Goal: Task Accomplishment & Management: Manage account settings

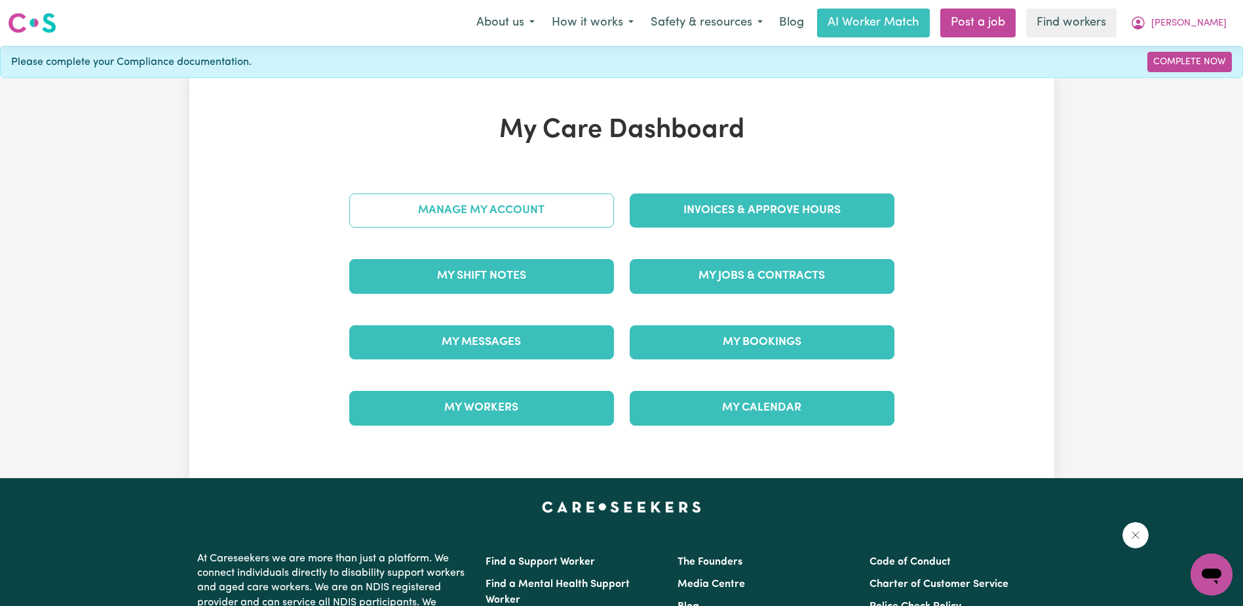
click at [469, 210] on link "Manage My Account" at bounding box center [481, 210] width 265 height 34
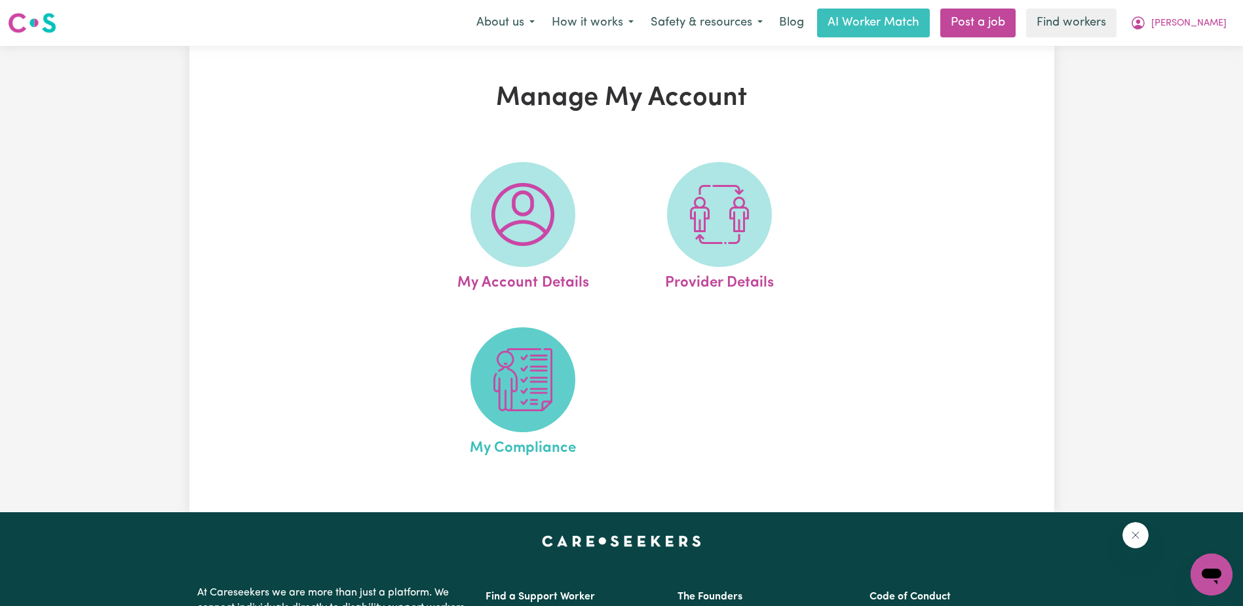
click at [522, 362] on img at bounding box center [523, 379] width 63 height 63
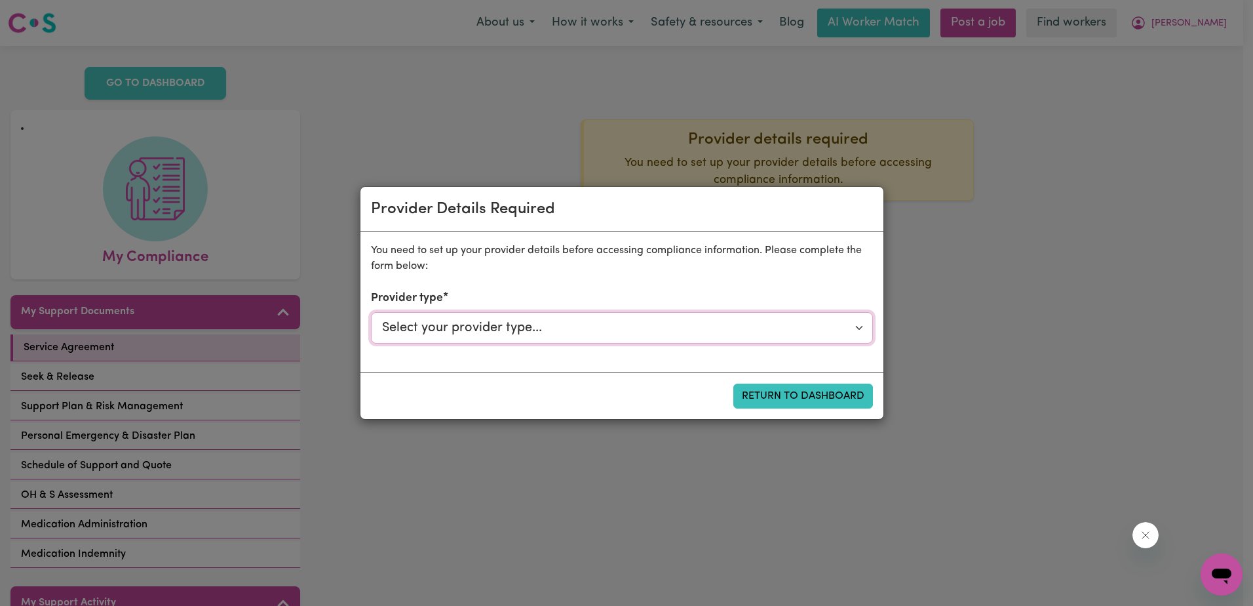
click at [557, 334] on select "Select your provider type... Privately Aged Care / Home Care Package NDIS Fundi…" at bounding box center [622, 327] width 502 height 31
select select "NDIS_FUNDING_PLAN_MANAGED"
click at [371, 312] on select "Select your provider type... Privately Aged Care / Home Care Package NDIS Fundi…" at bounding box center [622, 327] width 502 height 31
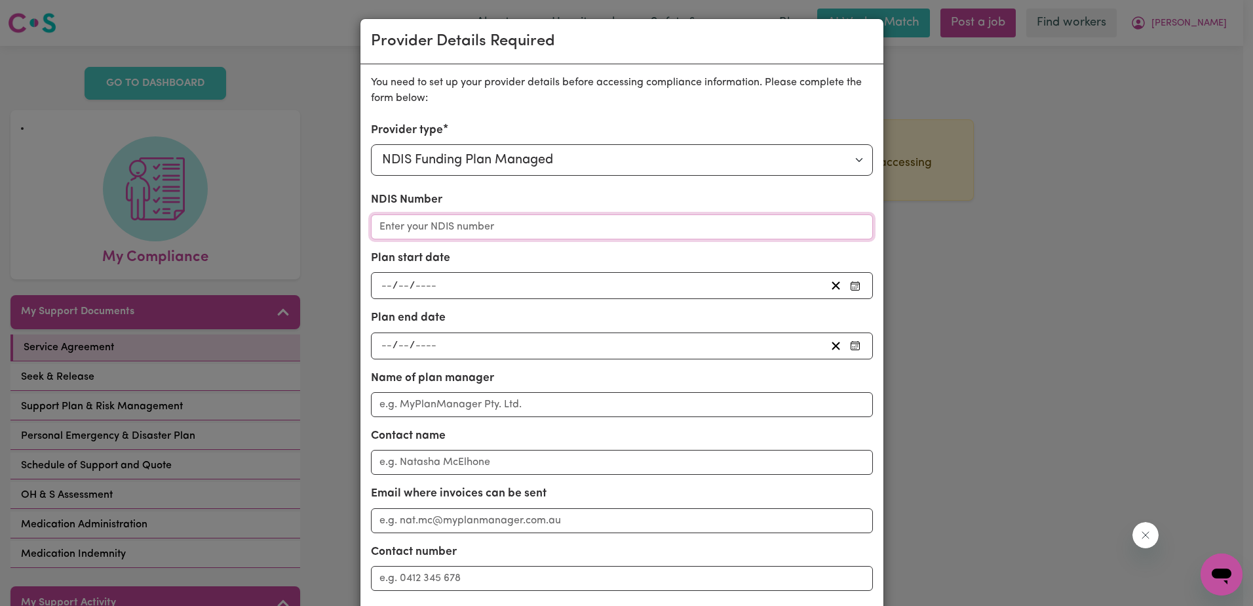
click at [402, 229] on input "NDIS Number" at bounding box center [622, 226] width 502 height 25
paste input "432089302"
type input "432089302"
click at [386, 285] on input "number" at bounding box center [387, 286] width 12 height 18
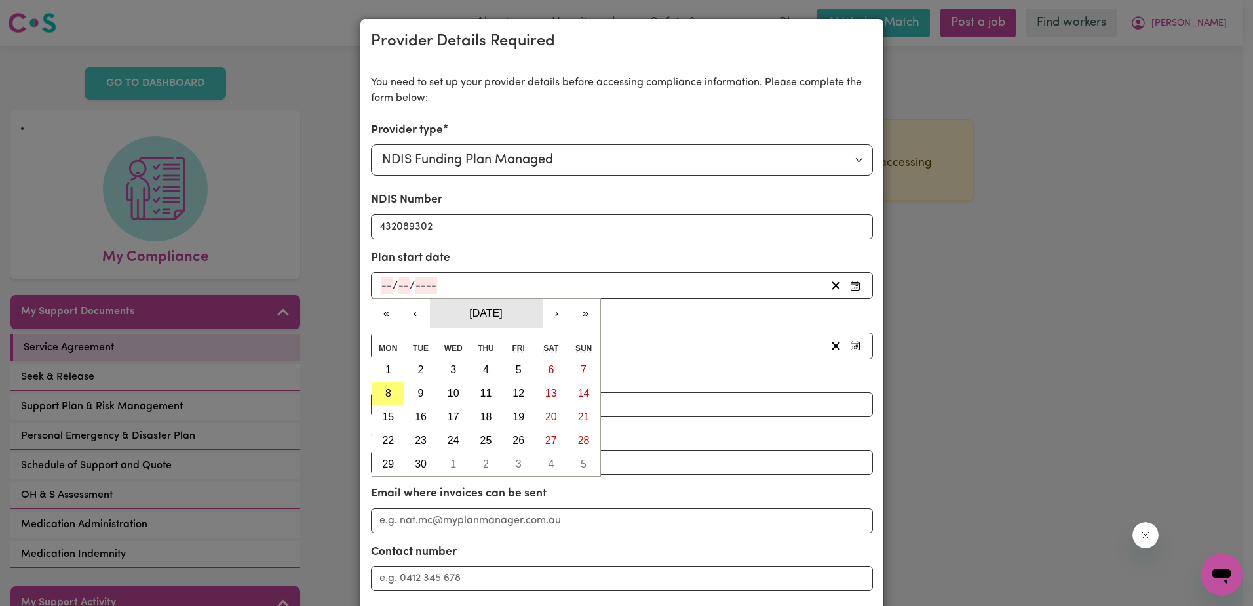
click at [521, 312] on button "[DATE]" at bounding box center [486, 313] width 113 height 29
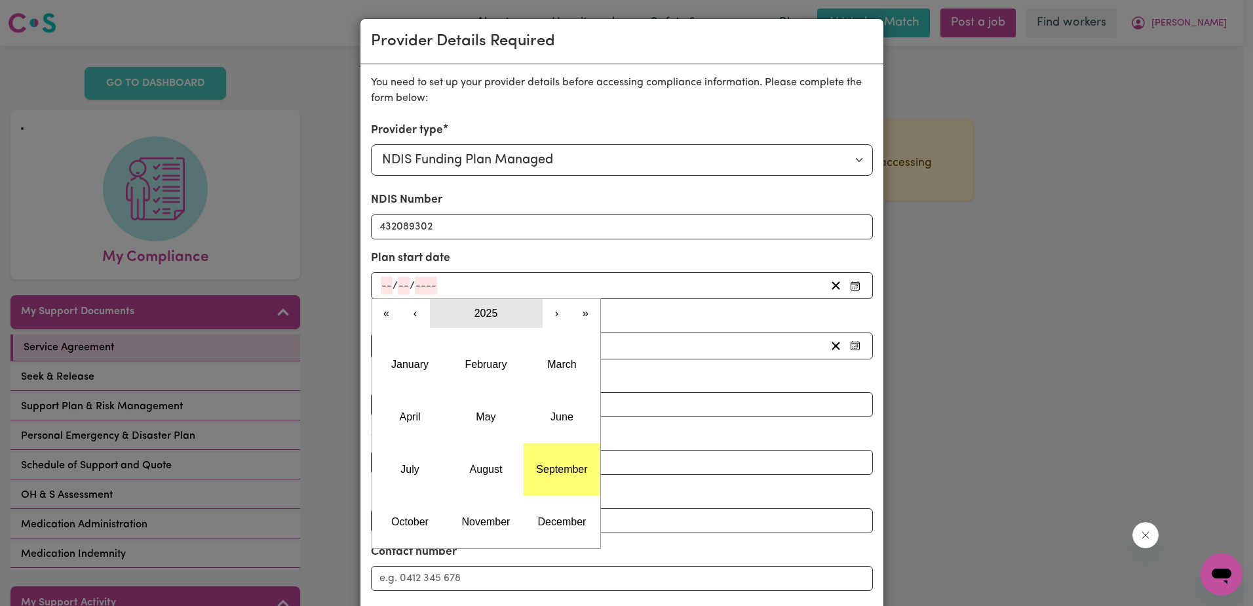
click at [476, 308] on button "2025" at bounding box center [486, 313] width 113 height 29
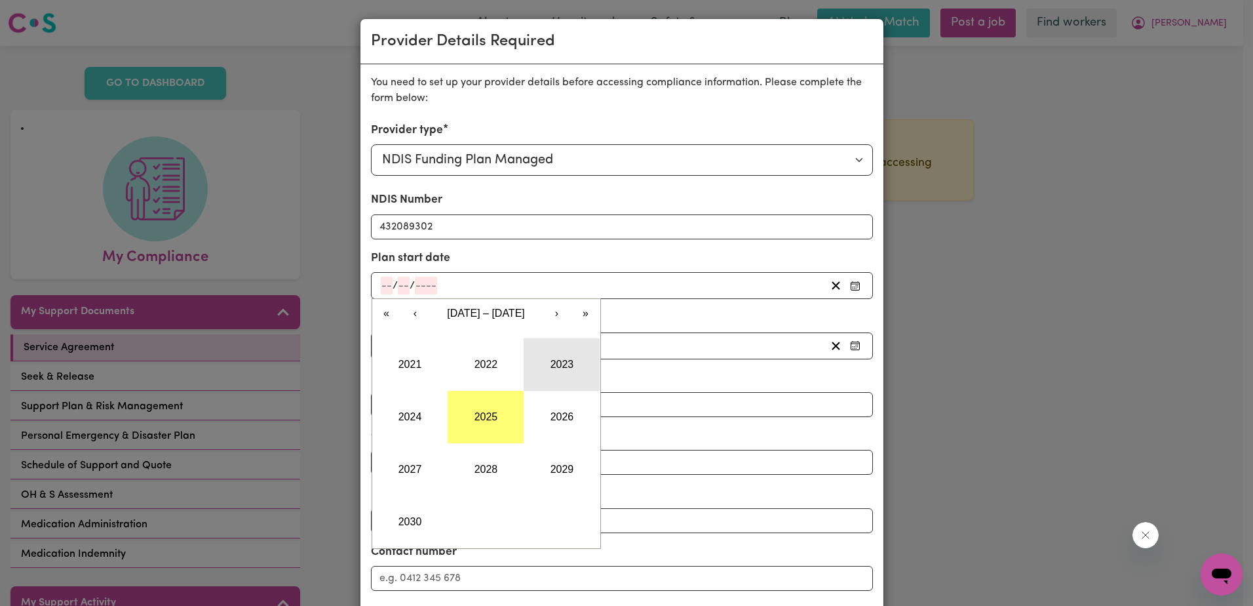
click at [554, 370] on button "2023" at bounding box center [562, 364] width 76 height 52
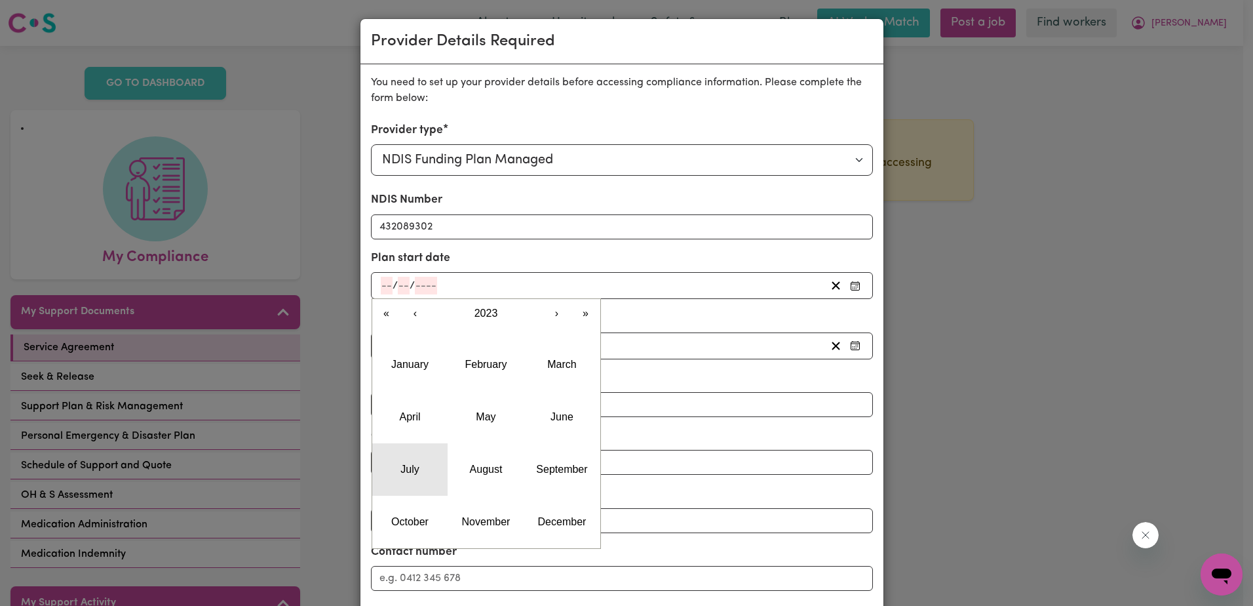
click at [400, 469] on abbr "July" at bounding box center [409, 468] width 18 height 11
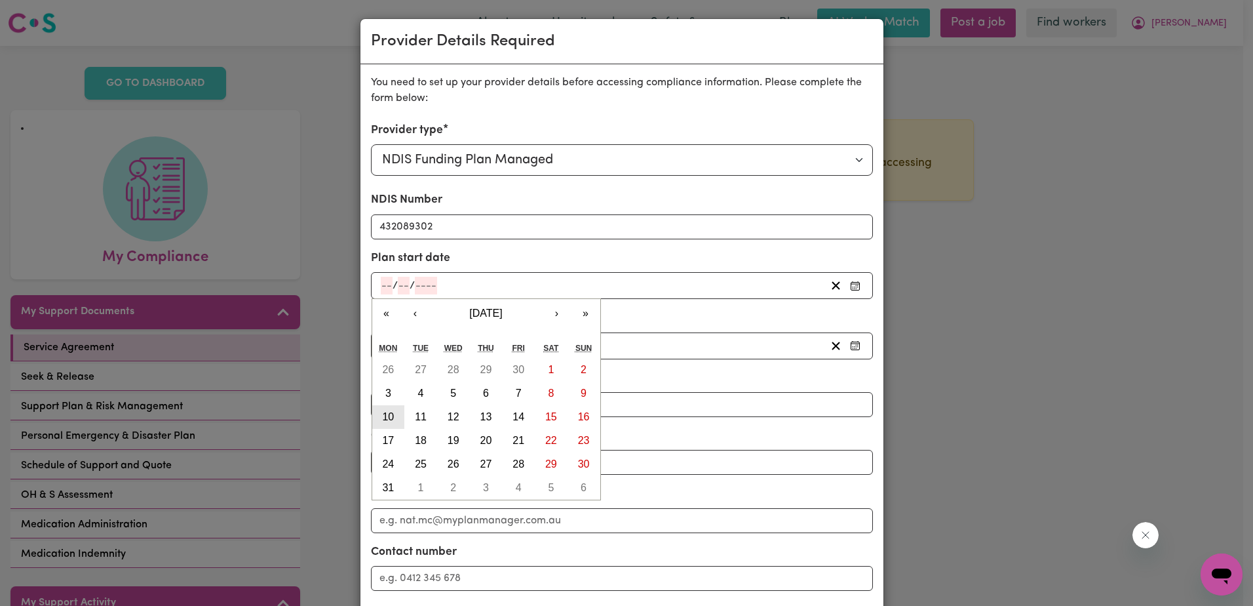
click at [389, 421] on abbr "10" at bounding box center [388, 416] width 12 height 11
type input "[DATE]"
type input "10"
type input "7"
type input "2023"
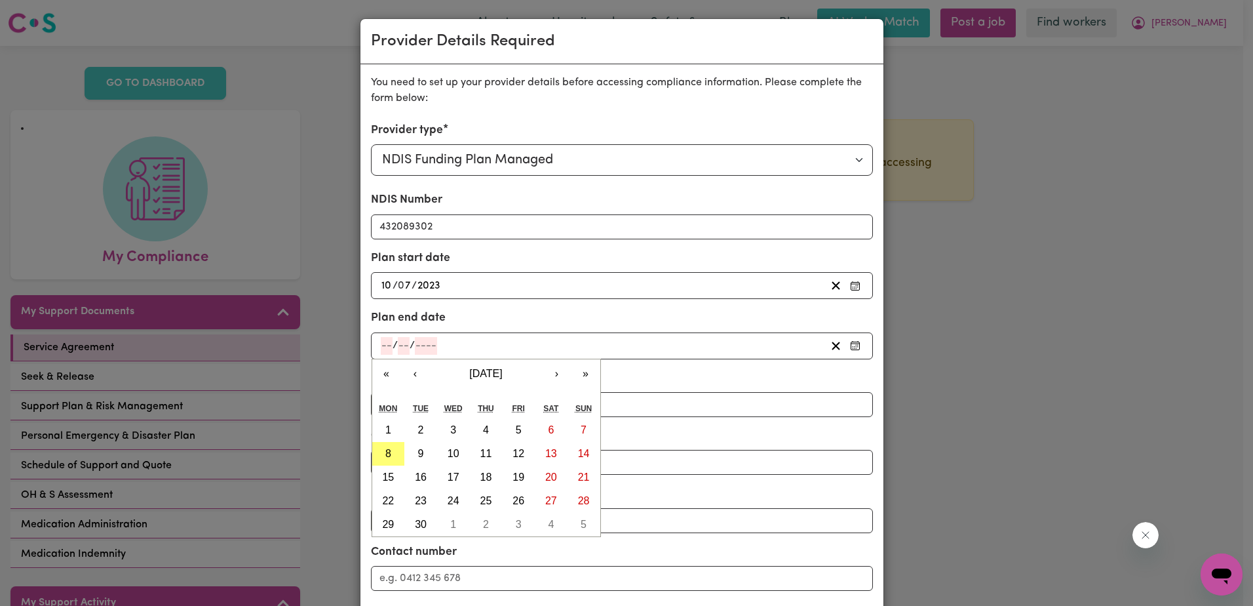
click at [398, 349] on input "number" at bounding box center [404, 346] width 12 height 18
click at [502, 378] on span "[DATE]" at bounding box center [485, 373] width 33 height 11
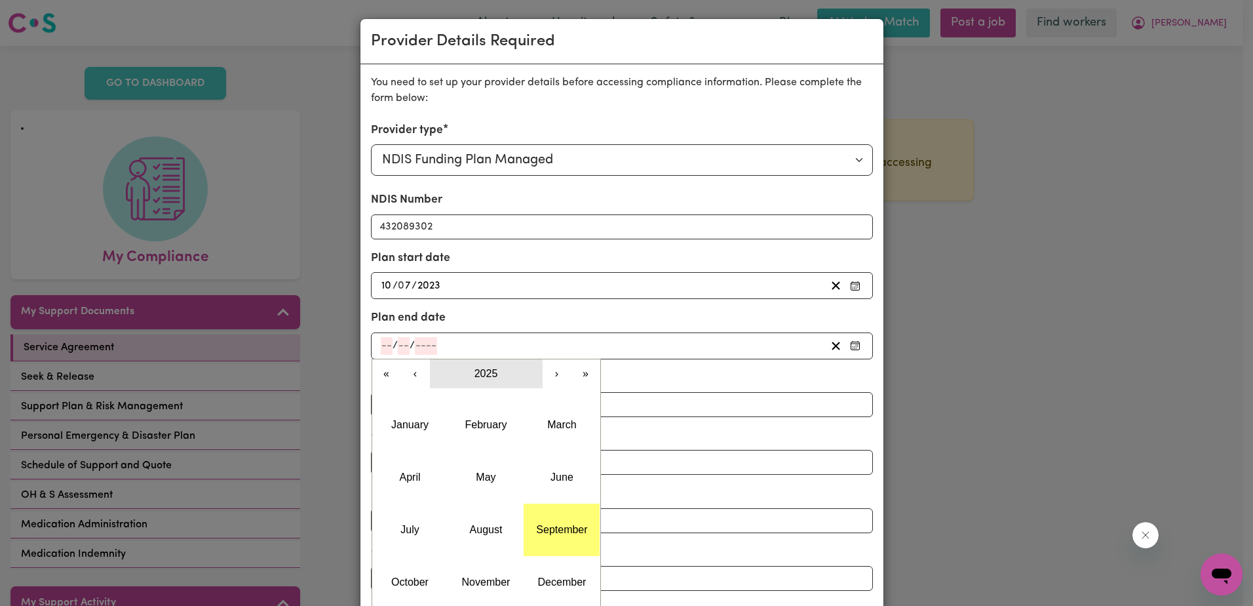
click at [524, 378] on button "2025" at bounding box center [486, 373] width 113 height 29
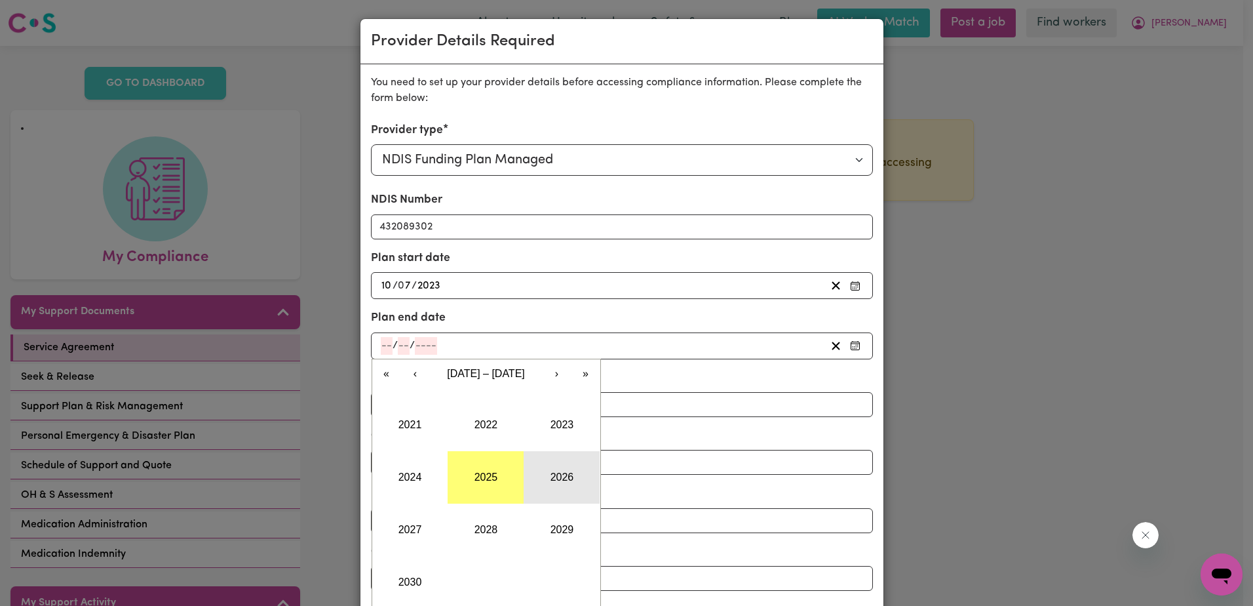
click at [546, 475] on button "2026" at bounding box center [562, 477] width 76 height 52
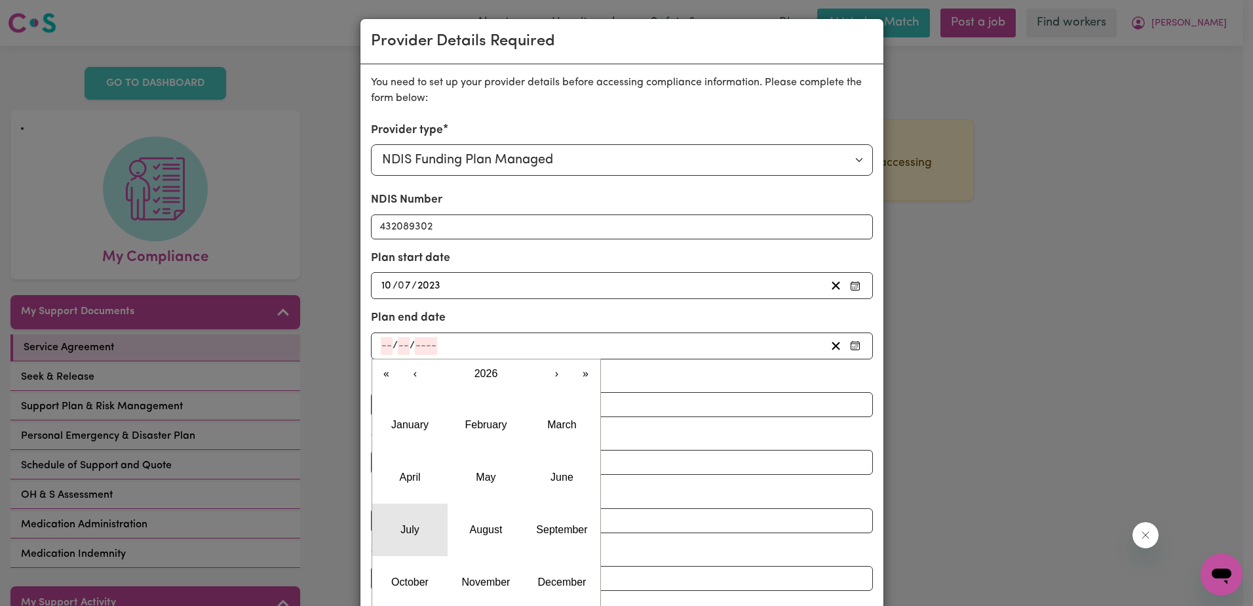
click at [410, 520] on button "July" at bounding box center [410, 529] width 76 height 52
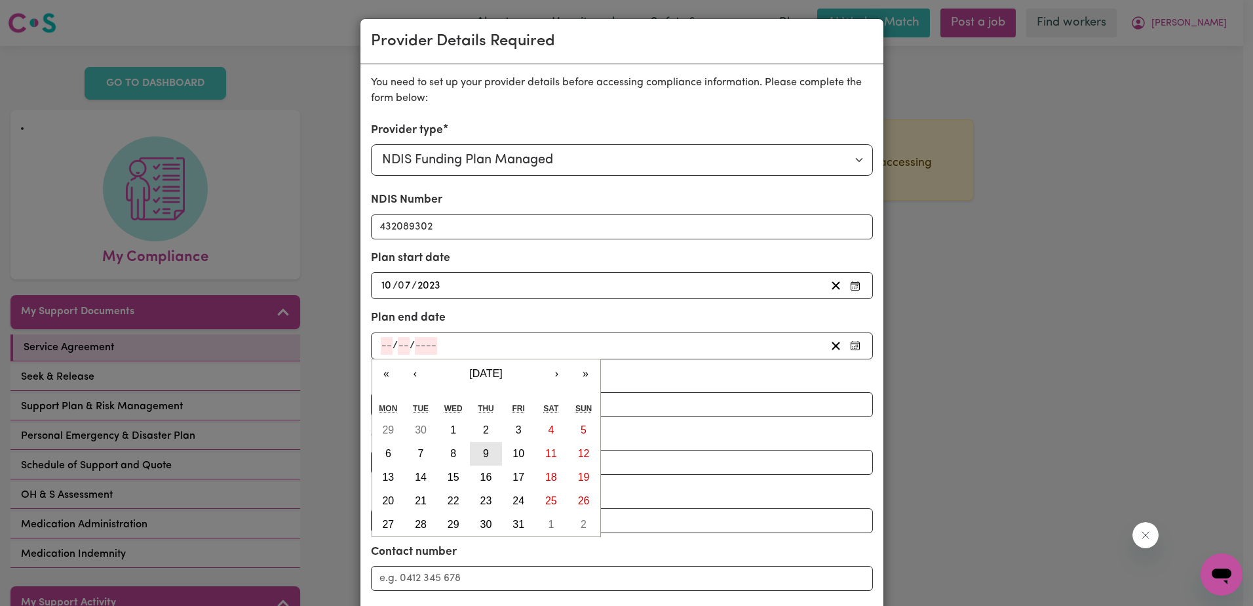
click at [483, 457] on abbr "9" at bounding box center [486, 453] width 6 height 11
type input "[DATE]"
type input "9"
type input "7"
type input "2026"
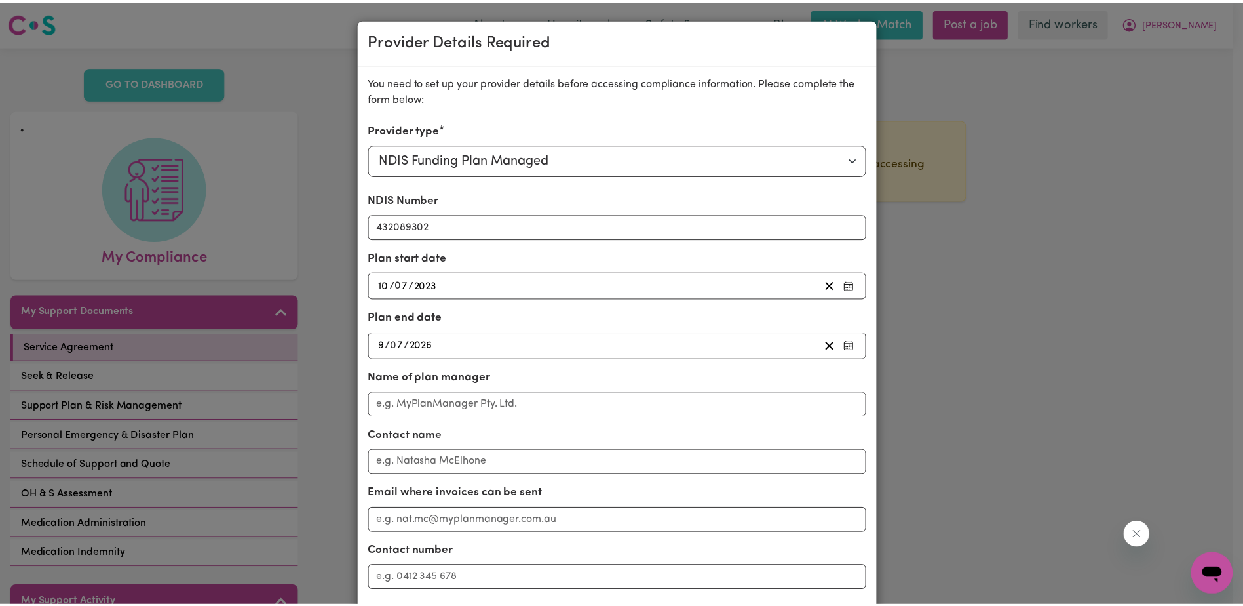
scroll to position [125, 0]
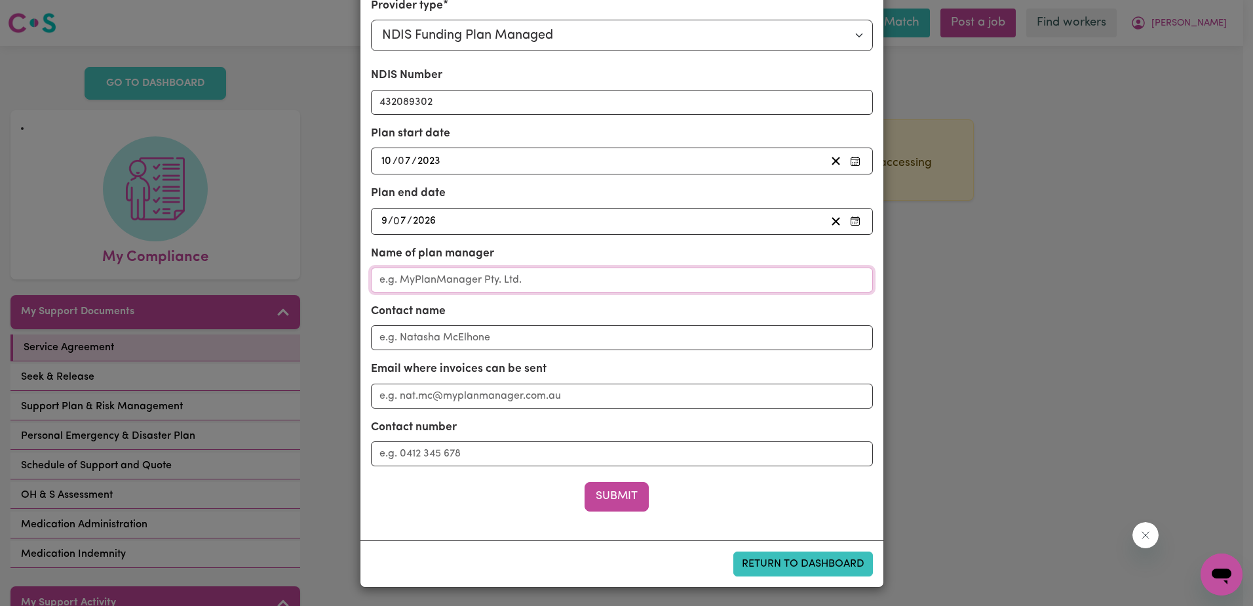
click at [425, 279] on input "Name of plan manager" at bounding box center [622, 279] width 502 height 25
type input "Distinctability"
click at [416, 341] on input "Contact name" at bounding box center [622, 337] width 502 height 25
type input "[PERSON_NAME]"
click at [410, 399] on input "Email where invoices can be sent" at bounding box center [622, 395] width 502 height 25
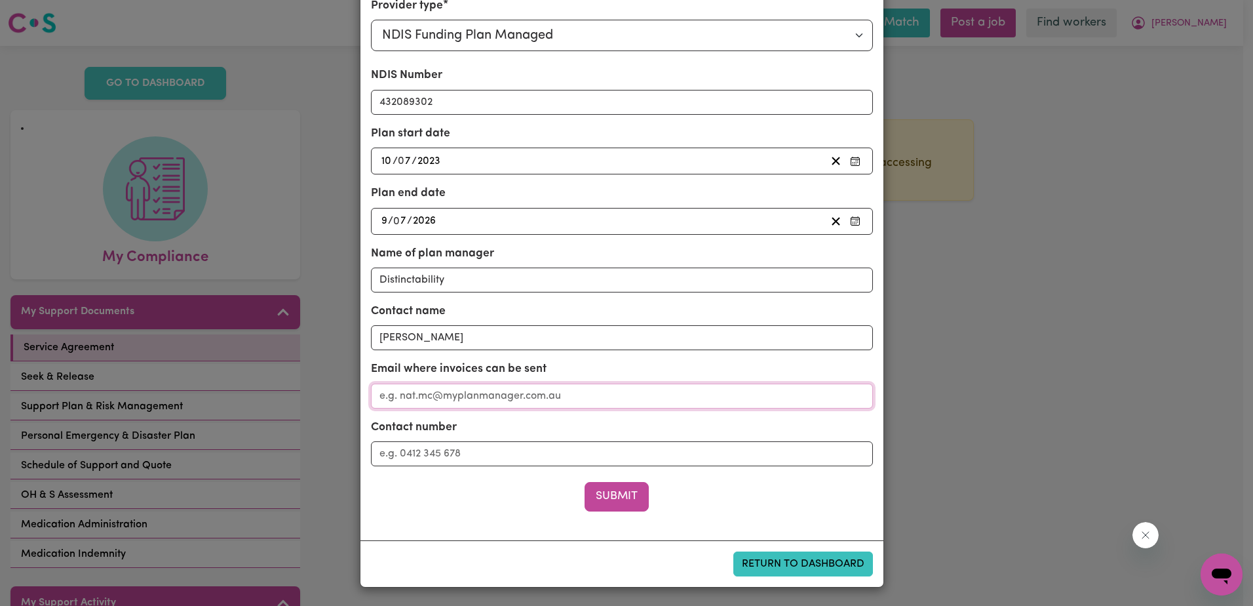
paste input "[EMAIL_ADDRESS][DOMAIN_NAME]"
type input "[EMAIL_ADDRESS][DOMAIN_NAME]"
click at [416, 457] on input "Contact number" at bounding box center [622, 453] width 502 height 25
paste input "1800234469"
type input "1800234469"
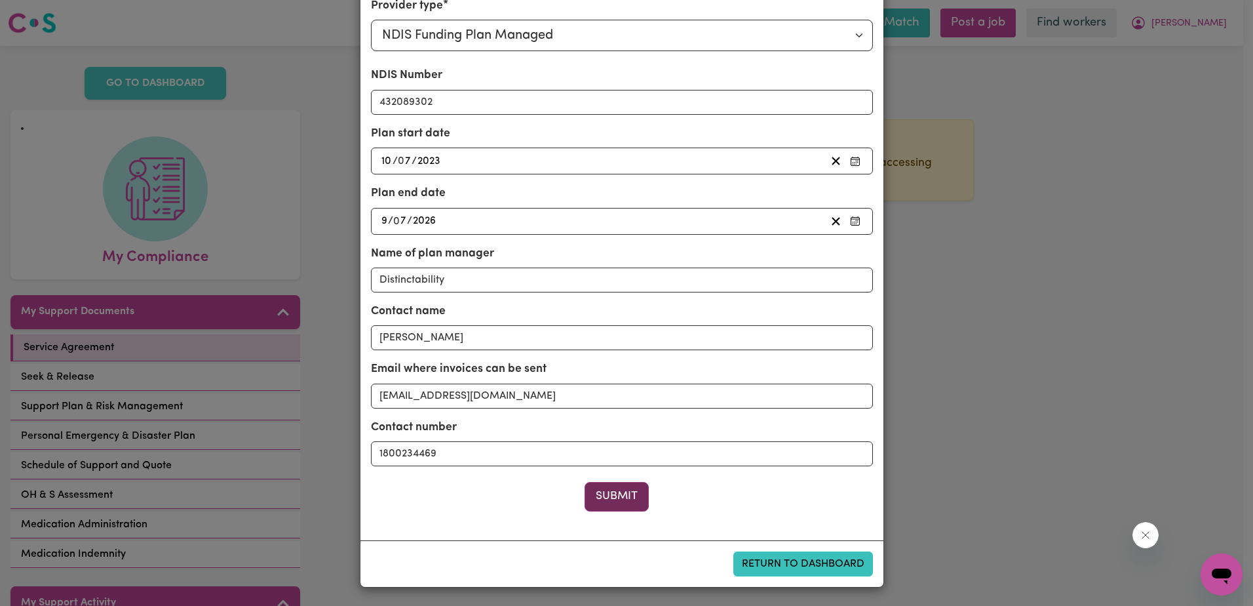
click at [615, 499] on button "Submit" at bounding box center [617, 496] width 64 height 29
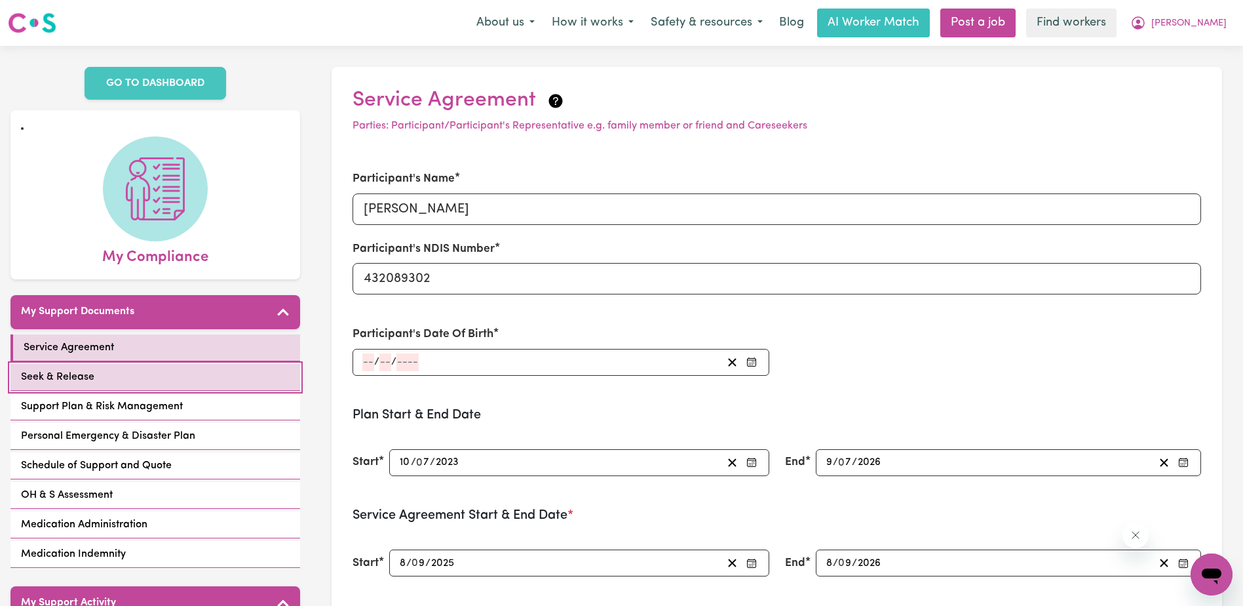
click at [83, 375] on span "Seek & Release" at bounding box center [57, 377] width 73 height 16
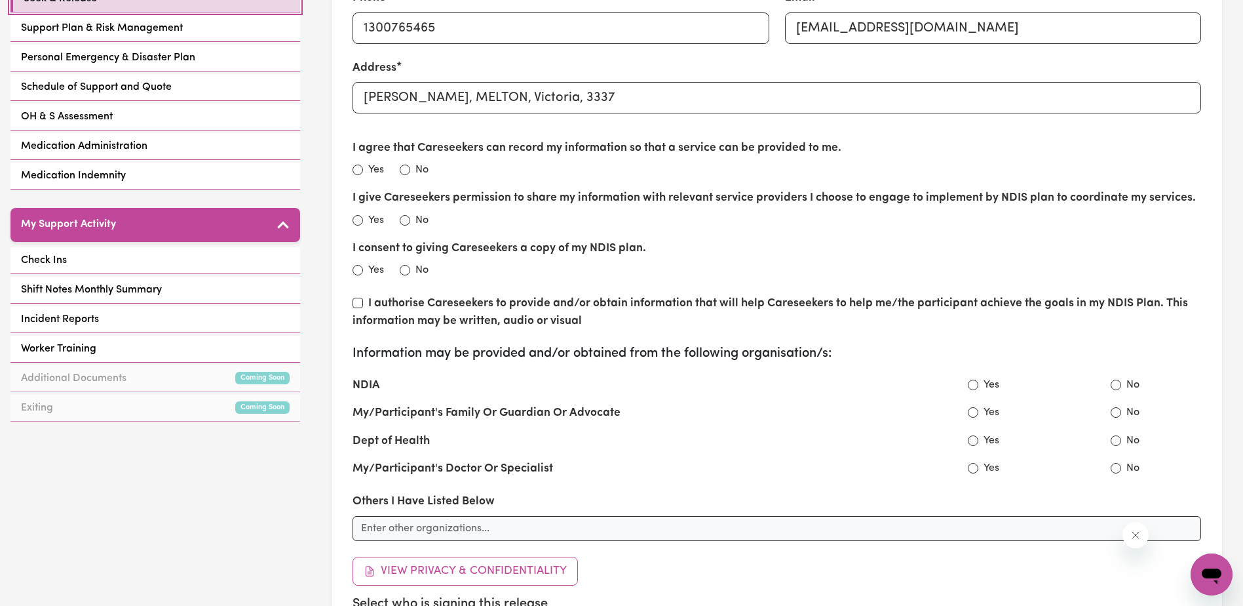
scroll to position [393, 0]
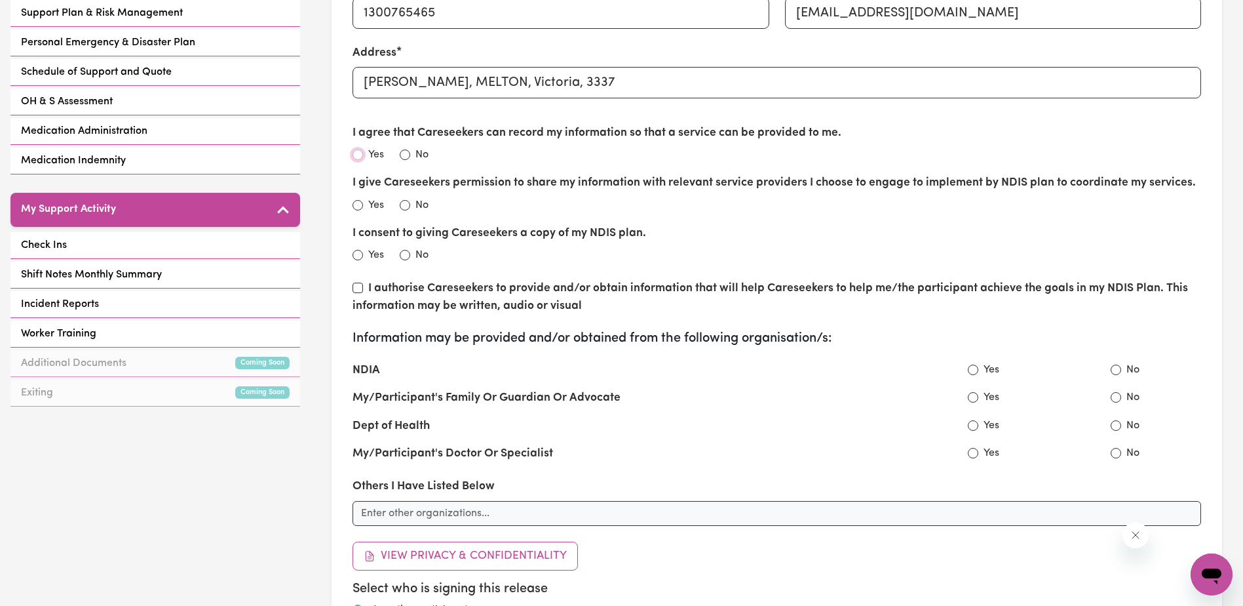
click at [358, 155] on input "Yes" at bounding box center [358, 154] width 10 height 10
radio input "true"
click at [360, 205] on input "Yes" at bounding box center [358, 205] width 10 height 10
radio input "true"
click at [362, 255] on input "Yes" at bounding box center [358, 255] width 10 height 10
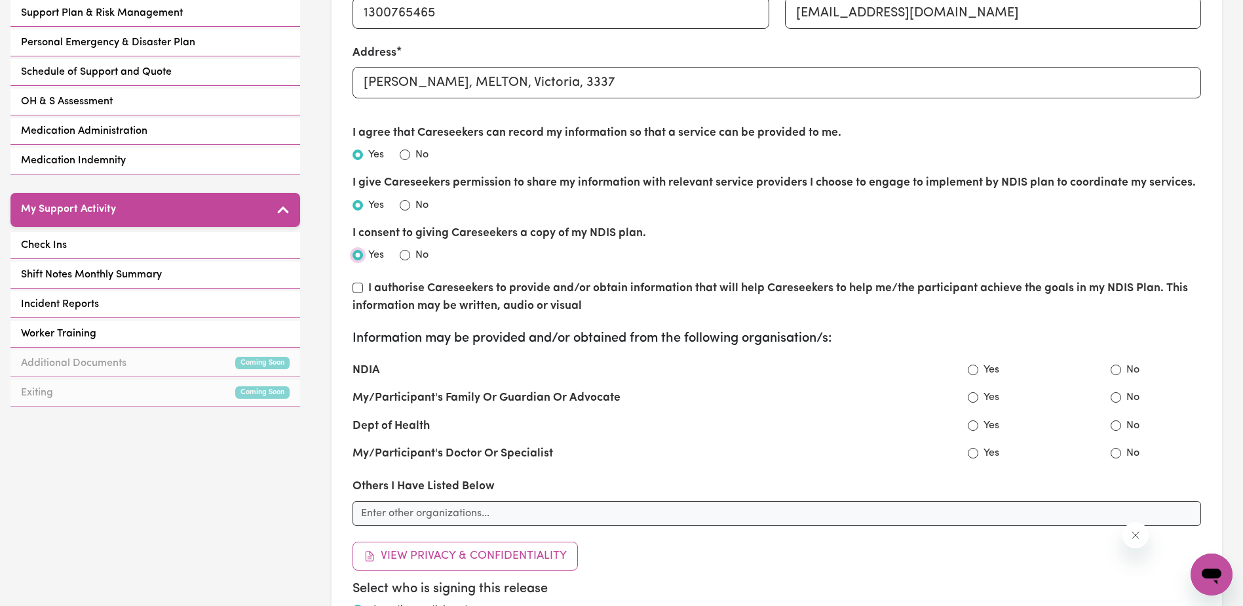
radio input "true"
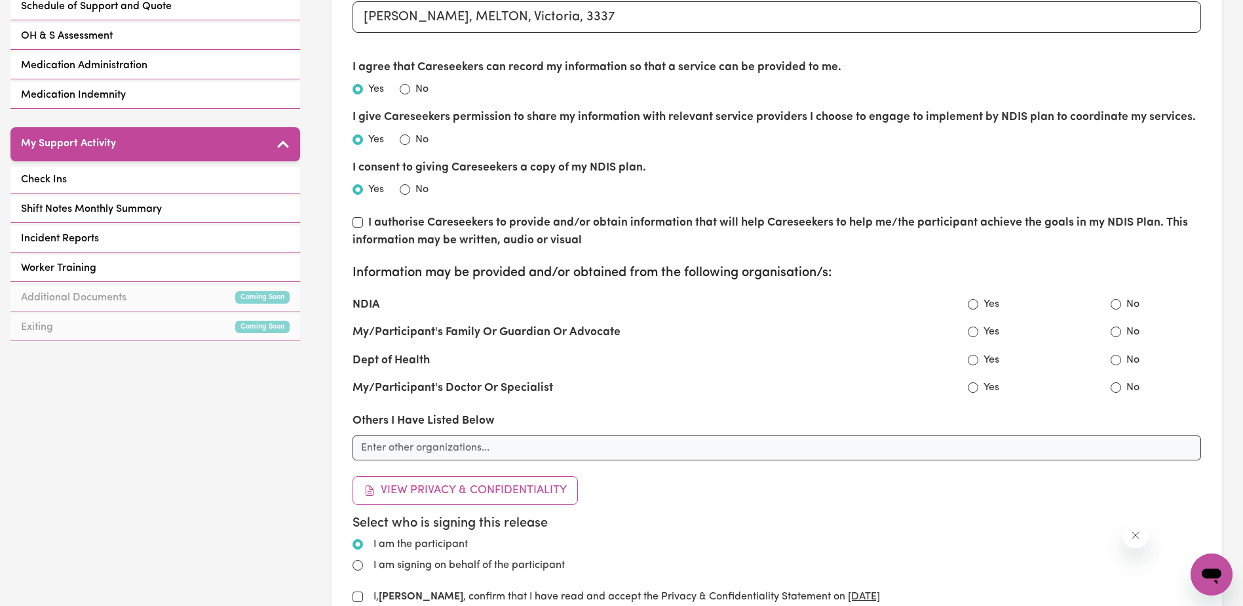
scroll to position [0, 0]
click at [358, 222] on div "PRIVACY & CONFIDENTIALITY STATEMENT Introduction The intention of this document…" at bounding box center [621, 303] width 1243 height 606
drag, startPoint x: 360, startPoint y: 223, endPoint x: 400, endPoint y: 296, distance: 82.7
click at [397, 293] on div "I agree that Careseekers can record my information so that a service can be pro…" at bounding box center [777, 331] width 849 height 545
click at [361, 220] on input "I authorise Careseekers to provide and/or obtain information that will help Car…" at bounding box center [358, 222] width 10 height 10
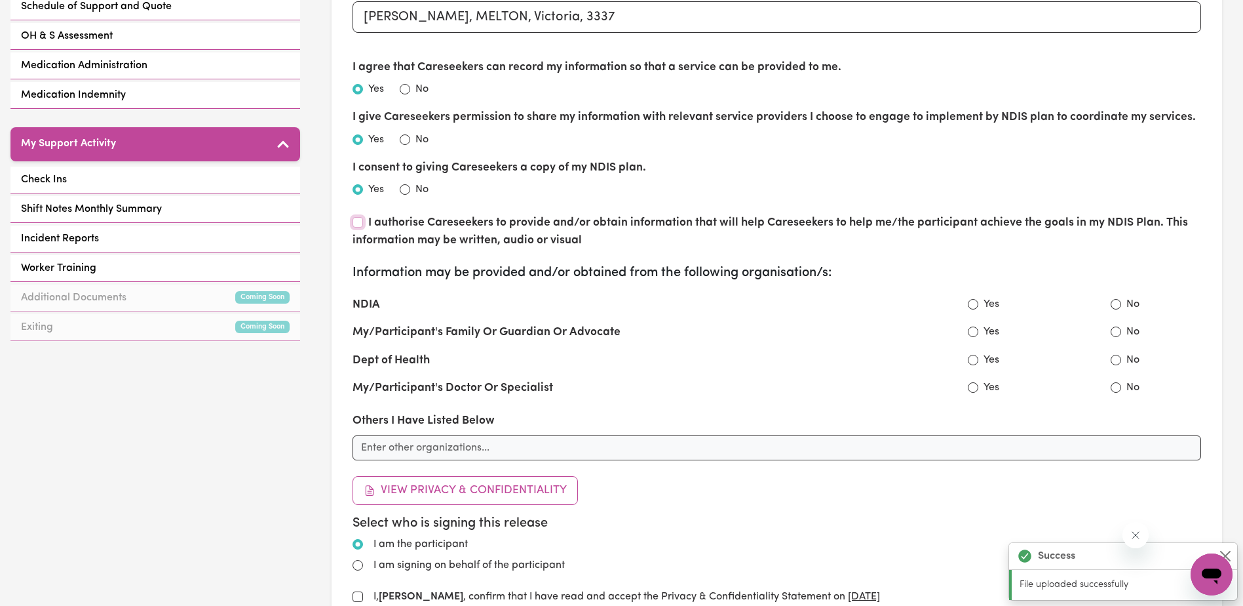
checkbox input "true"
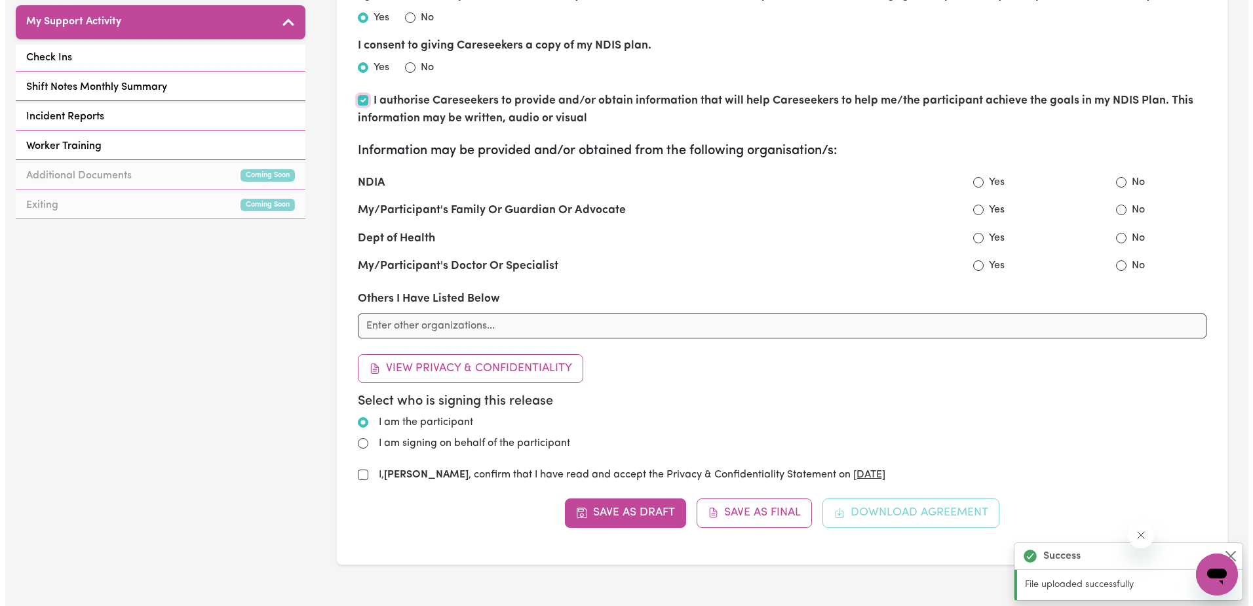
scroll to position [590, 0]
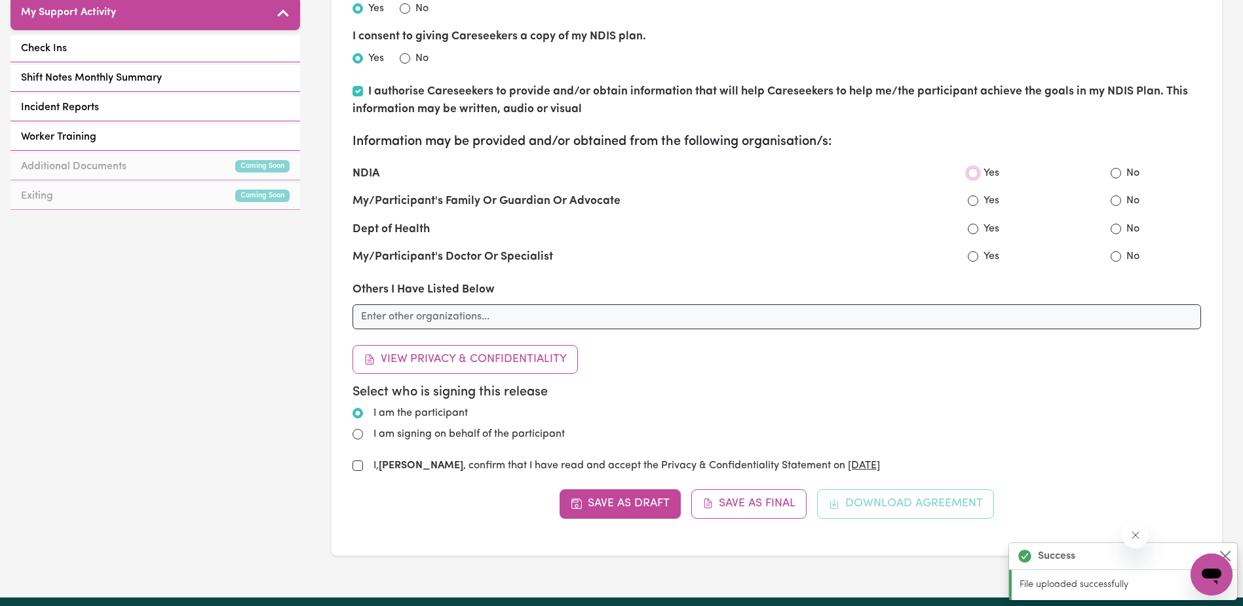
click at [973, 172] on input "Yes" at bounding box center [973, 173] width 10 height 10
radio input "true"
click at [973, 202] on input "Yes" at bounding box center [973, 200] width 10 height 10
radio input "true"
click at [972, 227] on input "Yes" at bounding box center [973, 228] width 10 height 10
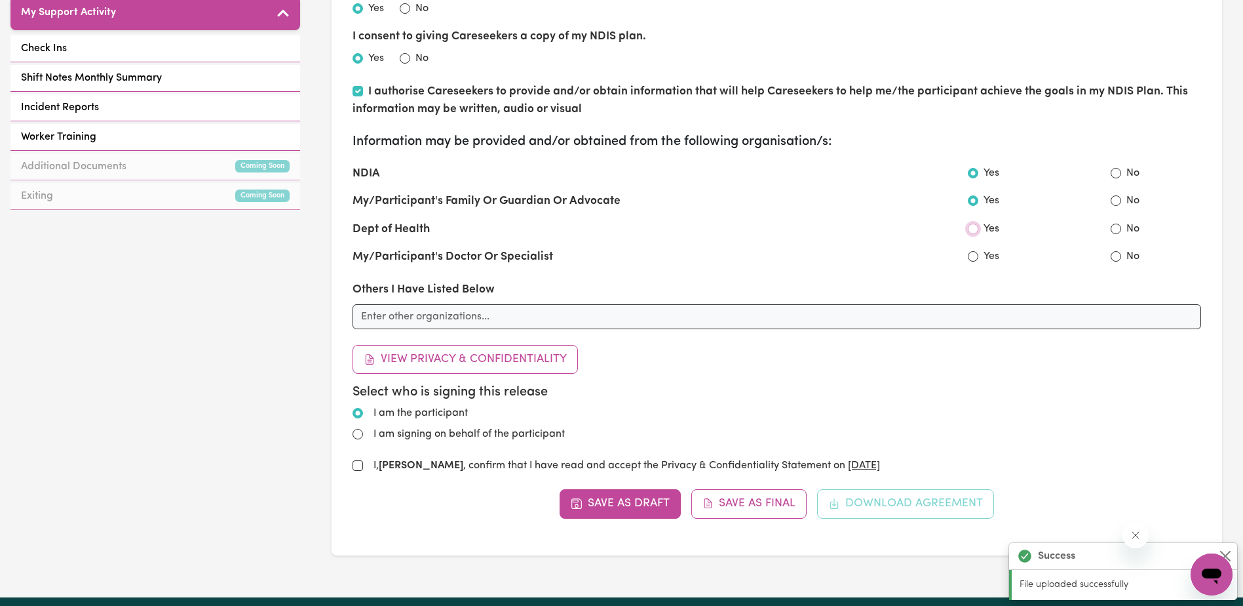
radio input "true"
click at [973, 254] on input "Yes" at bounding box center [973, 256] width 10 height 10
radio input "true"
click at [511, 317] on input "text" at bounding box center [777, 316] width 849 height 25
click at [459, 317] on input "[PERSON_NAME] -0 nominee" at bounding box center [777, 316] width 849 height 25
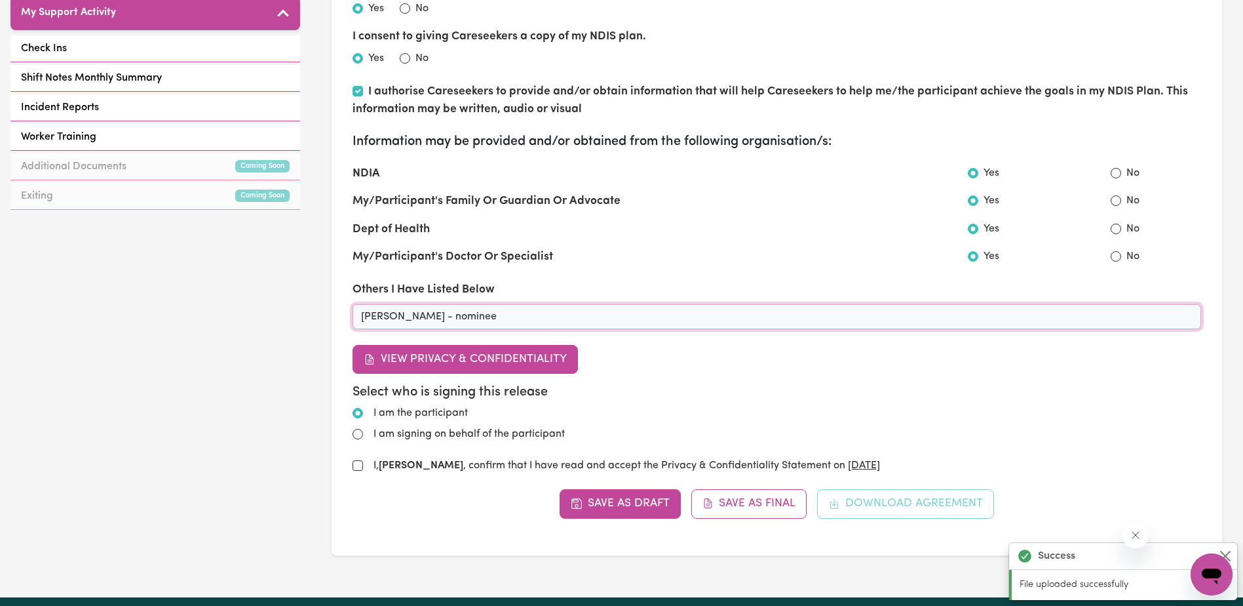
type input "[PERSON_NAME] - nominee"
click at [488, 358] on button "View Privacy & Confidentiality" at bounding box center [465, 359] width 225 height 29
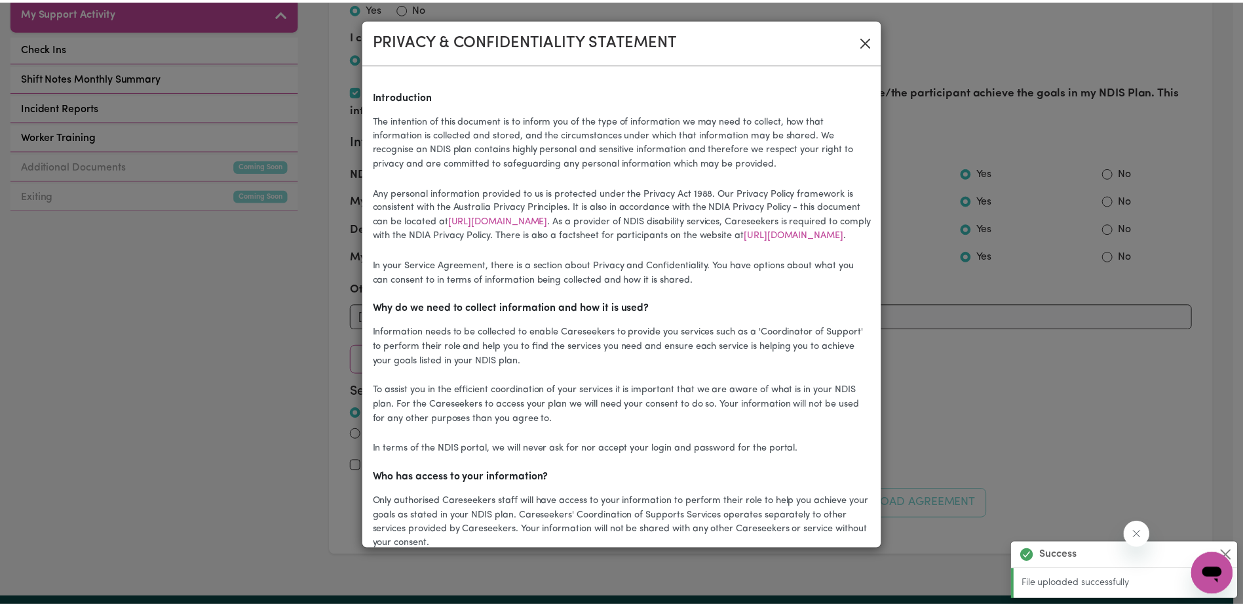
scroll to position [0, 0]
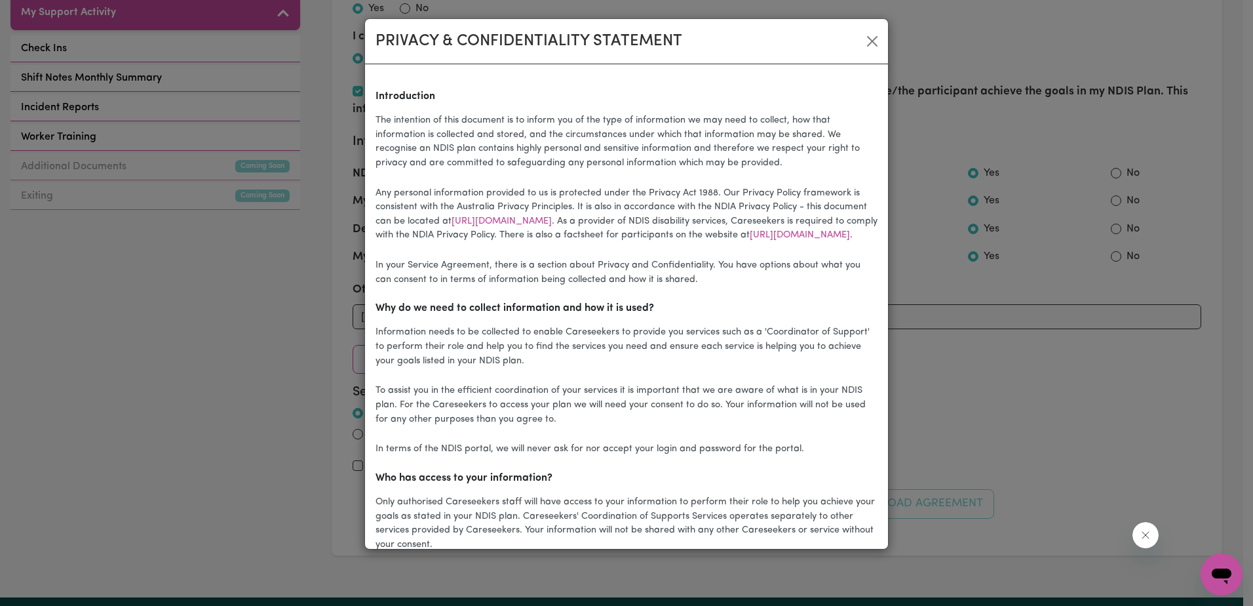
click at [869, 41] on div "PRIVACY & CONFIDENTIALITY STATEMENT Introduction The intention of this document…" at bounding box center [626, 283] width 524 height 531
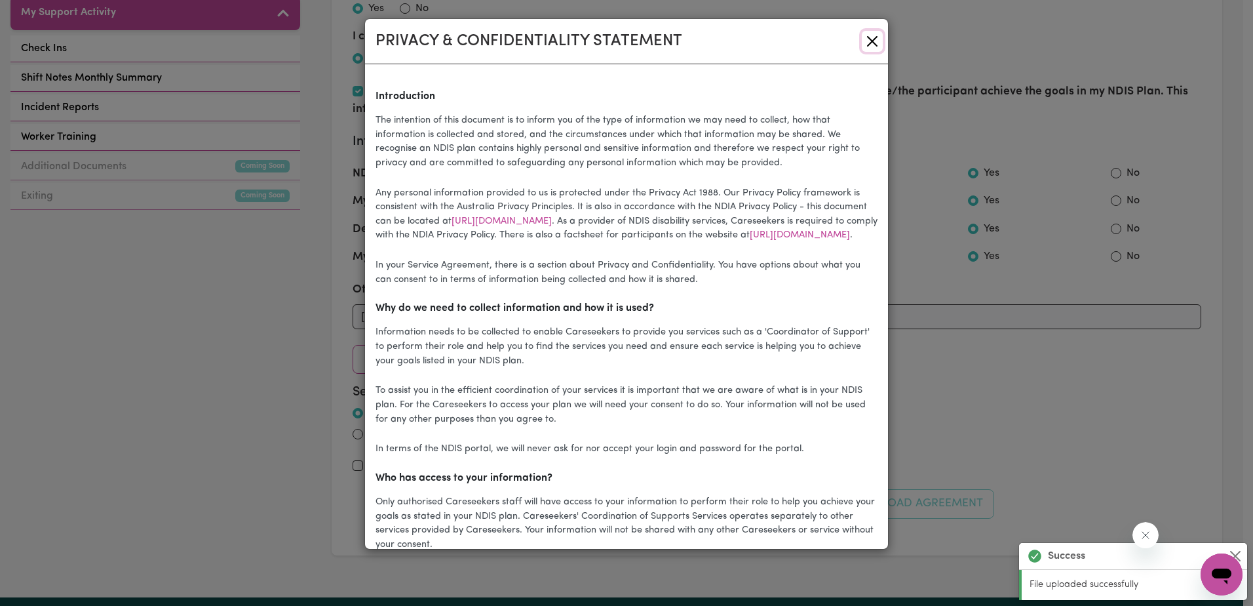
click at [868, 41] on button "Close" at bounding box center [872, 41] width 21 height 21
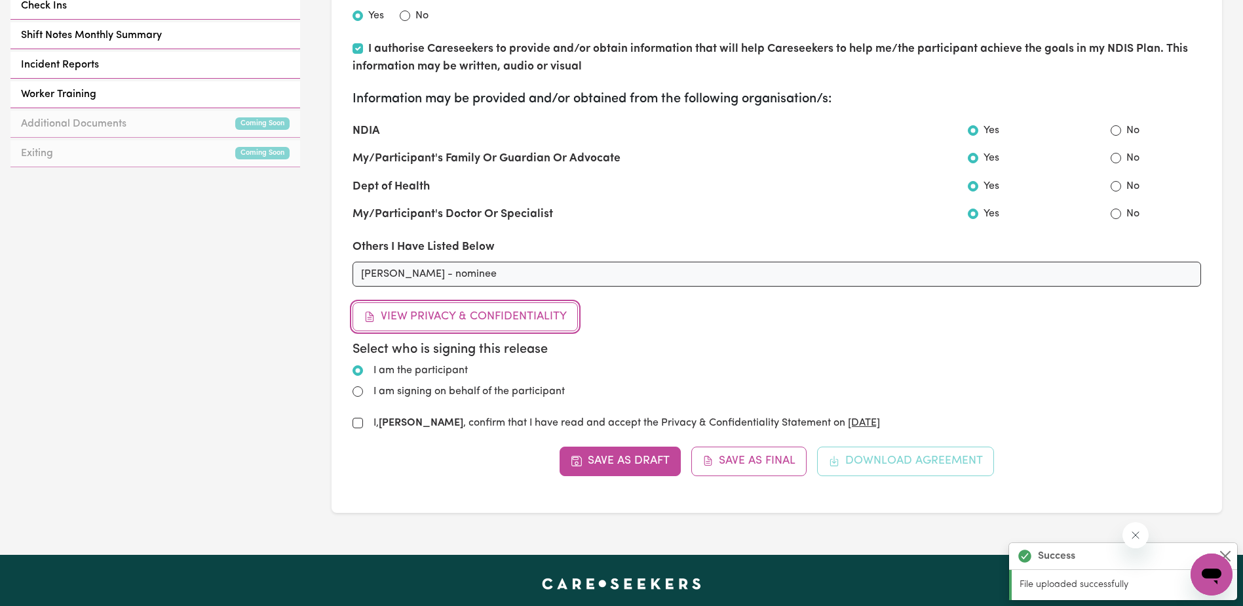
scroll to position [655, 0]
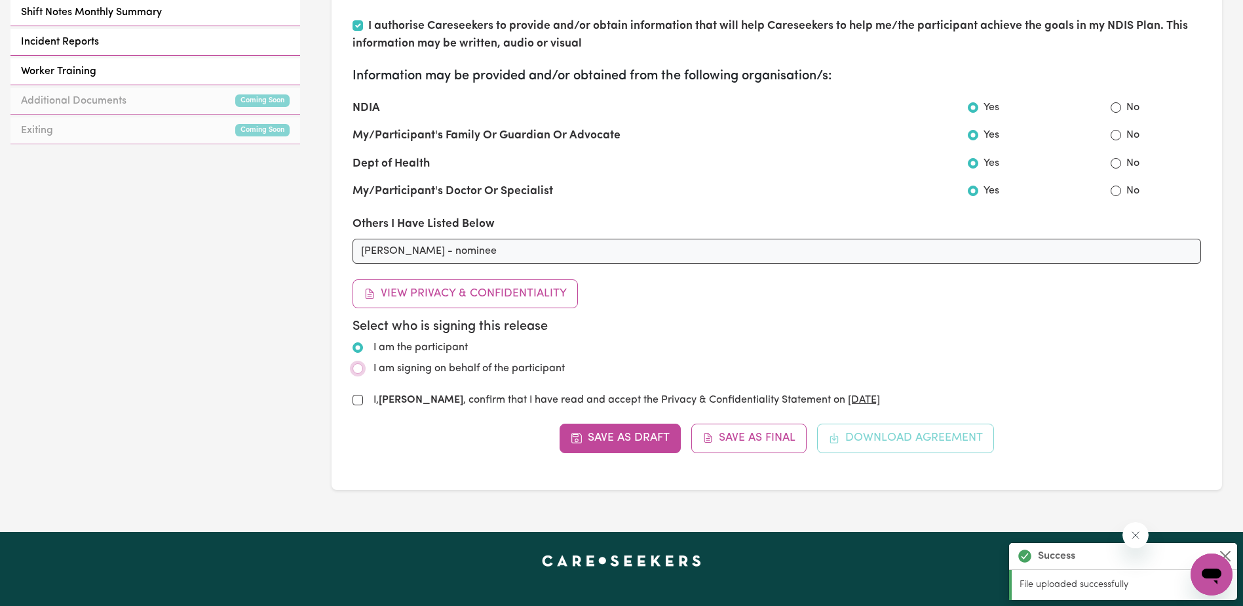
click at [357, 368] on input "I am signing on behalf of the participant" at bounding box center [358, 368] width 10 height 10
radio input "true"
radio input "false"
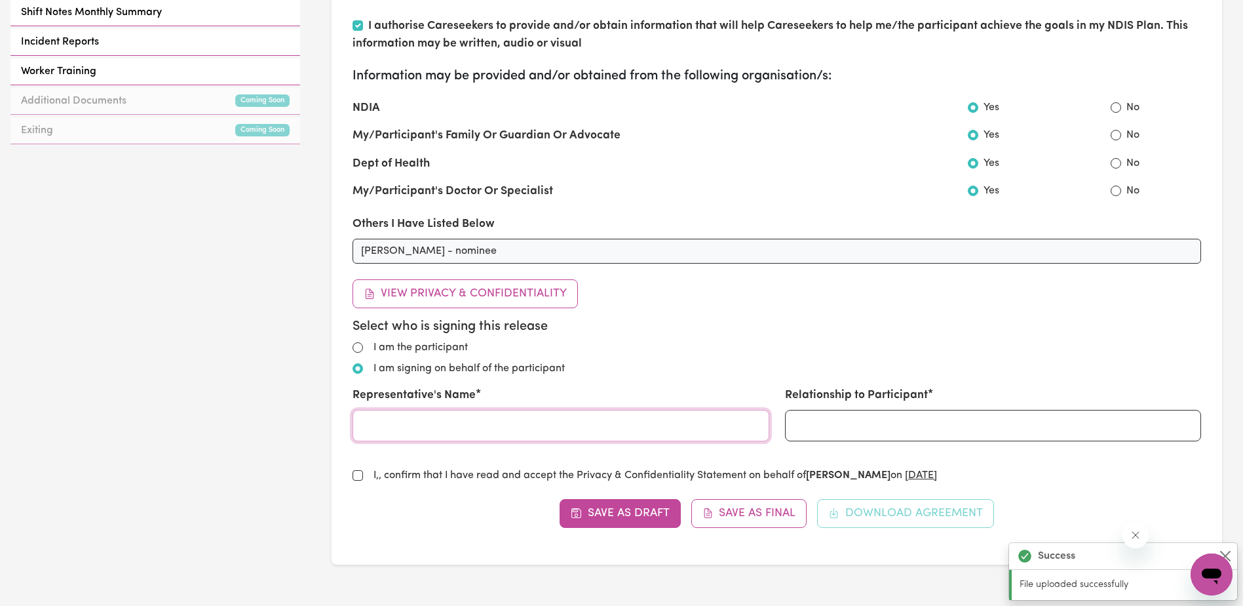
click at [389, 426] on input "Representative's Name" at bounding box center [561, 425] width 416 height 31
type input "[PERSON_NAME]"
click at [820, 423] on input "Relationship to Participant" at bounding box center [993, 425] width 416 height 31
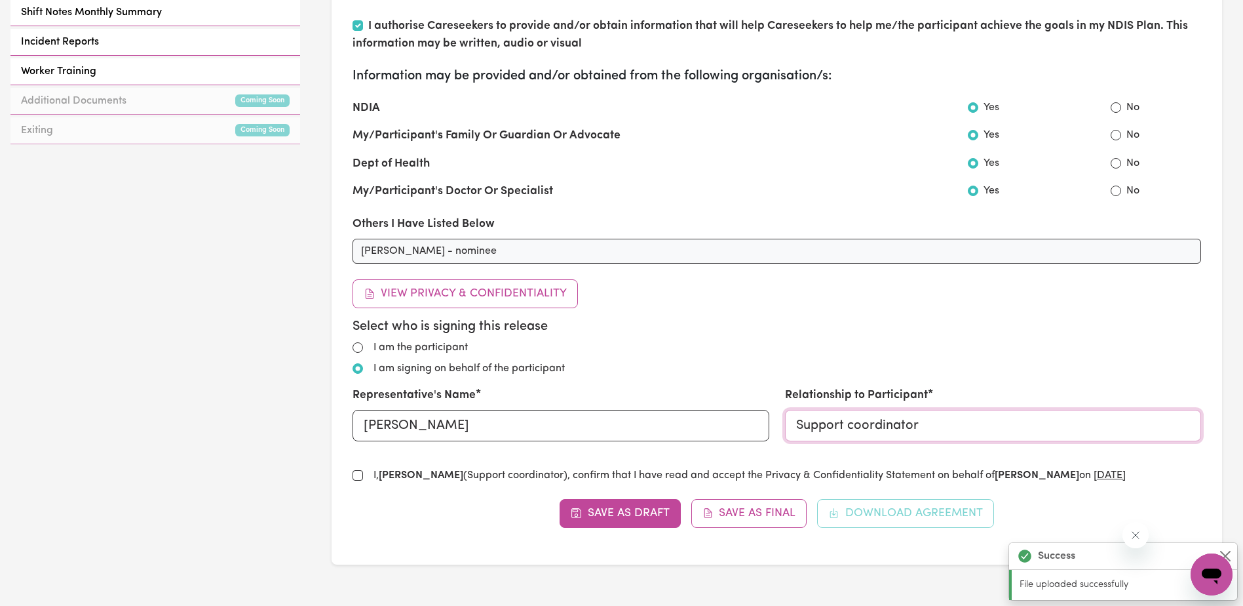
type input "Support coordinator"
click at [356, 475] on input "I, [PERSON_NAME] (Support coordinator) , confirm that I have read and accept th…" at bounding box center [358, 475] width 10 height 10
checkbox input "true"
click at [749, 515] on body "Menu About us How it works Safety & resources Blog AI Worker Match Post a job F…" at bounding box center [621, 236] width 1243 height 1783
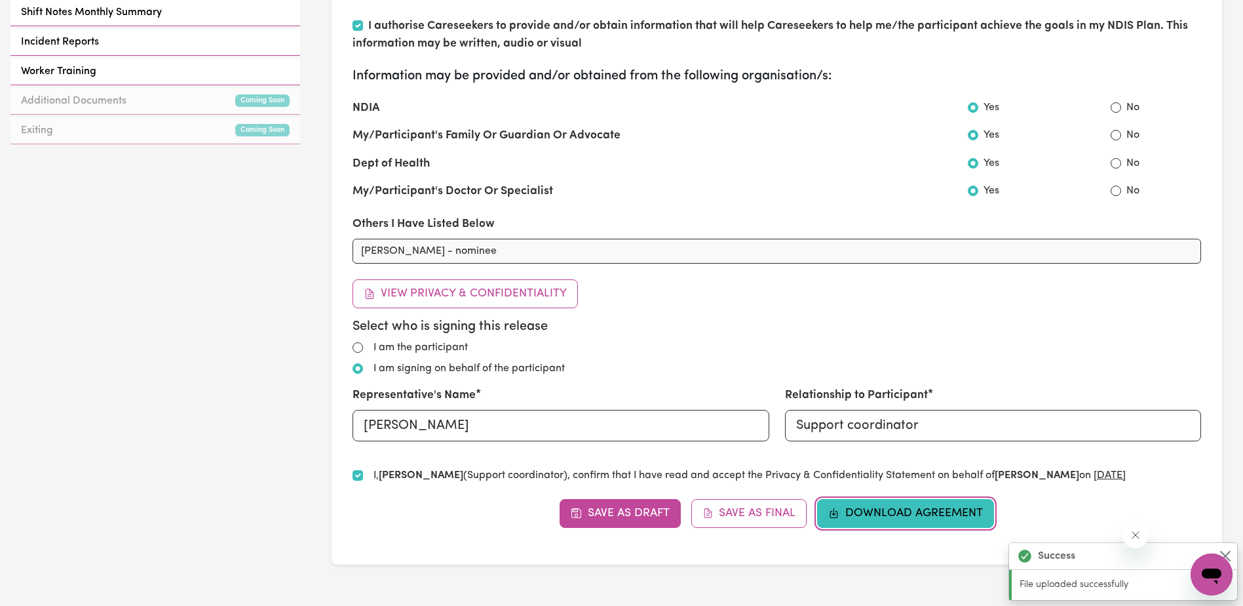
click at [900, 512] on button "Download Agreement" at bounding box center [905, 513] width 177 height 29
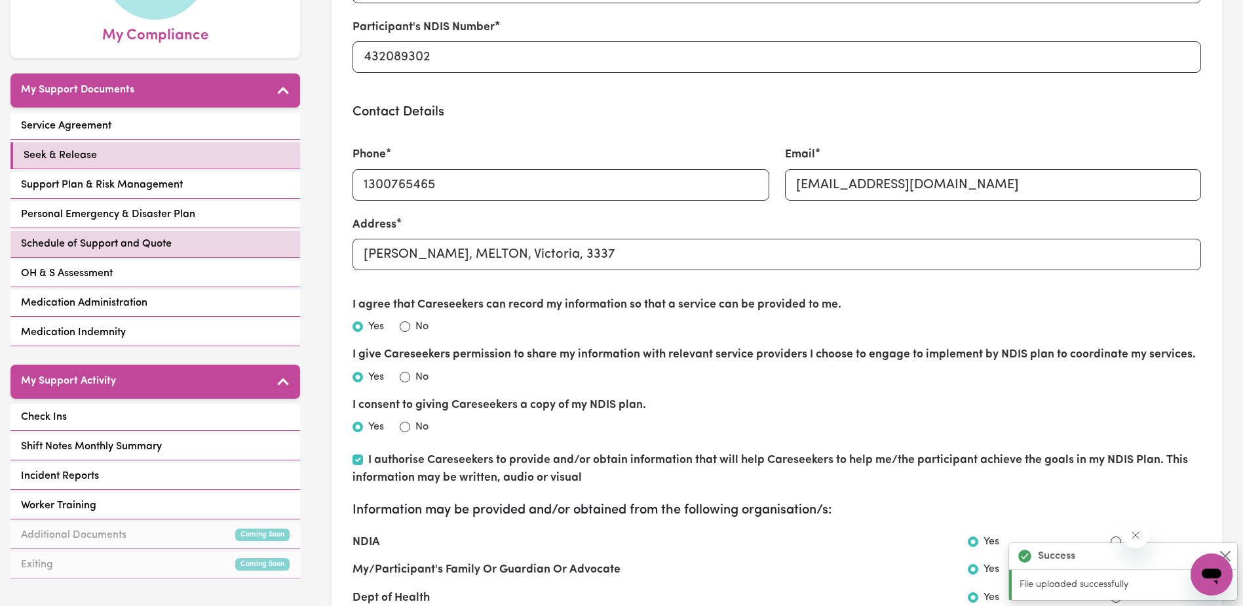
scroll to position [262, 0]
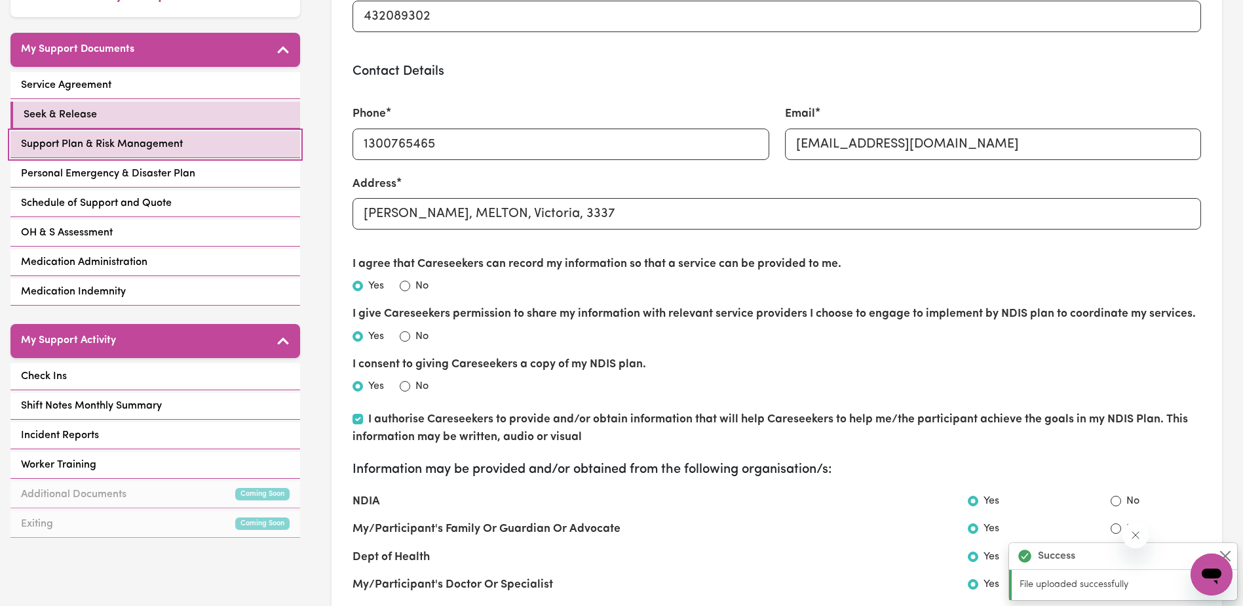
click at [93, 143] on span "Support Plan & Risk Management" at bounding box center [102, 144] width 162 height 16
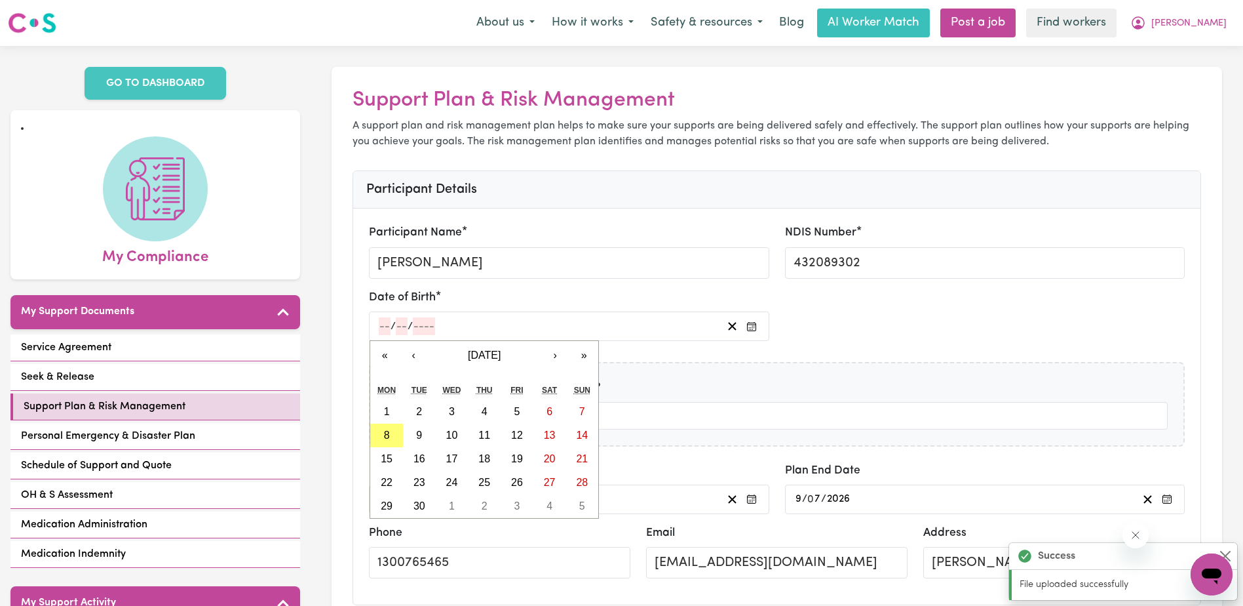
drag, startPoint x: 381, startPoint y: 329, endPoint x: 389, endPoint y: 328, distance: 7.3
click at [384, 329] on input "number" at bounding box center [385, 326] width 12 height 18
click at [484, 357] on span "[DATE]" at bounding box center [484, 354] width 33 height 11
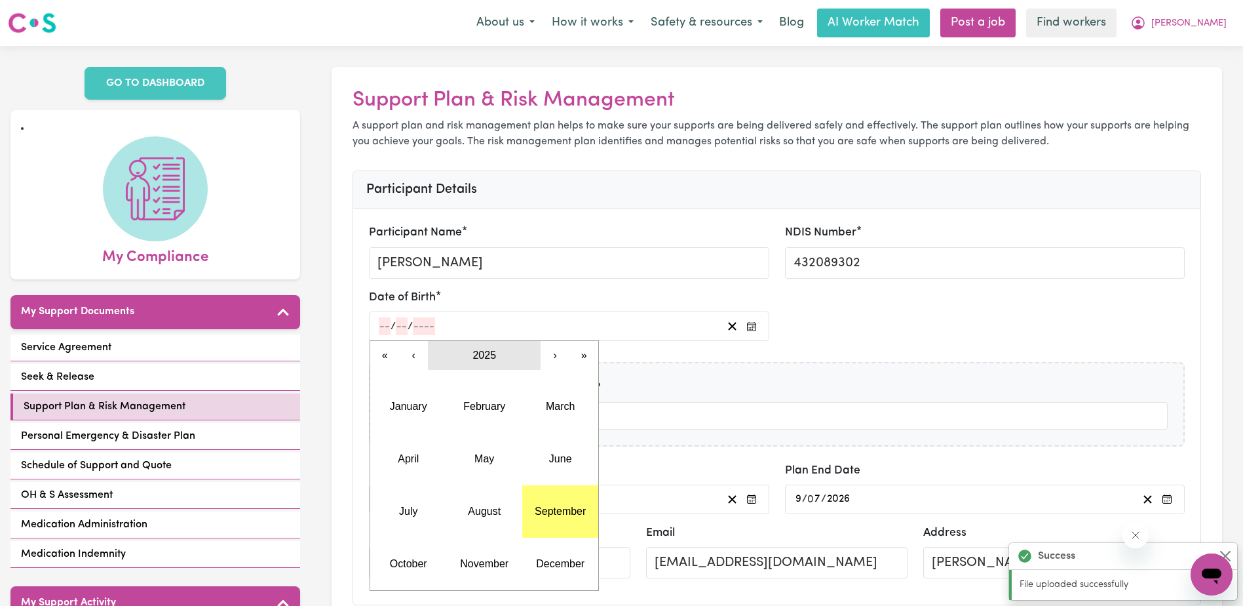
click at [484, 357] on span "2025" at bounding box center [485, 354] width 24 height 11
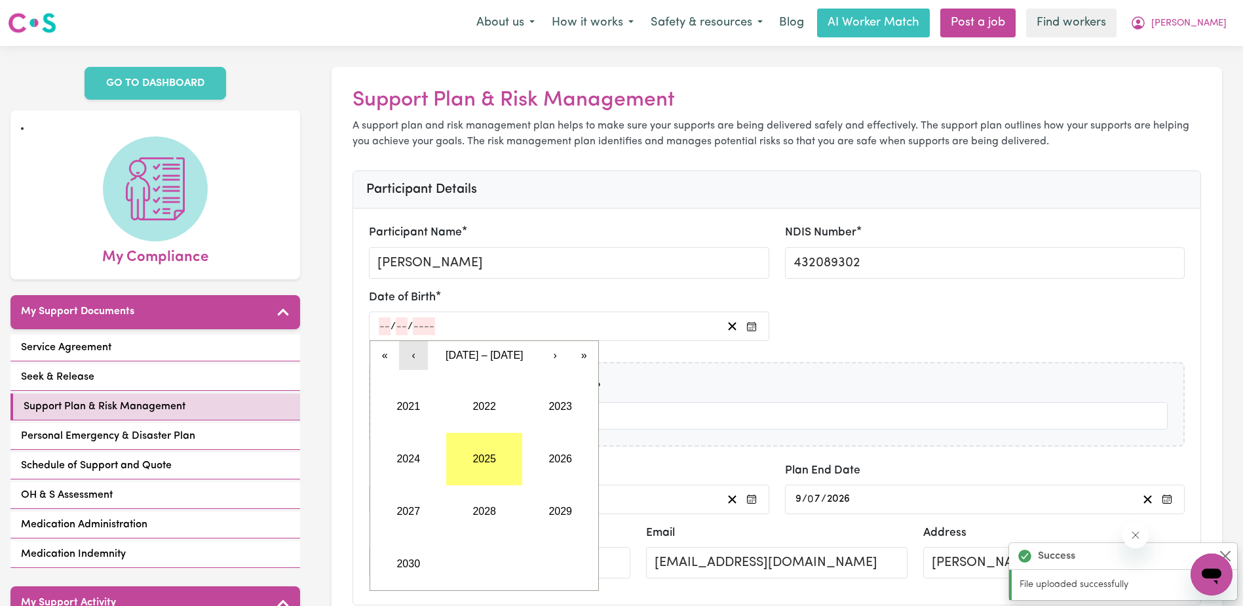
click at [408, 357] on button "‹" at bounding box center [413, 355] width 29 height 29
click at [407, 357] on button "‹" at bounding box center [413, 355] width 29 height 29
click at [406, 357] on button "‹" at bounding box center [413, 355] width 29 height 29
click at [406, 355] on button "‹" at bounding box center [413, 355] width 29 height 29
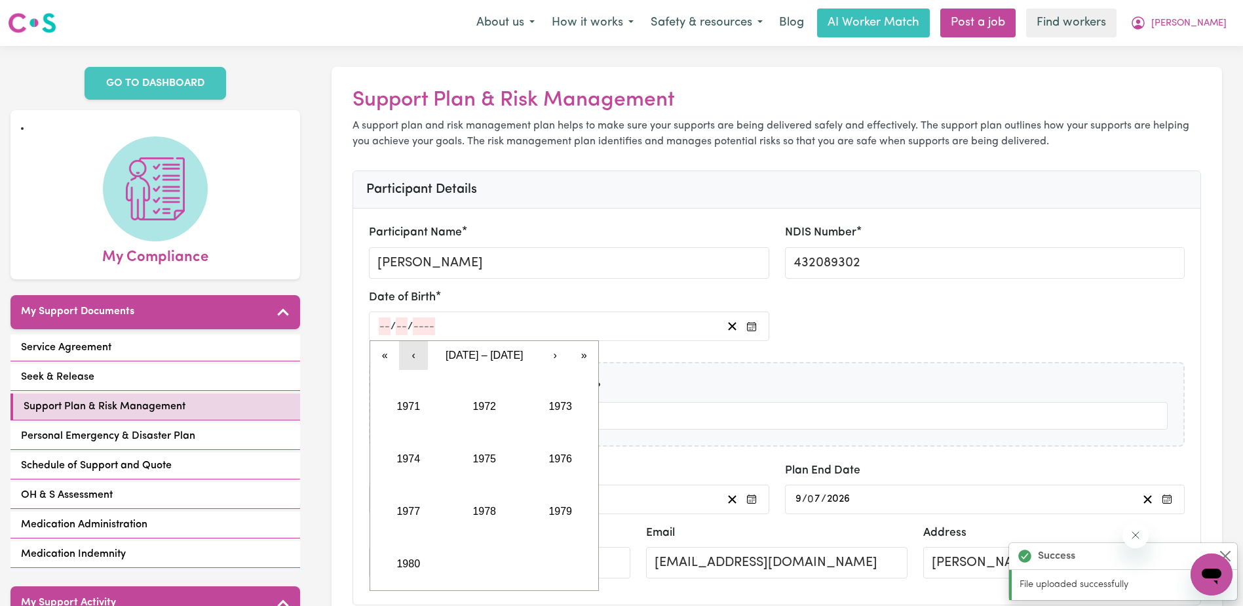
click at [406, 355] on button "‹" at bounding box center [413, 355] width 29 height 29
click at [490, 501] on button "1968" at bounding box center [484, 511] width 76 height 52
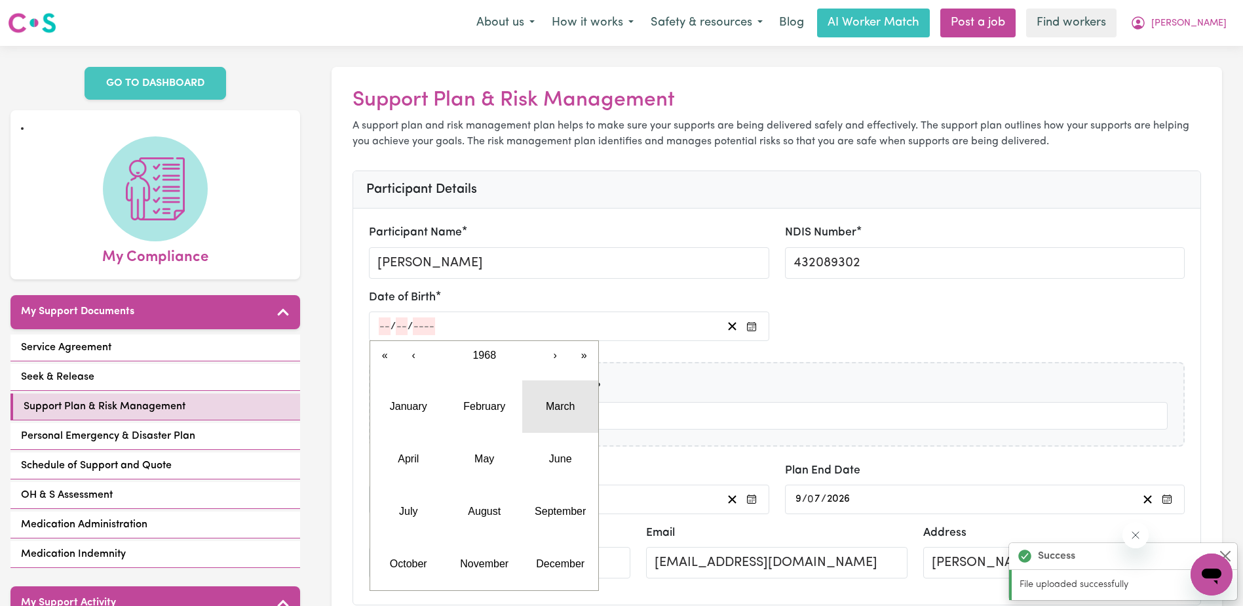
click at [549, 414] on button "March" at bounding box center [560, 406] width 76 height 52
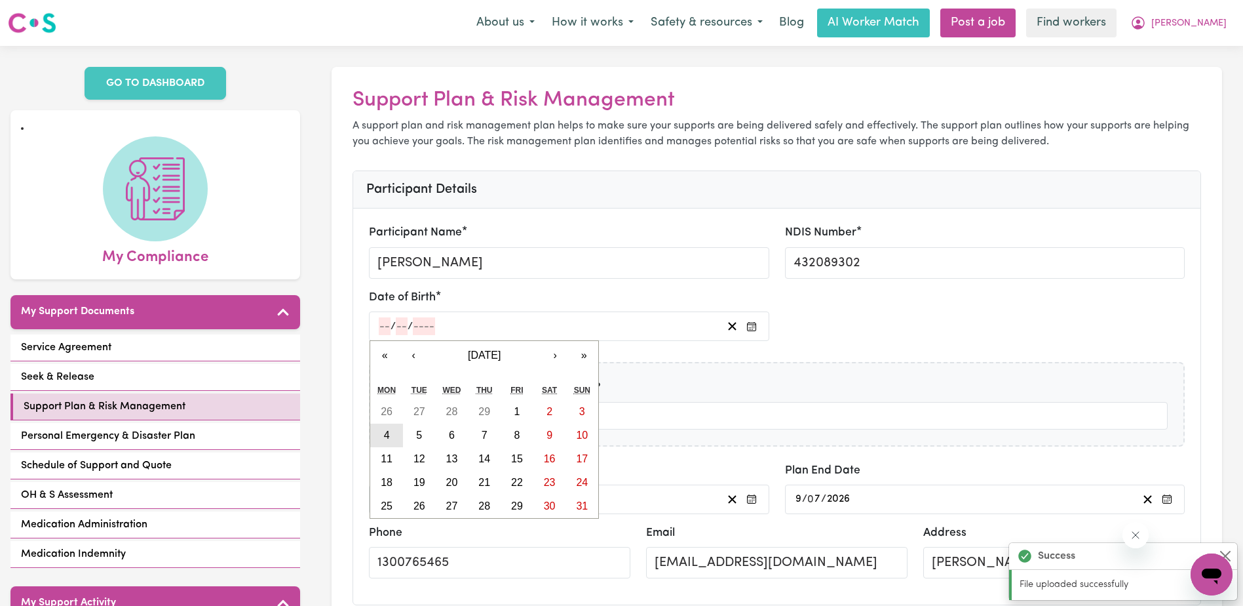
click at [392, 431] on button "4" at bounding box center [386, 435] width 33 height 24
type input "[DATE]"
type input "4"
type input "3"
type input "1968"
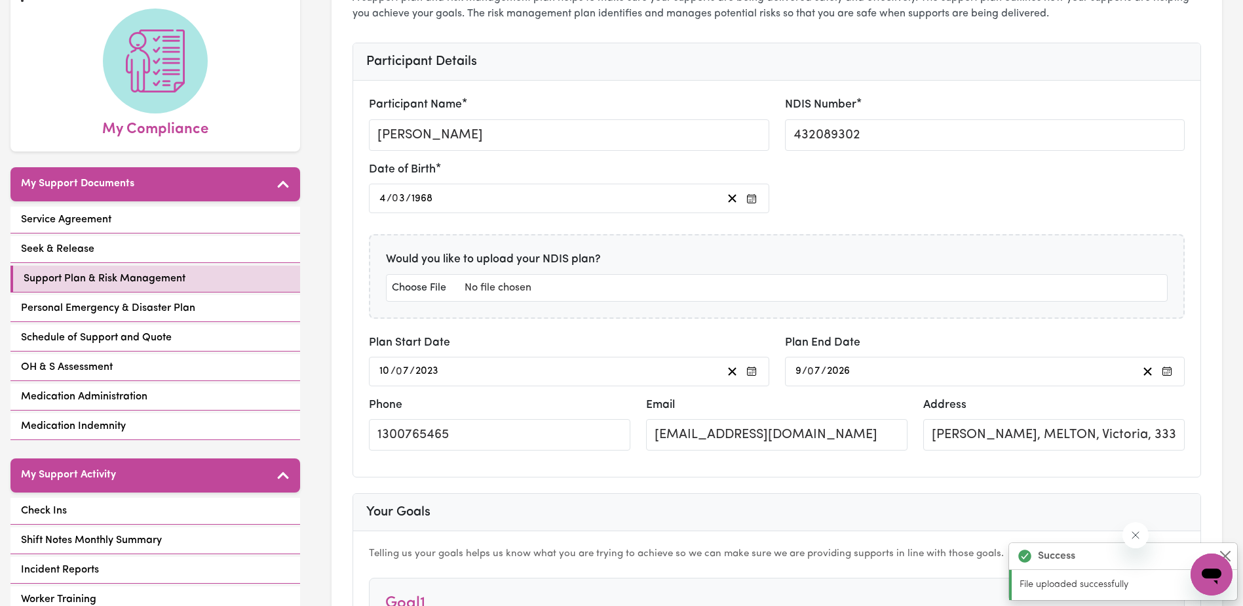
scroll to position [131, 0]
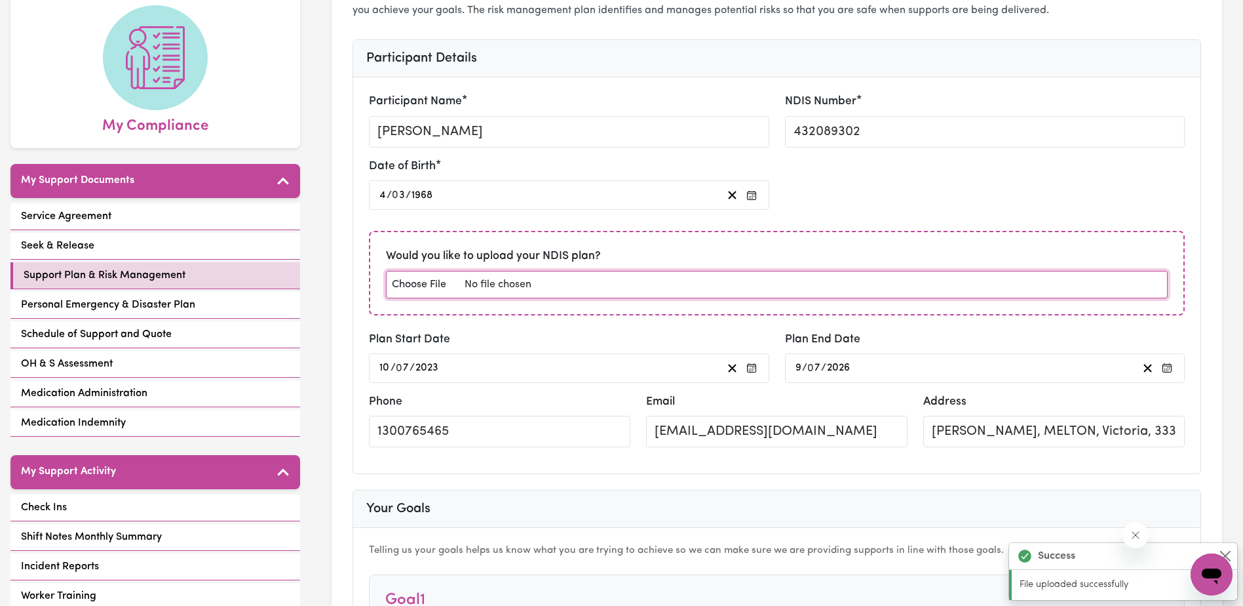
click at [438, 284] on input "file" at bounding box center [777, 285] width 782 height 28
type input "C:\fakepath\[PERSON_NAME] NDIS plan.pdf"
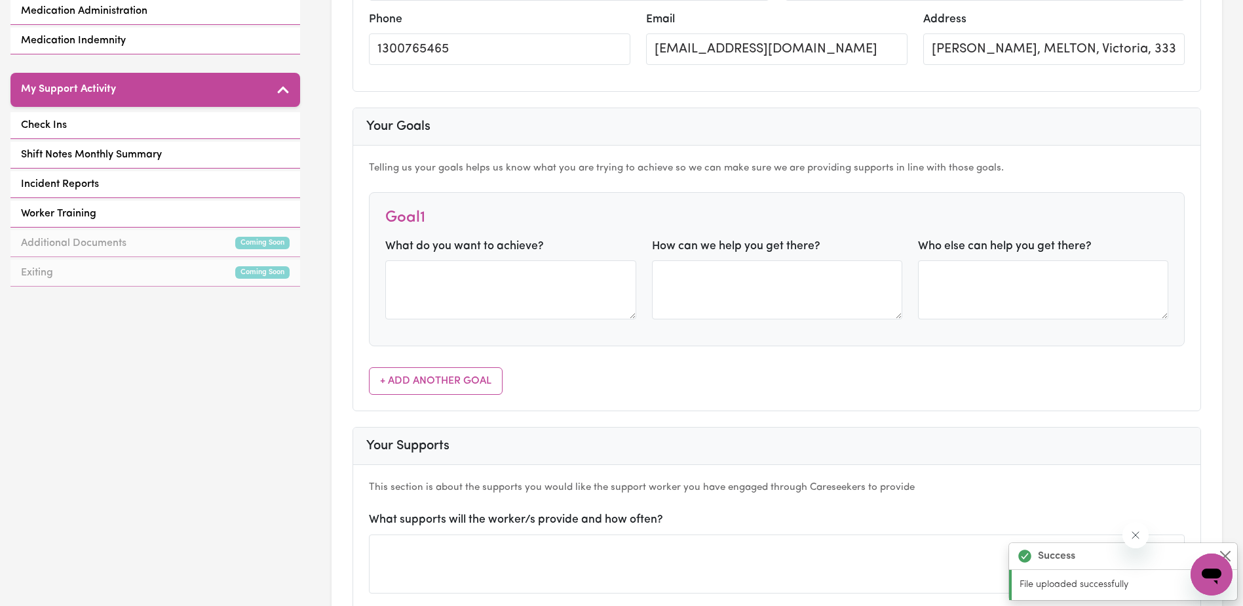
scroll to position [524, 0]
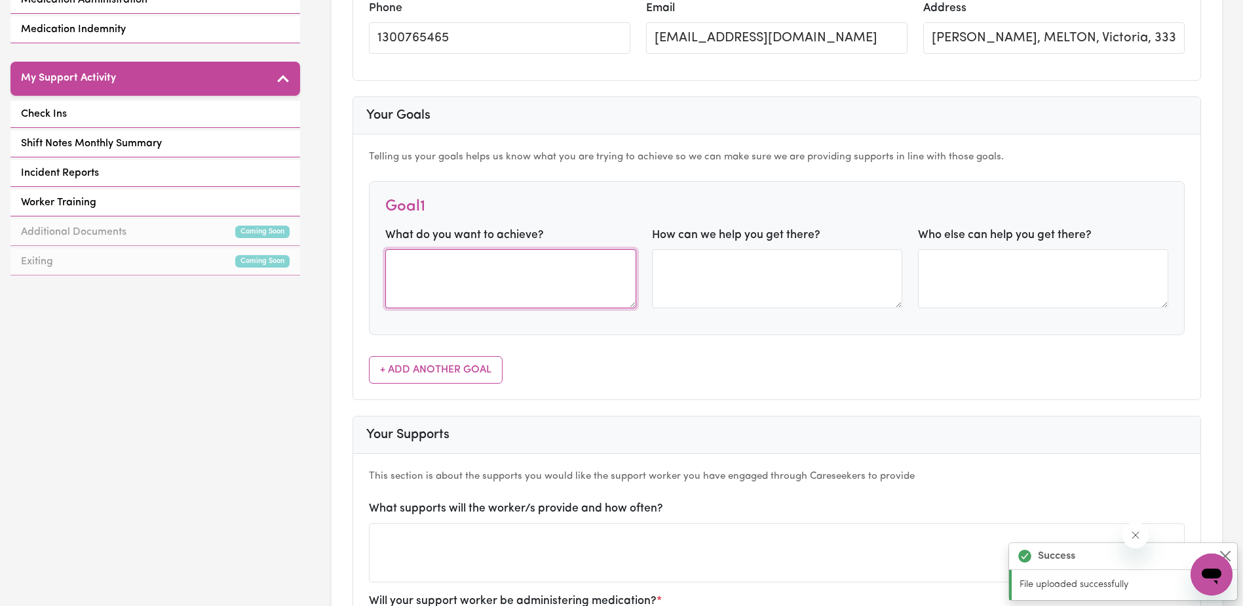
click at [414, 270] on textarea at bounding box center [510, 278] width 250 height 59
type textarea "Learn about photography and go out to take photos"
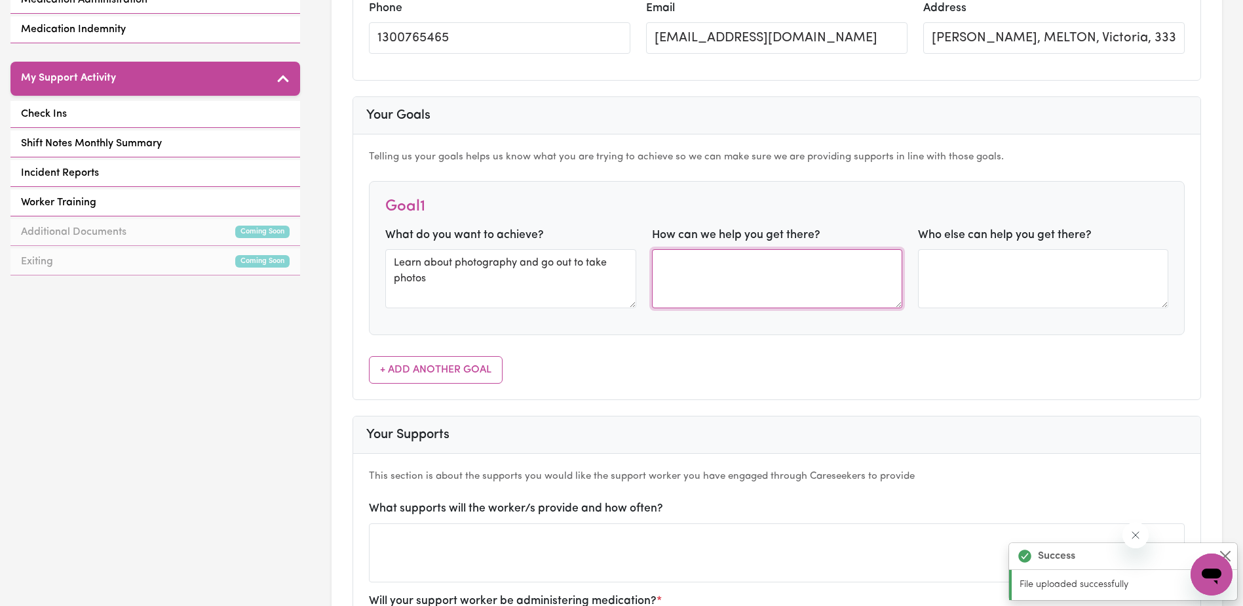
drag, startPoint x: 657, startPoint y: 263, endPoint x: 668, endPoint y: 265, distance: 10.7
click at [668, 265] on textarea at bounding box center [777, 278] width 250 height 59
type textarea "Support me to use my camera"
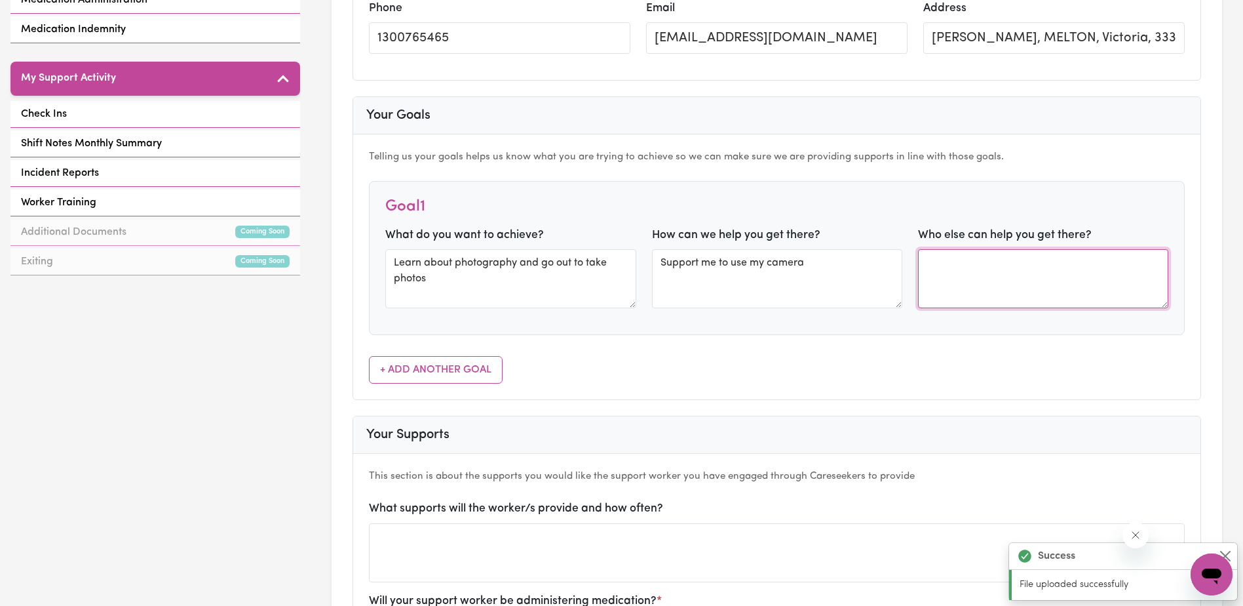
click at [948, 271] on textarea at bounding box center [1043, 278] width 250 height 59
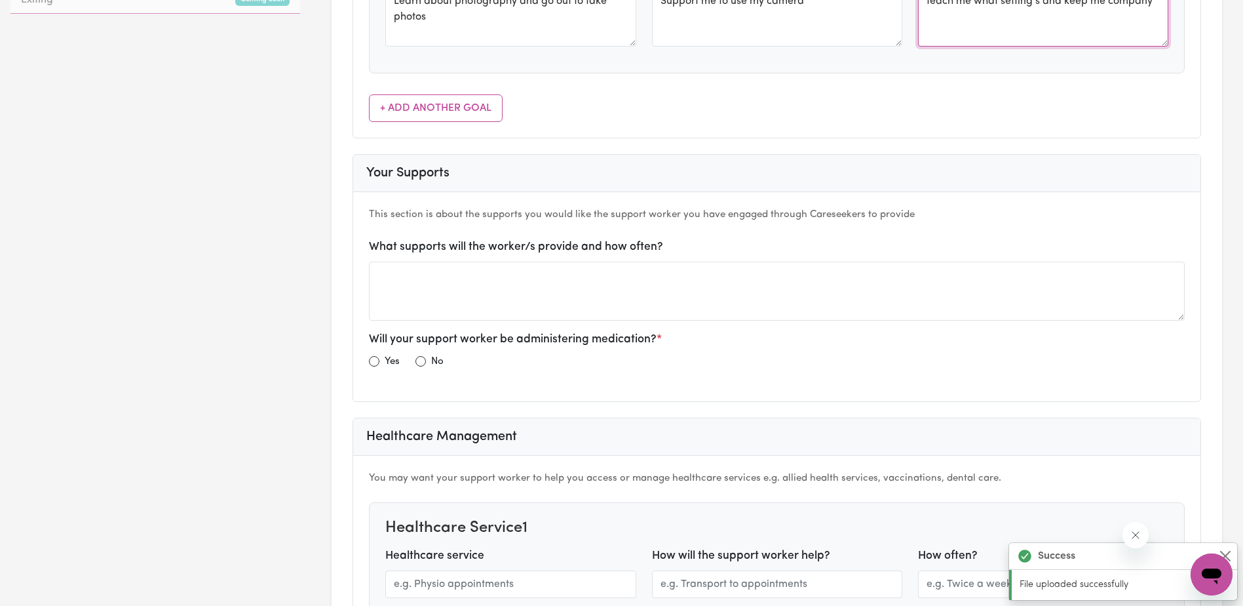
scroll to position [786, 0]
type textarea "teach me what setting s and keep me company"
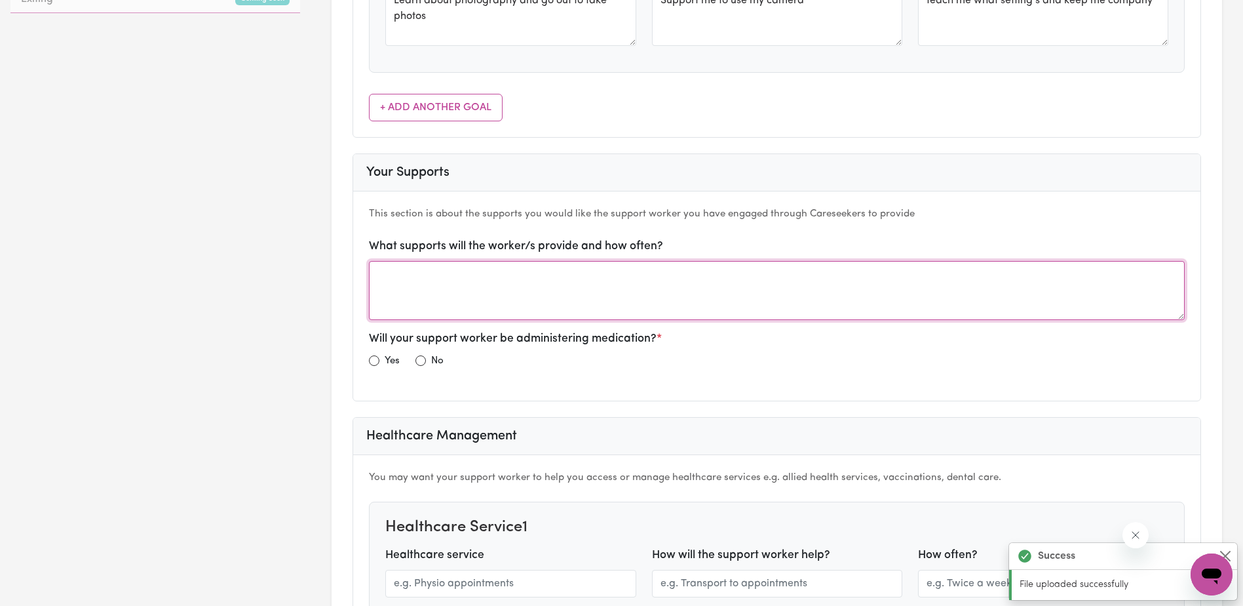
click at [404, 277] on textarea at bounding box center [777, 290] width 816 height 59
drag, startPoint x: 378, startPoint y: 264, endPoint x: 406, endPoint y: 275, distance: 30.7
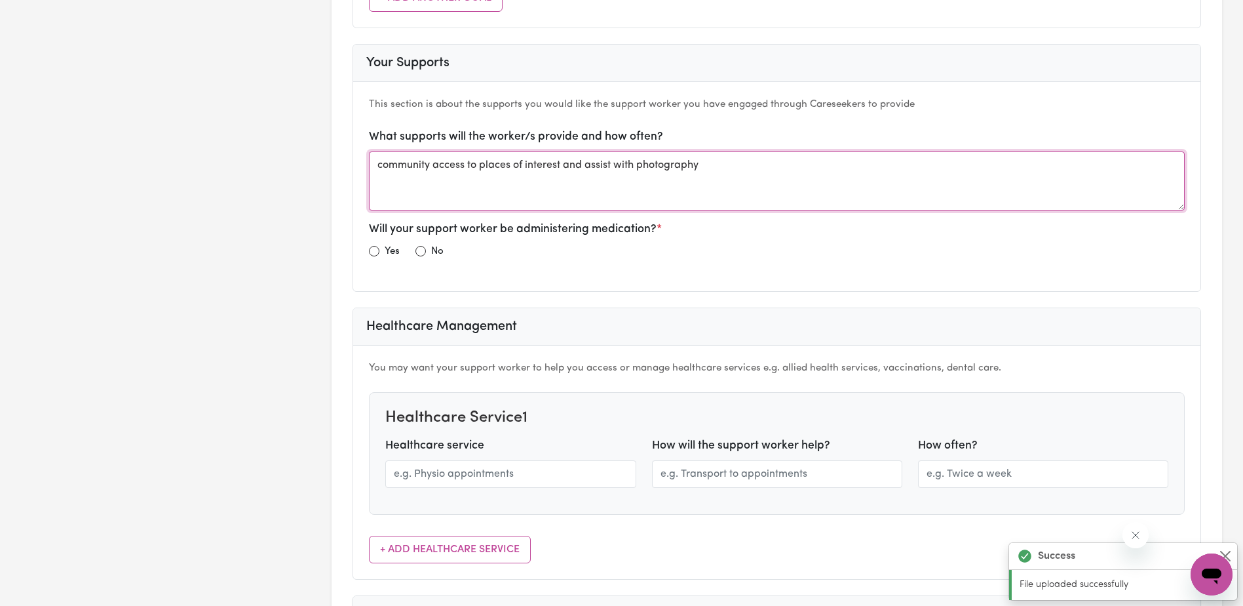
scroll to position [918, 0]
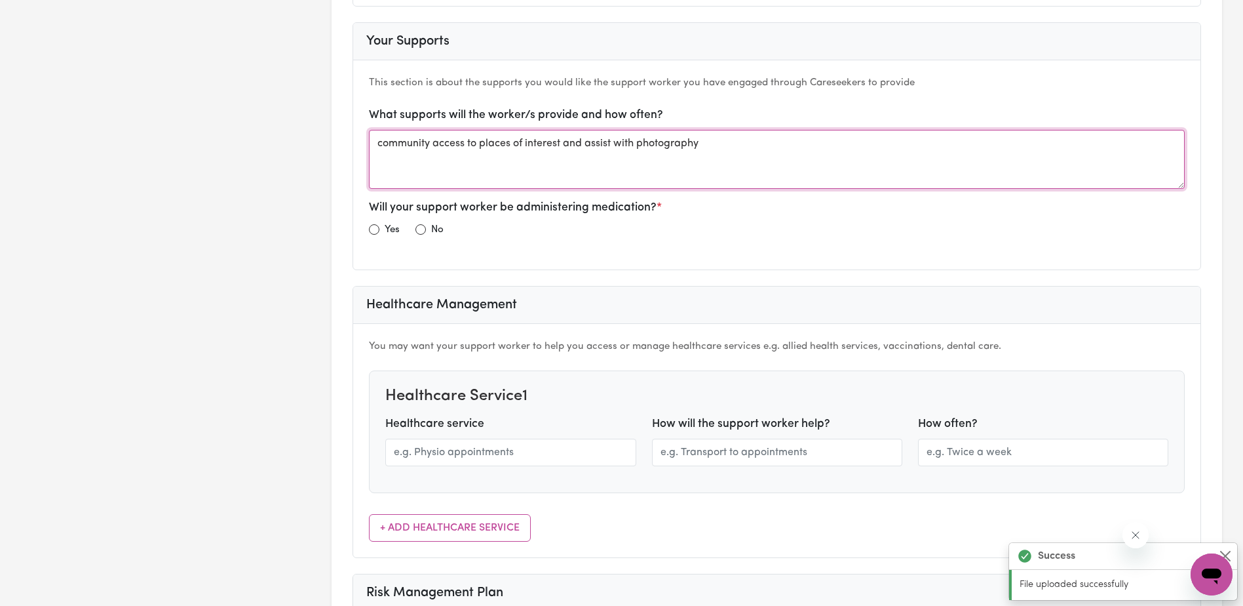
type textarea "community access to places of interest and assist with photography"
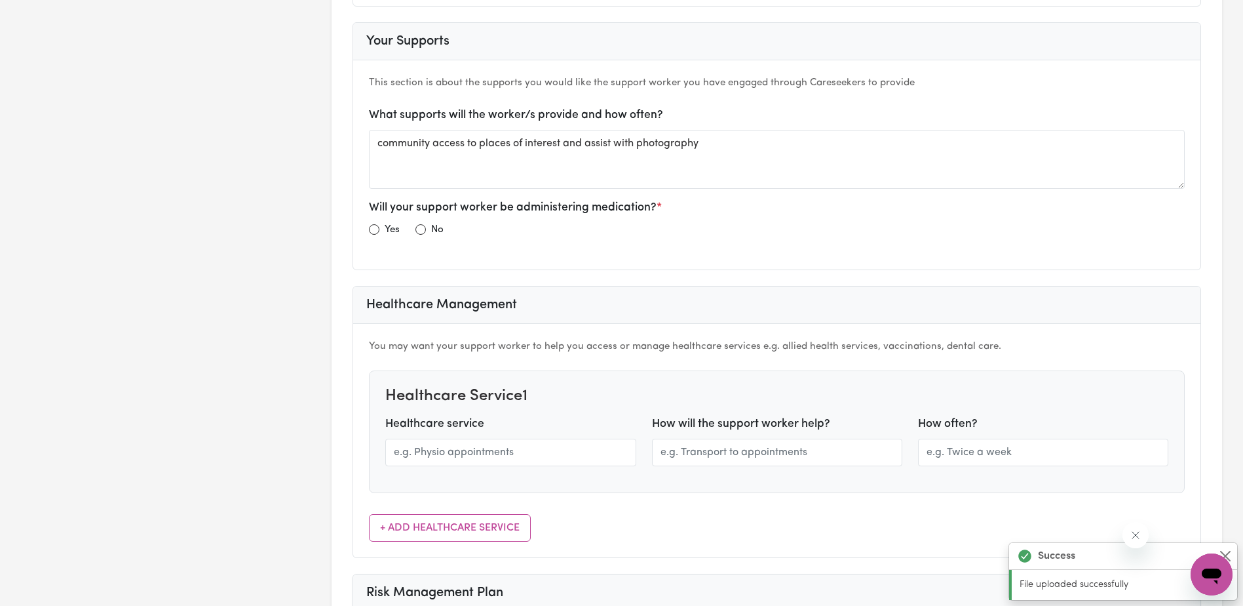
click at [426, 228] on div "No" at bounding box center [430, 230] width 28 height 16
click at [421, 231] on input "radio" at bounding box center [421, 229] width 10 height 10
radio input "true"
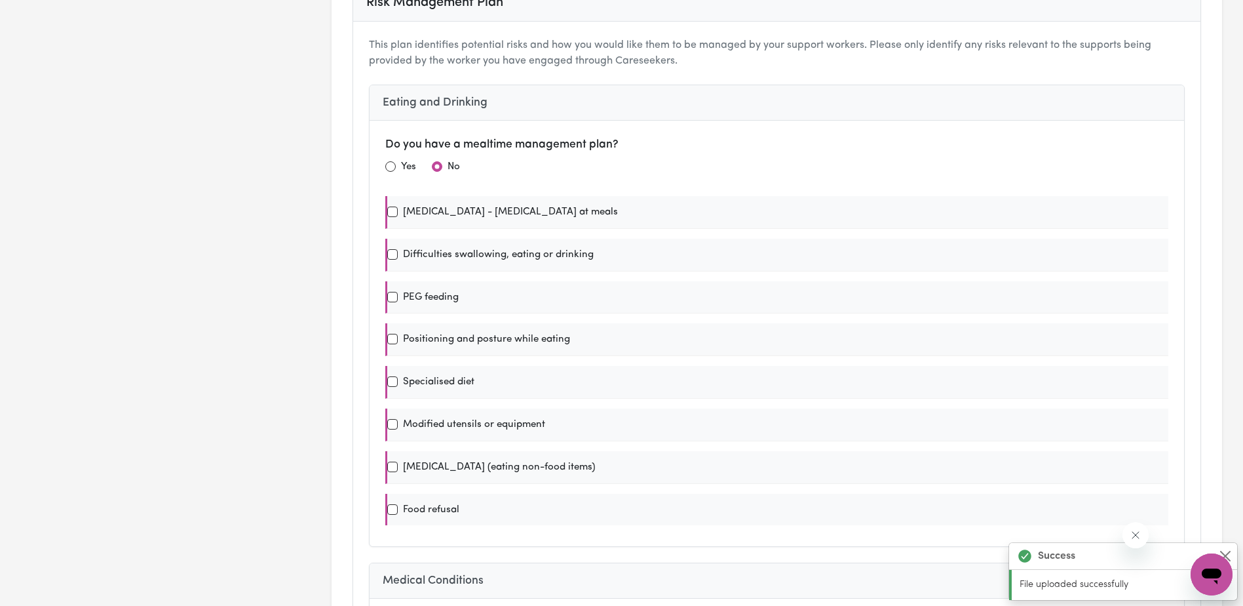
scroll to position [0, 0]
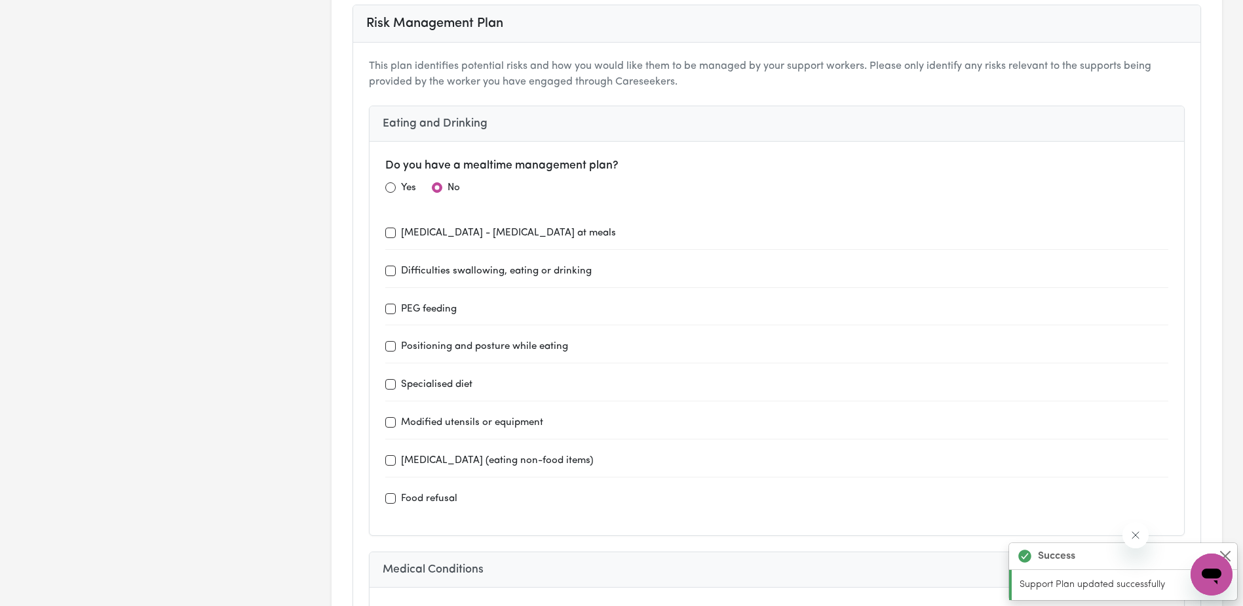
type input "[DATE]"
type input "4"
type input "3"
type input "1968"
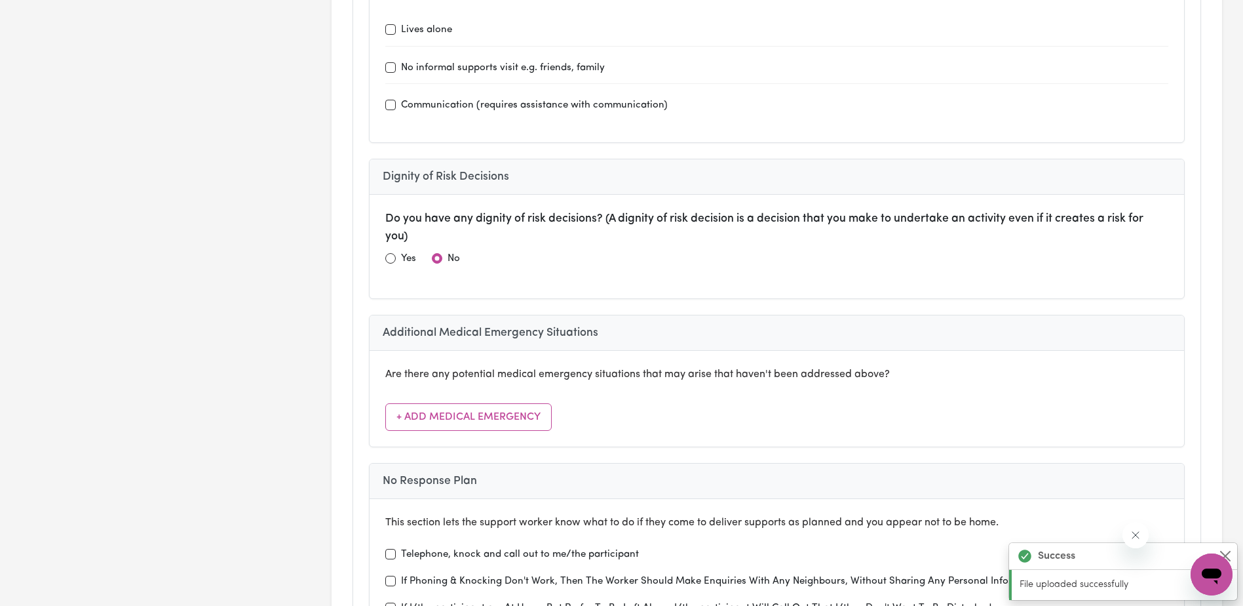
scroll to position [3736, 0]
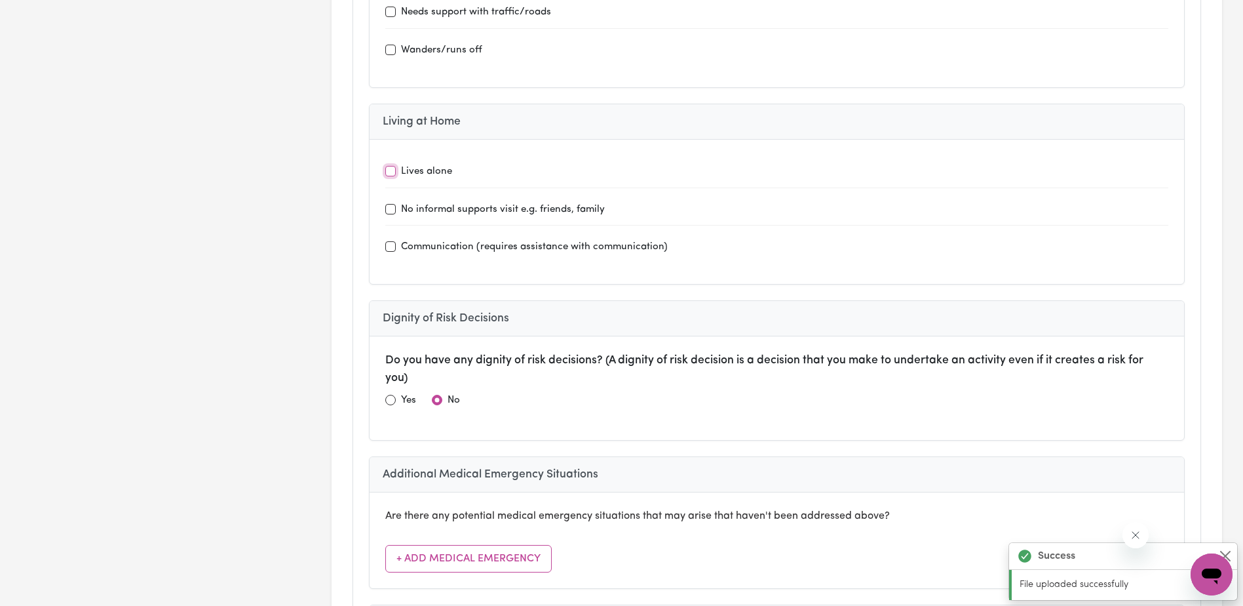
click at [389, 170] on input "Lives alone" at bounding box center [390, 171] width 10 height 10
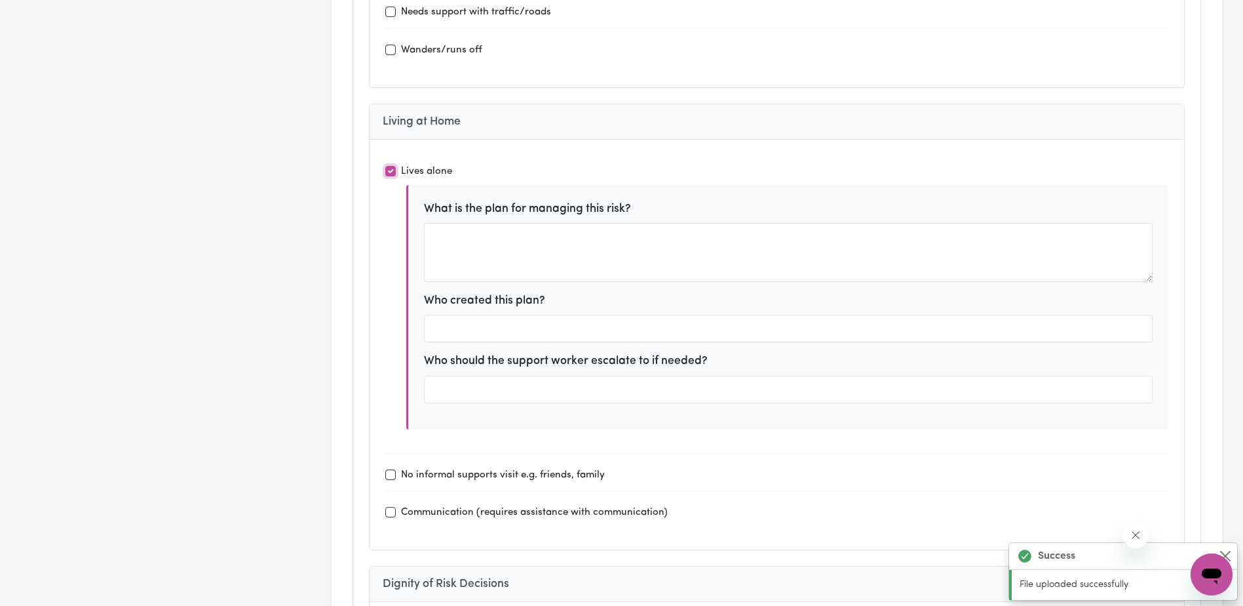
click at [393, 172] on input "Lives alone" at bounding box center [390, 171] width 10 height 10
checkbox input "false"
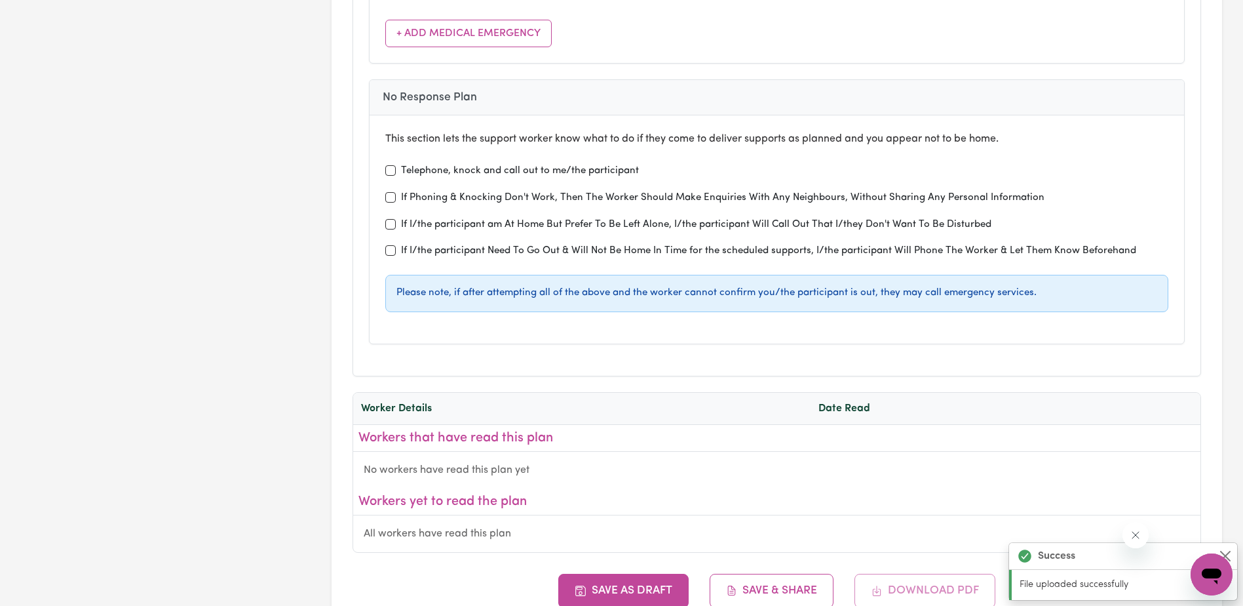
scroll to position [4260, 0]
click at [391, 172] on input "Telephone, knock and call out to me/the participant" at bounding box center [390, 171] width 10 height 10
checkbox input "true"
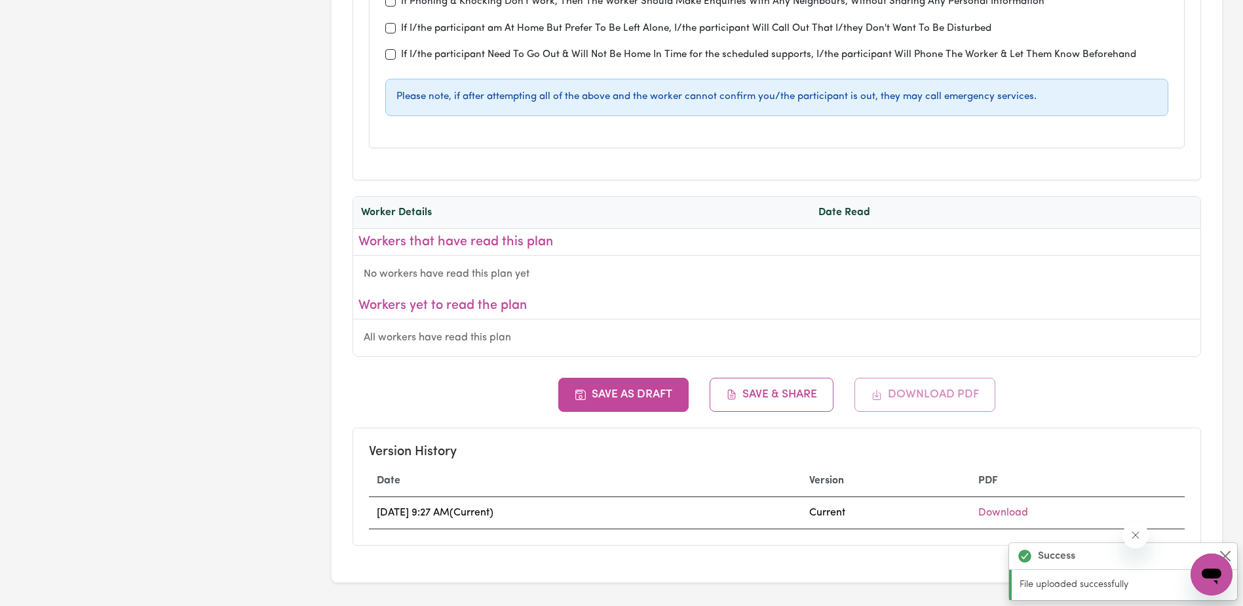
scroll to position [4326, 0]
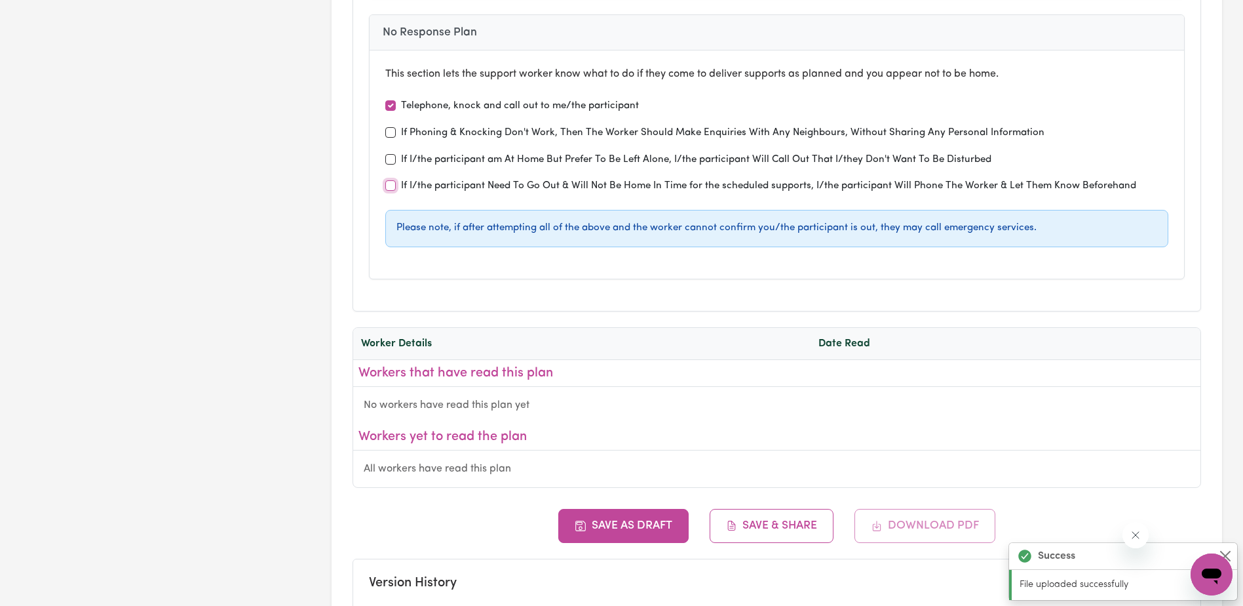
click at [389, 186] on input "If I/the participant Need To Go Out & Will Not Be Home In Time for the schedule…" at bounding box center [390, 185] width 10 height 10
checkbox input "true"
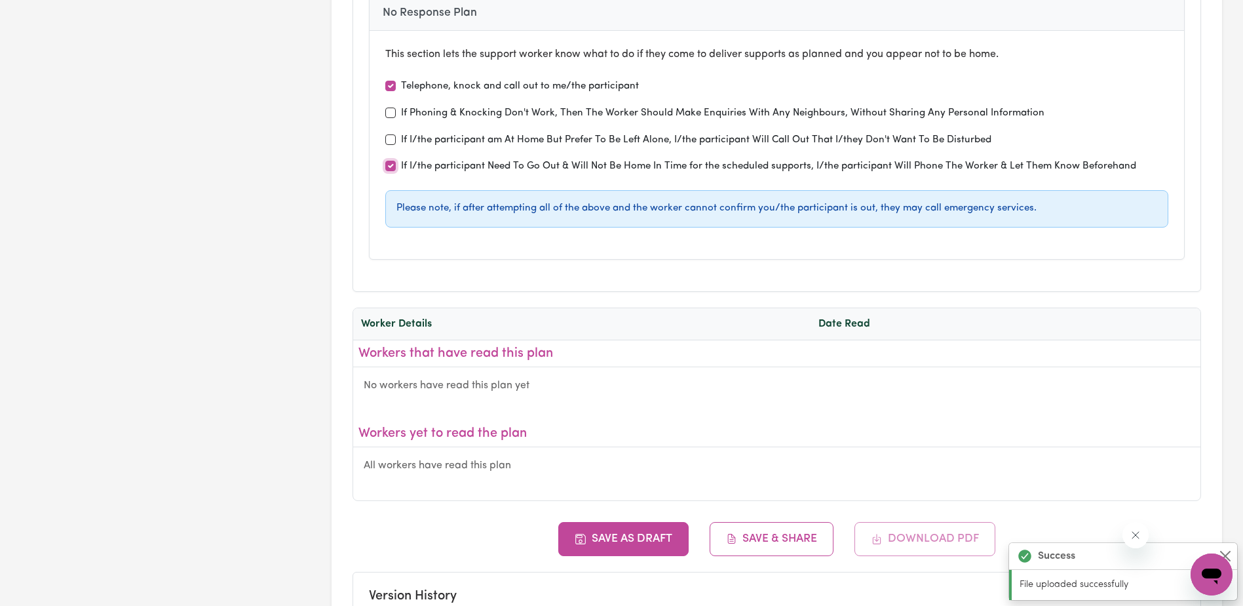
scroll to position [0, 0]
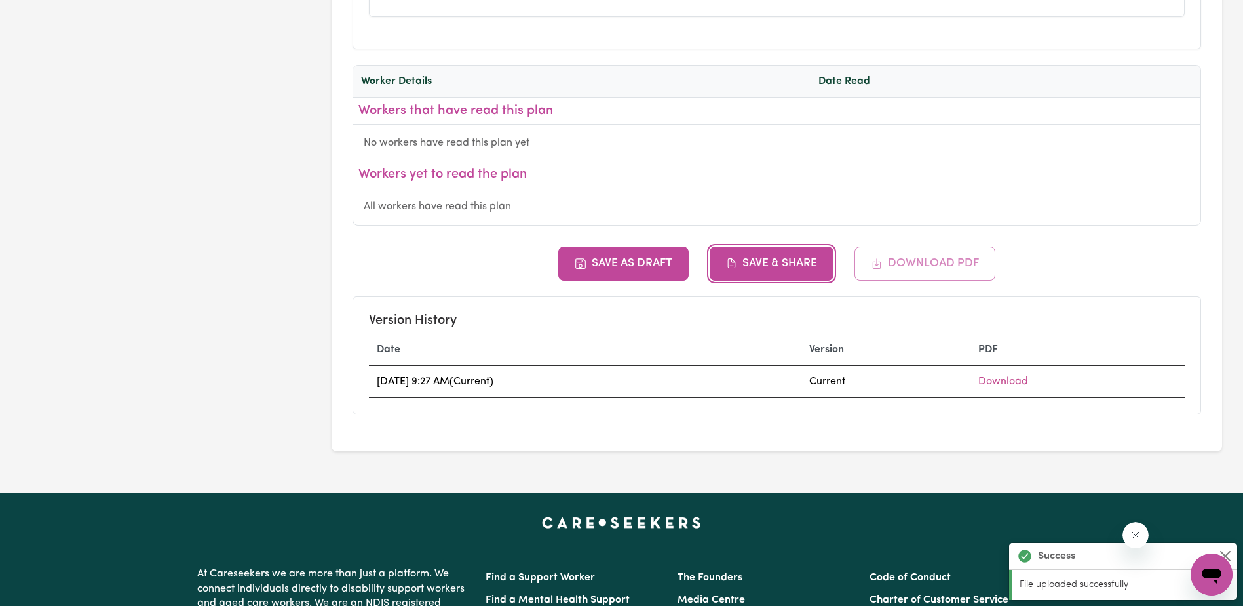
click at [768, 263] on button "Save & Share" at bounding box center [772, 263] width 125 height 34
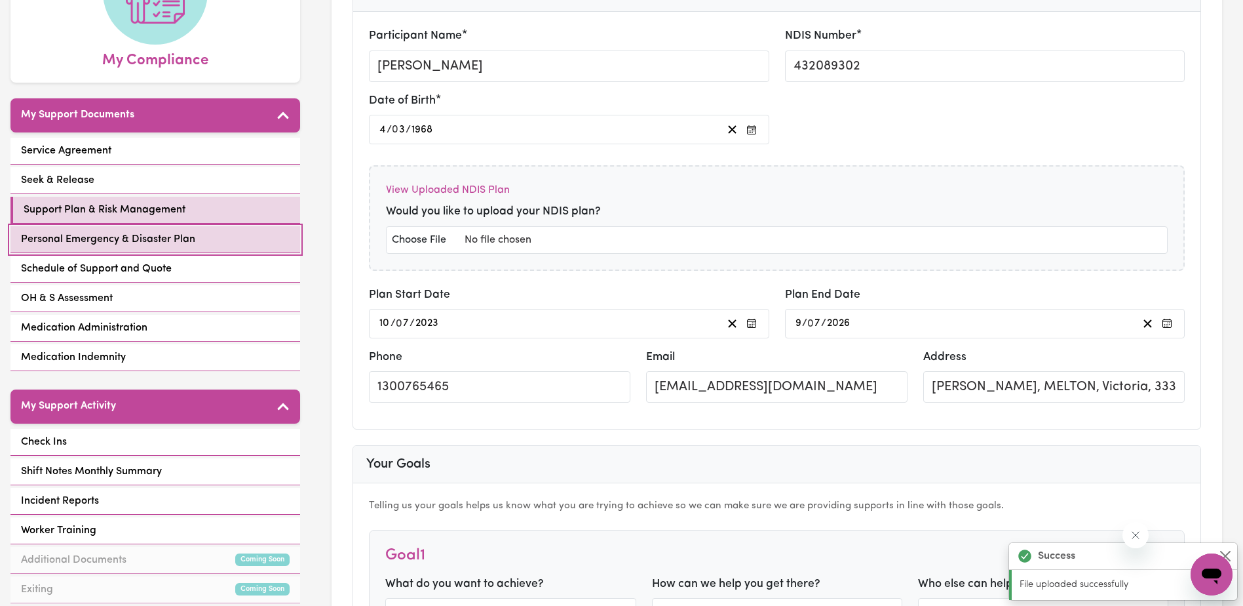
click at [98, 237] on span "Personal Emergency & Disaster Plan" at bounding box center [108, 239] width 174 height 16
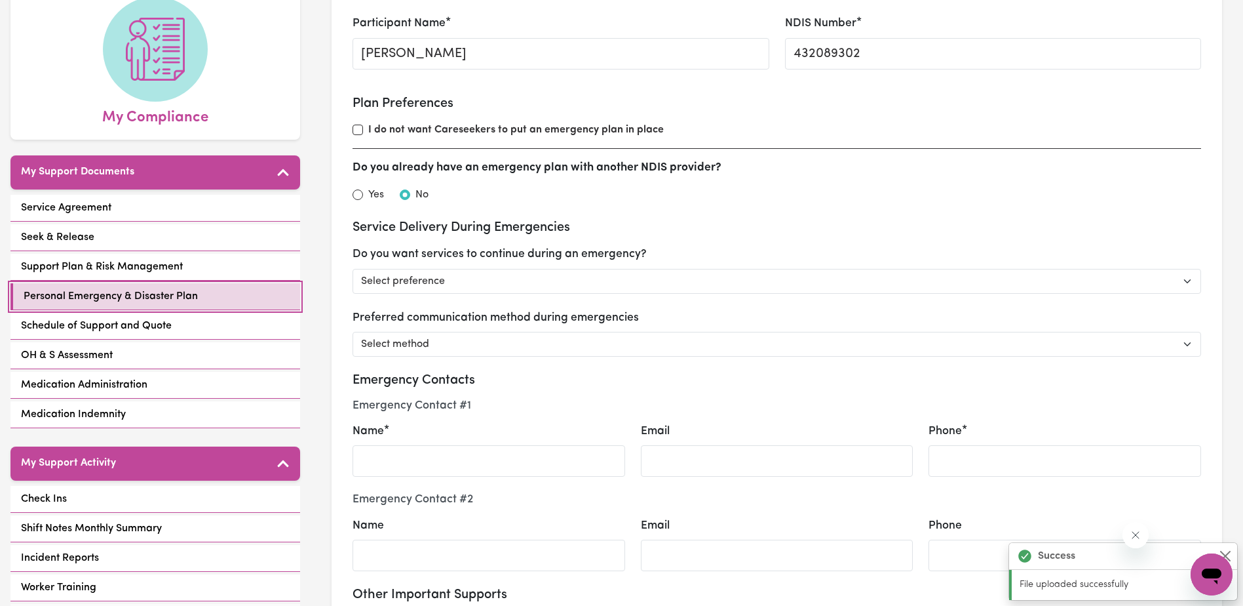
scroll to position [197, 0]
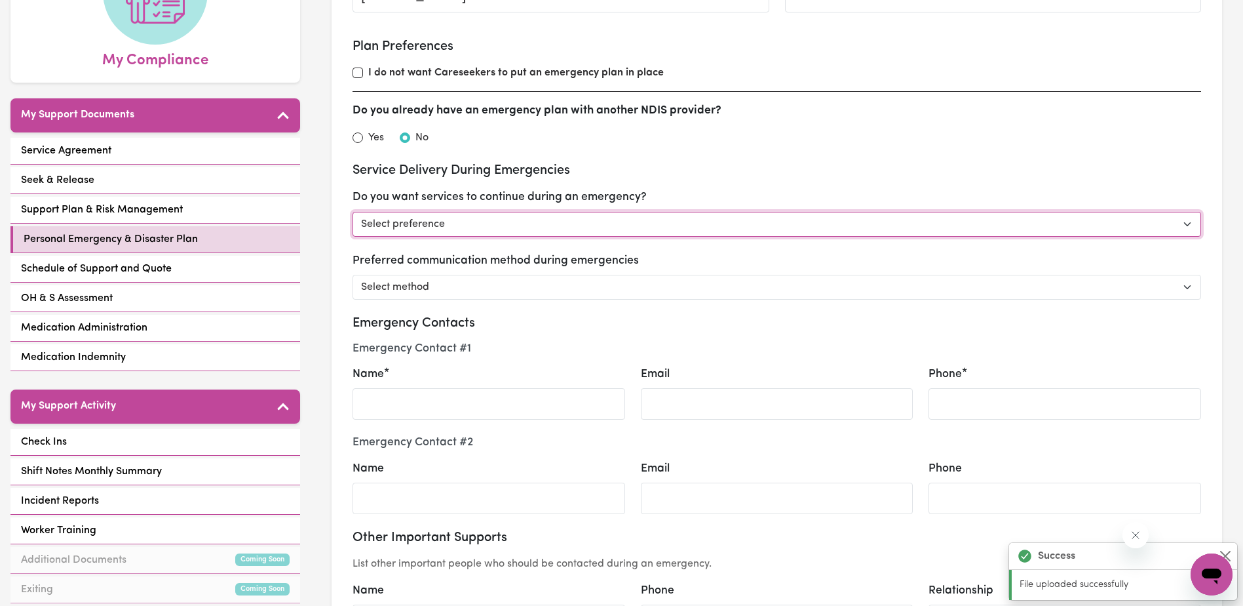
click at [517, 229] on select "Select preference Yes - continue as critical to daily living No - postpone/canc…" at bounding box center [777, 224] width 849 height 25
select select "postpone"
click at [353, 212] on select "Select preference Yes - continue as critical to daily living No - postpone/canc…" at bounding box center [777, 224] width 849 height 25
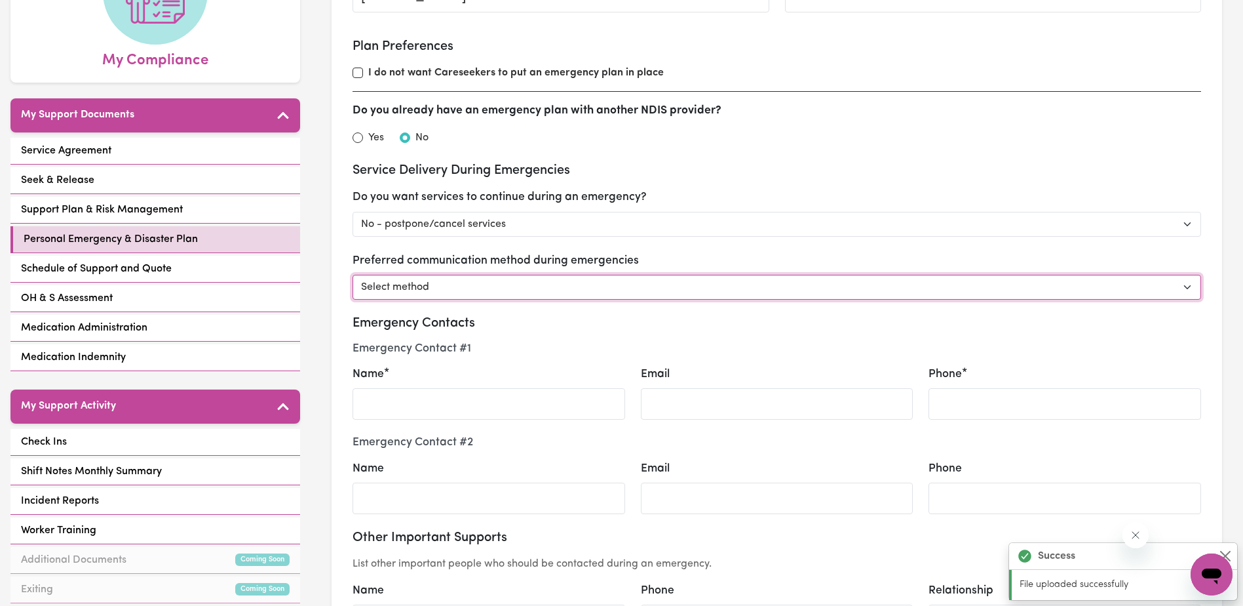
click at [465, 288] on select "Select method Phone Email Other" at bounding box center [777, 287] width 849 height 25
select select "phone"
click at [353, 275] on select "Select method Phone Email Other" at bounding box center [777, 287] width 849 height 25
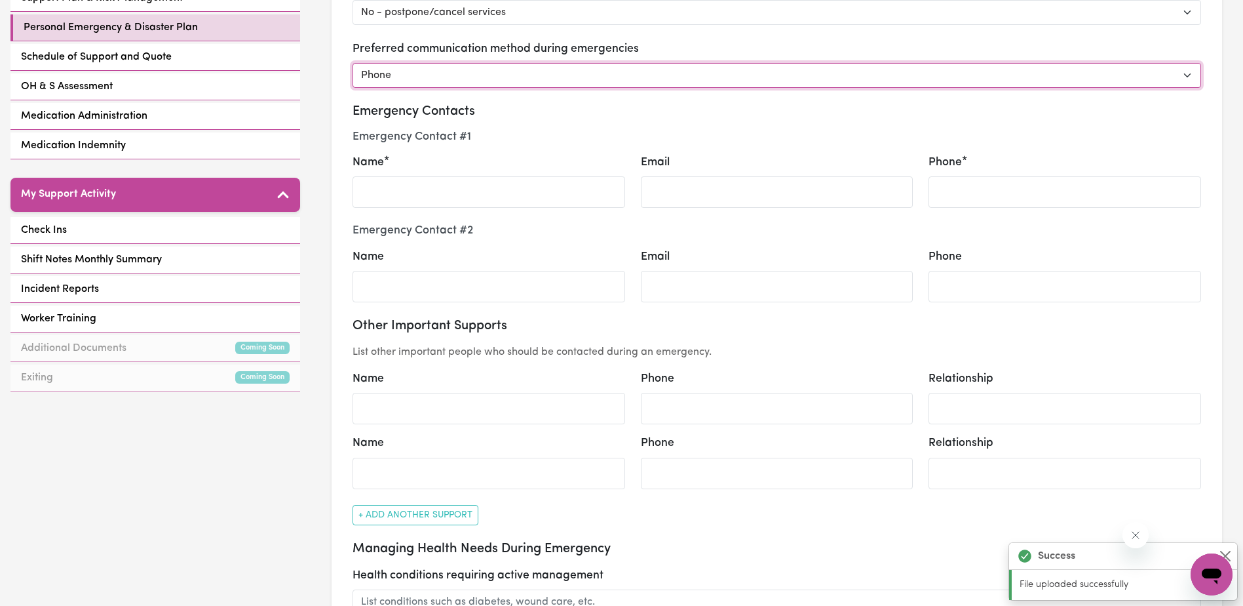
scroll to position [459, 0]
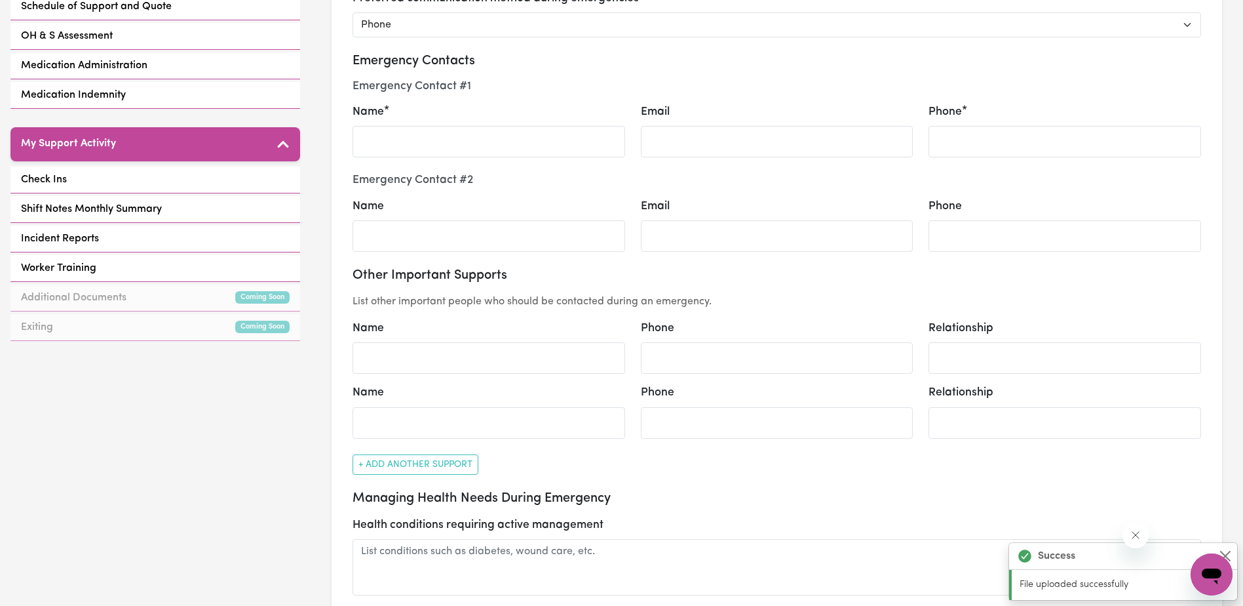
click at [431, 172] on div "Emergency Contacts Emergency Contact # 1 Name Email Phone Emergency Contact # 2…" at bounding box center [777, 152] width 849 height 199
click at [444, 140] on input "Name" at bounding box center [489, 141] width 273 height 31
type input "[PERSON_NAME]"
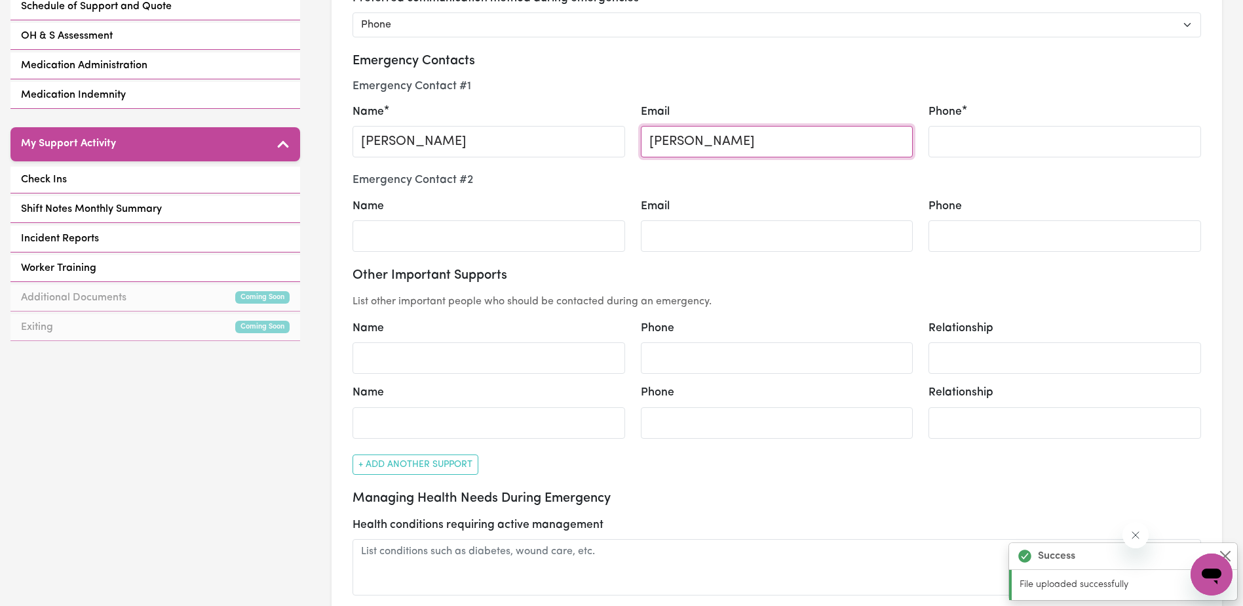
type input "[PERSON_NAME]"
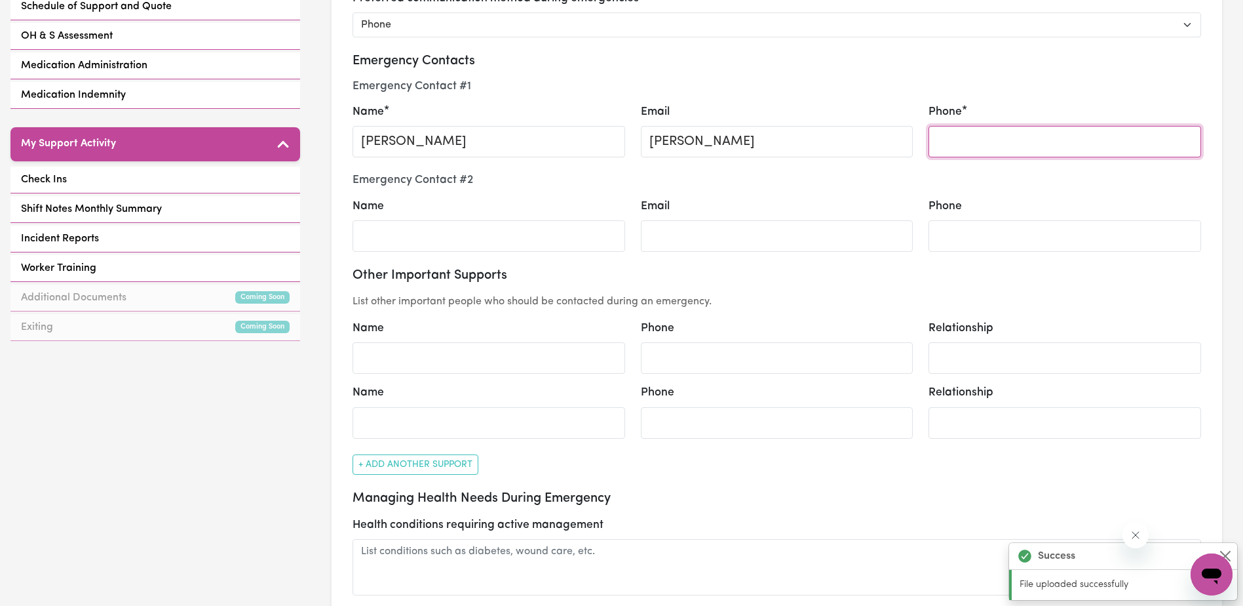
click at [952, 140] on input "Phone" at bounding box center [1065, 141] width 273 height 31
select select "postpone"
select select "phone"
type input "0482850533"
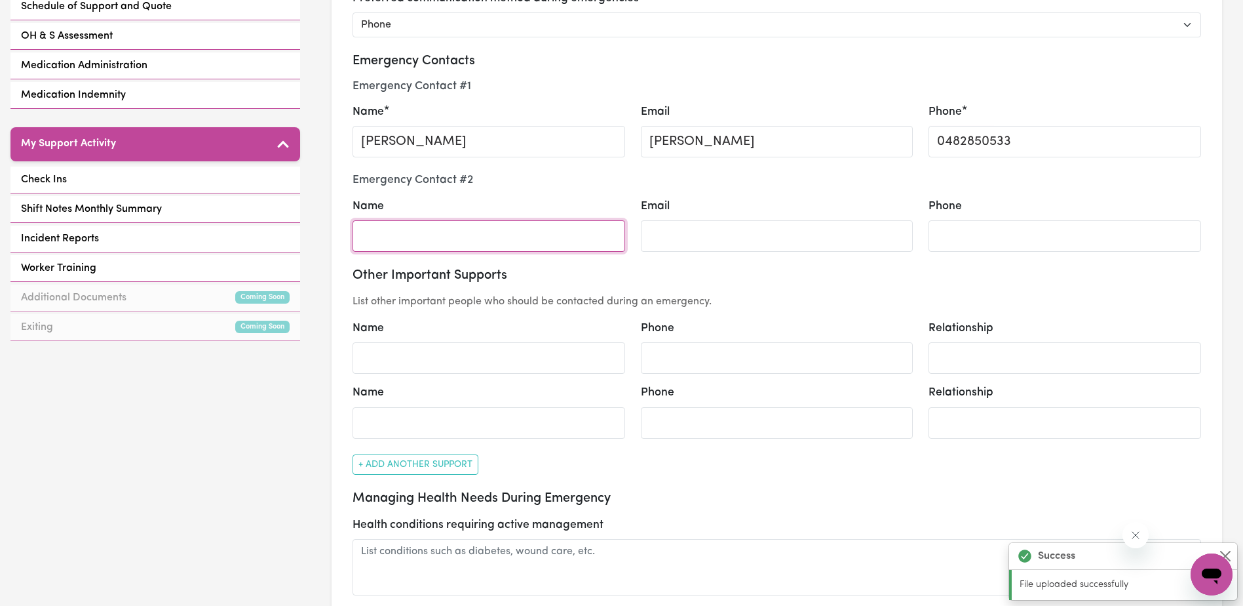
click at [441, 241] on input "Name" at bounding box center [489, 235] width 273 height 31
type input "[PERSON_NAME]"
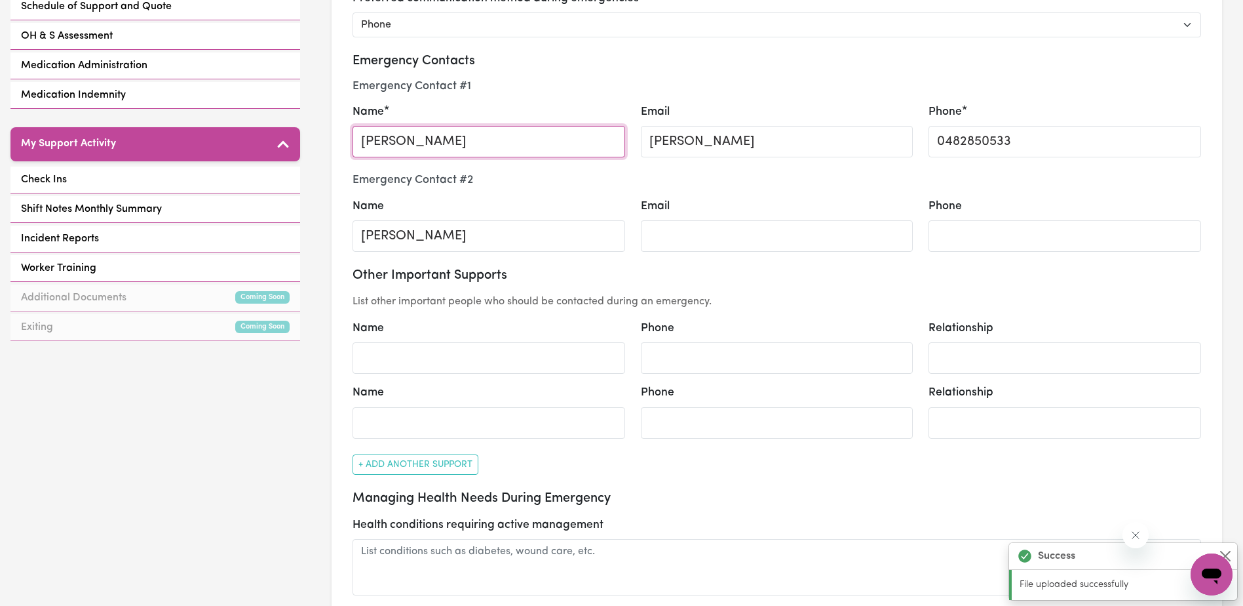
click at [410, 138] on input "[PERSON_NAME]" at bounding box center [489, 141] width 273 height 31
type input "[PERSON_NAME]"
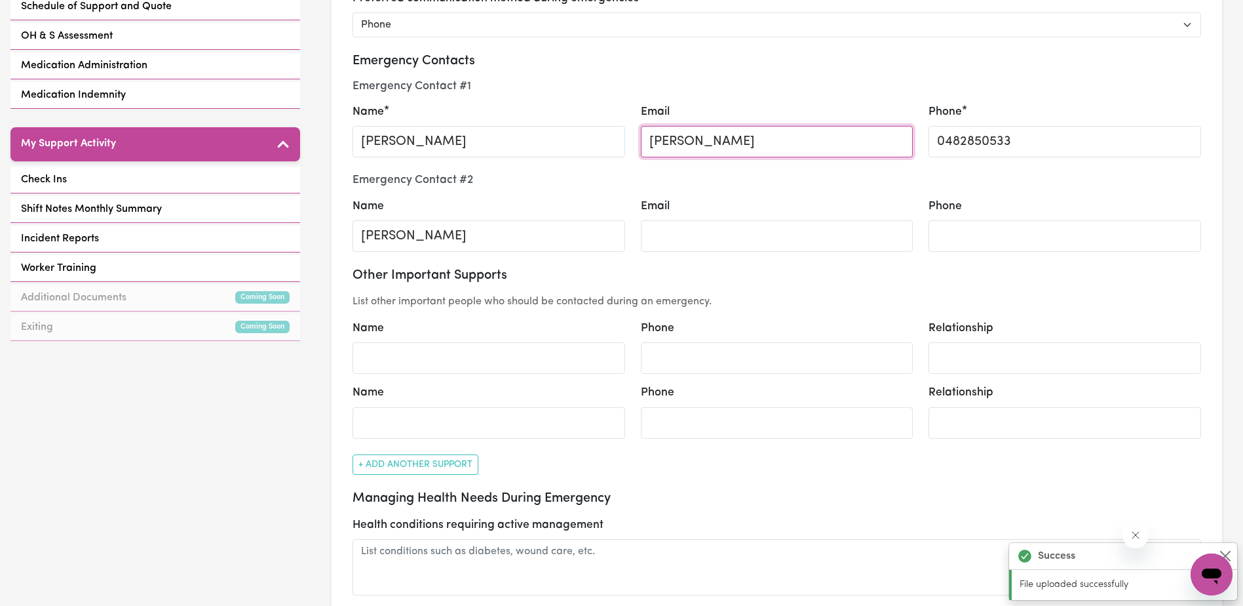
drag, startPoint x: 714, startPoint y: 139, endPoint x: 649, endPoint y: 137, distance: 64.9
click at [649, 137] on input "[PERSON_NAME]" at bounding box center [777, 141] width 273 height 31
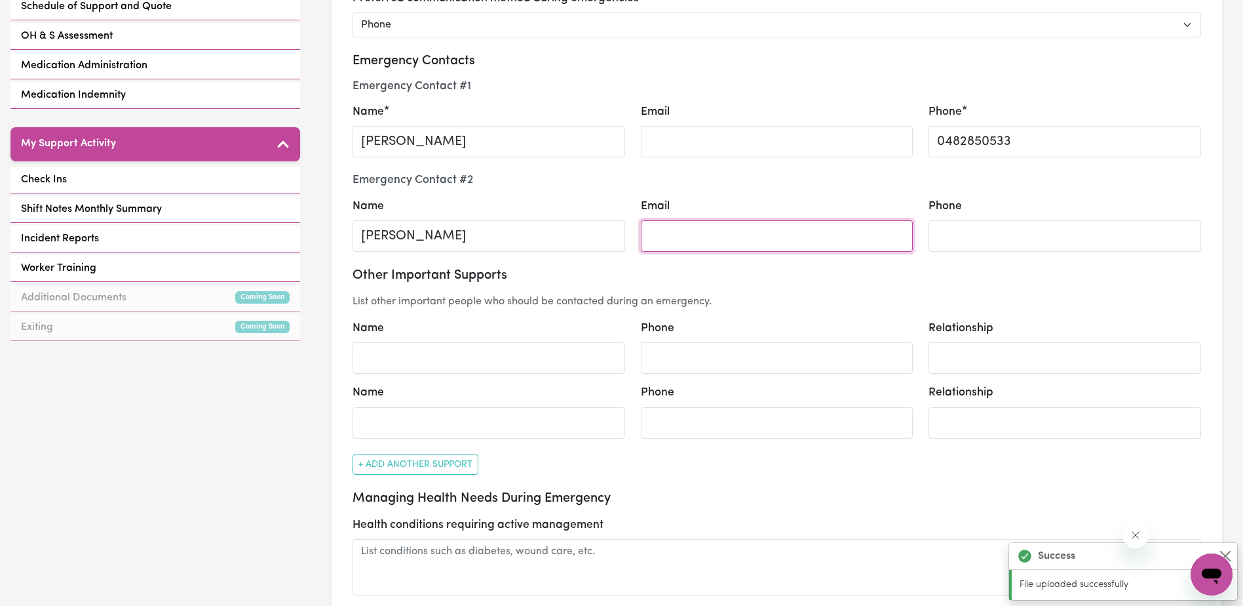
click at [691, 241] on input "Email" at bounding box center [777, 235] width 273 height 31
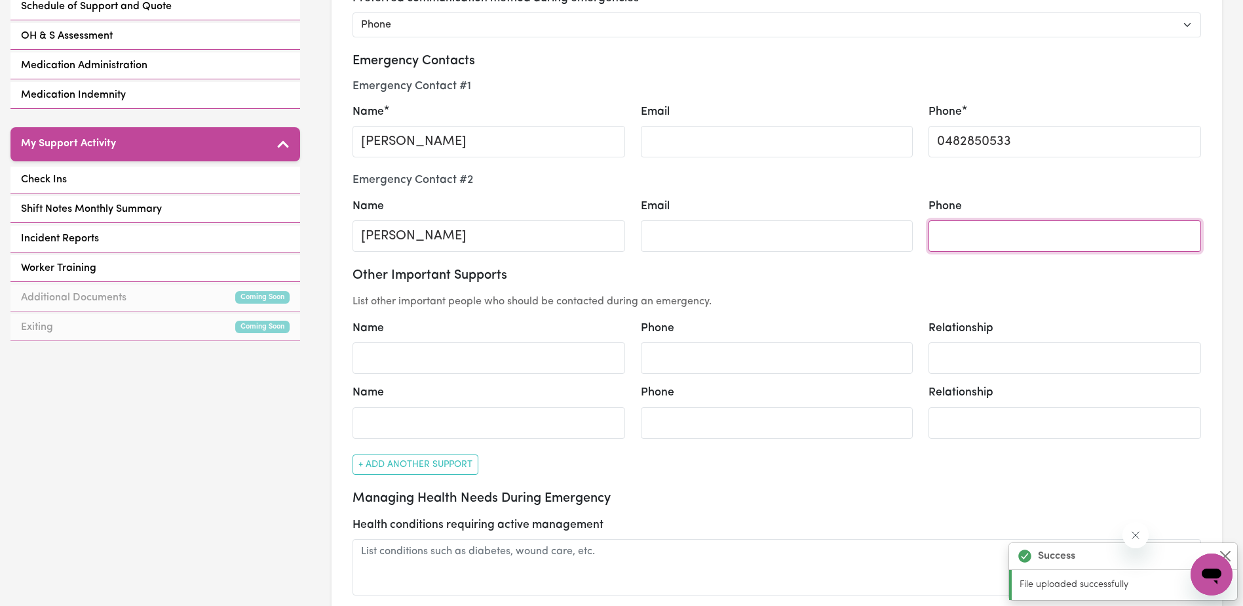
click at [974, 245] on input "Phone" at bounding box center [1065, 235] width 273 height 31
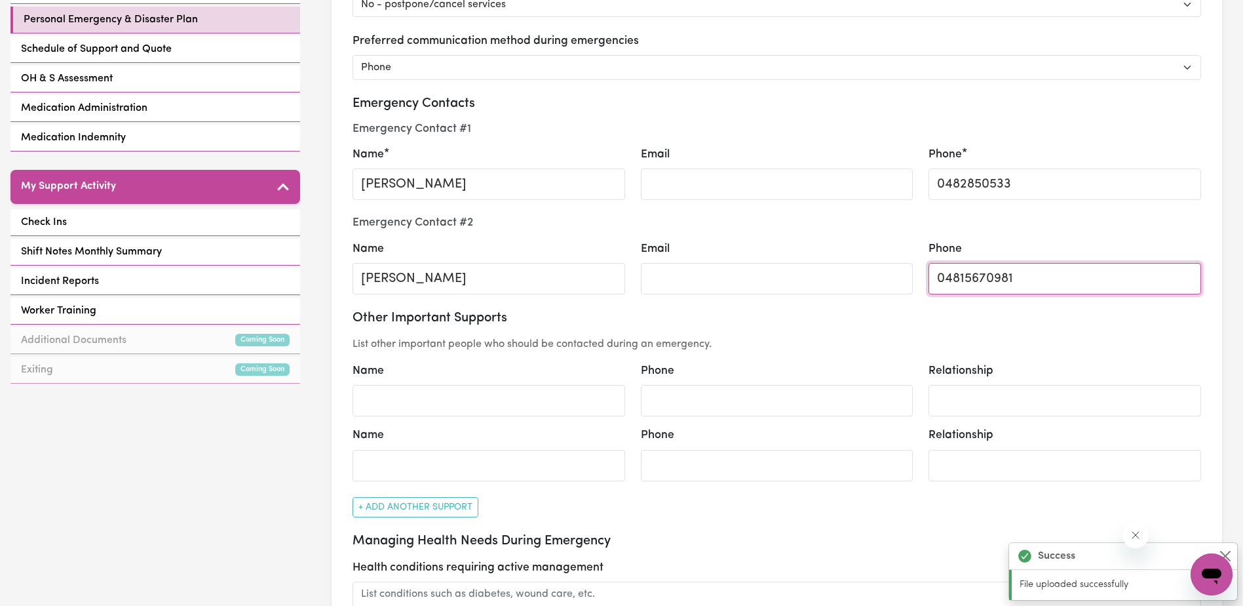
scroll to position [393, 0]
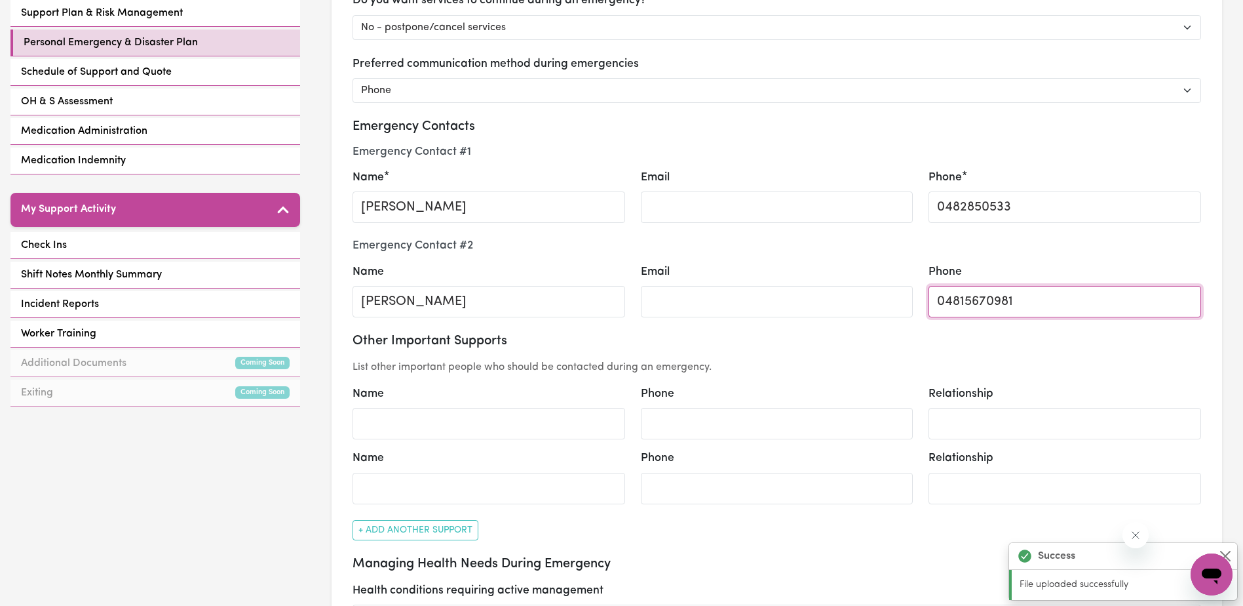
click at [989, 306] on input "04815670981" at bounding box center [1065, 301] width 273 height 31
type input "0481567981"
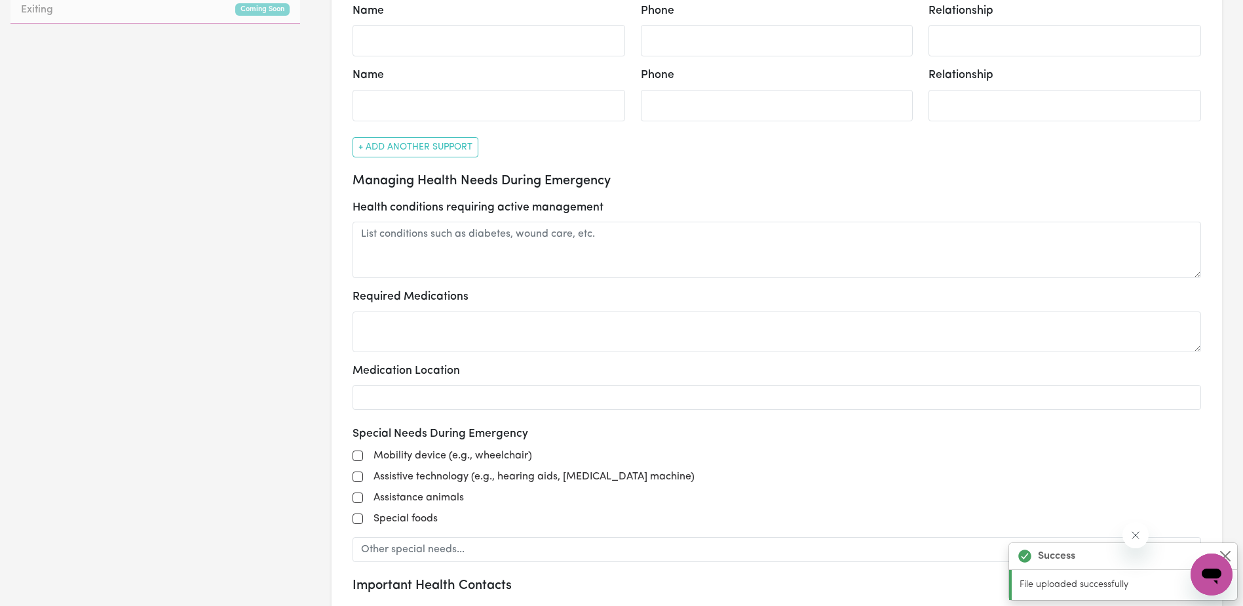
scroll to position [852, 0]
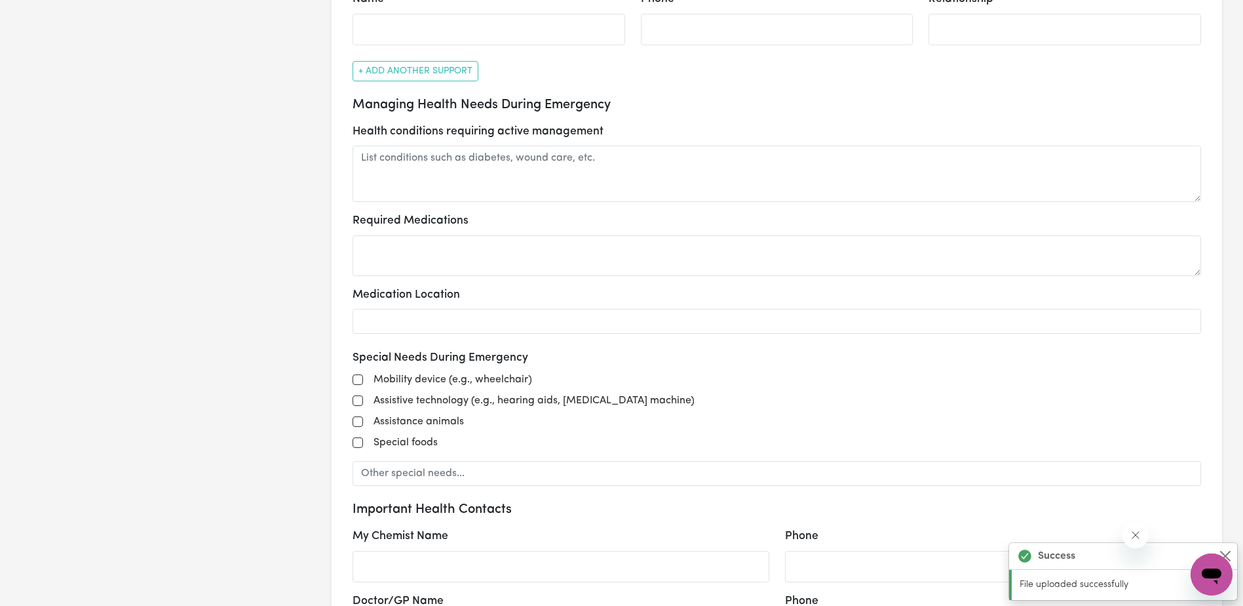
select select "postpone"
select select "phone"
type input "0481567981"
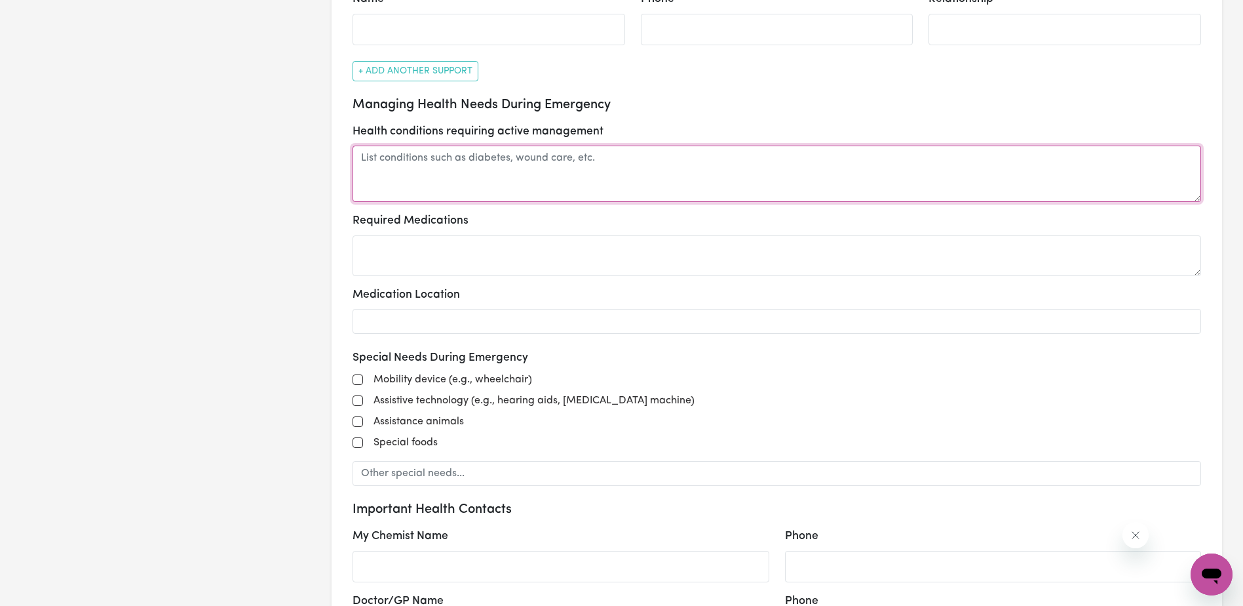
click at [400, 159] on textarea at bounding box center [777, 174] width 849 height 56
type textarea "N/A"
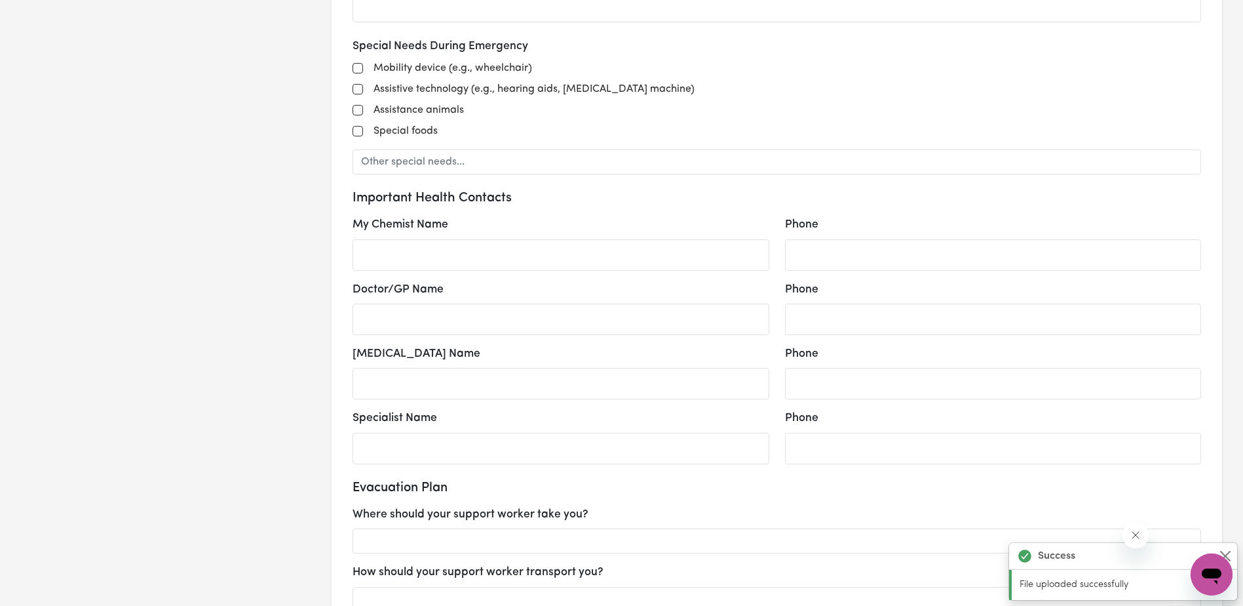
scroll to position [1180, 0]
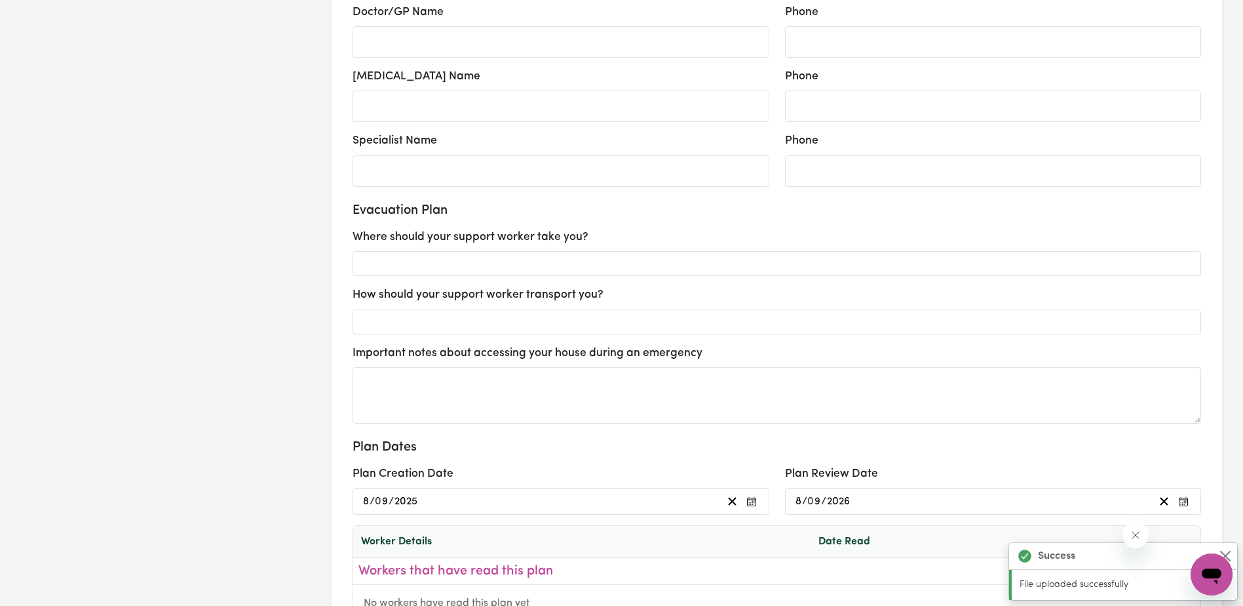
select select "postpone"
select select "phone"
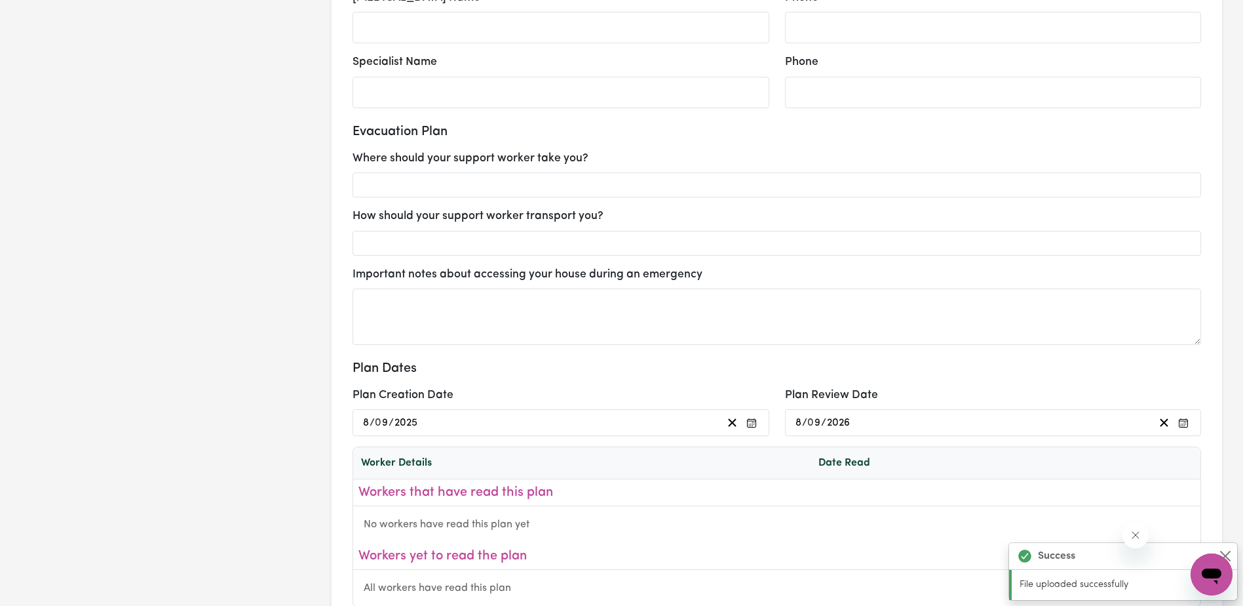
scroll to position [1573, 0]
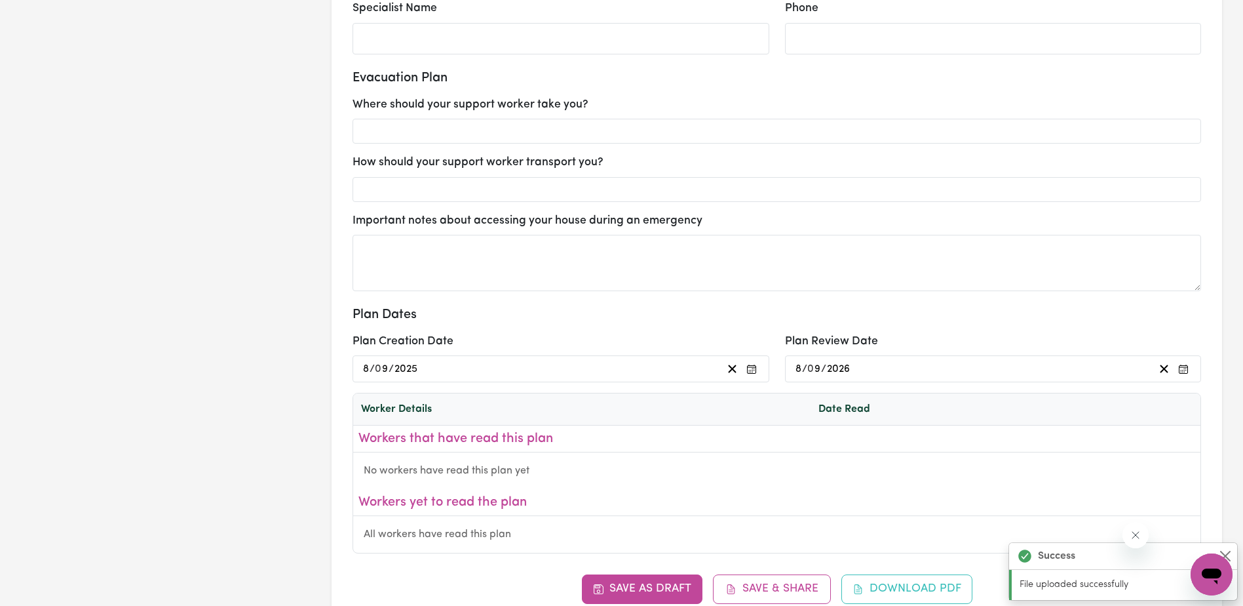
type textarea "N/A"
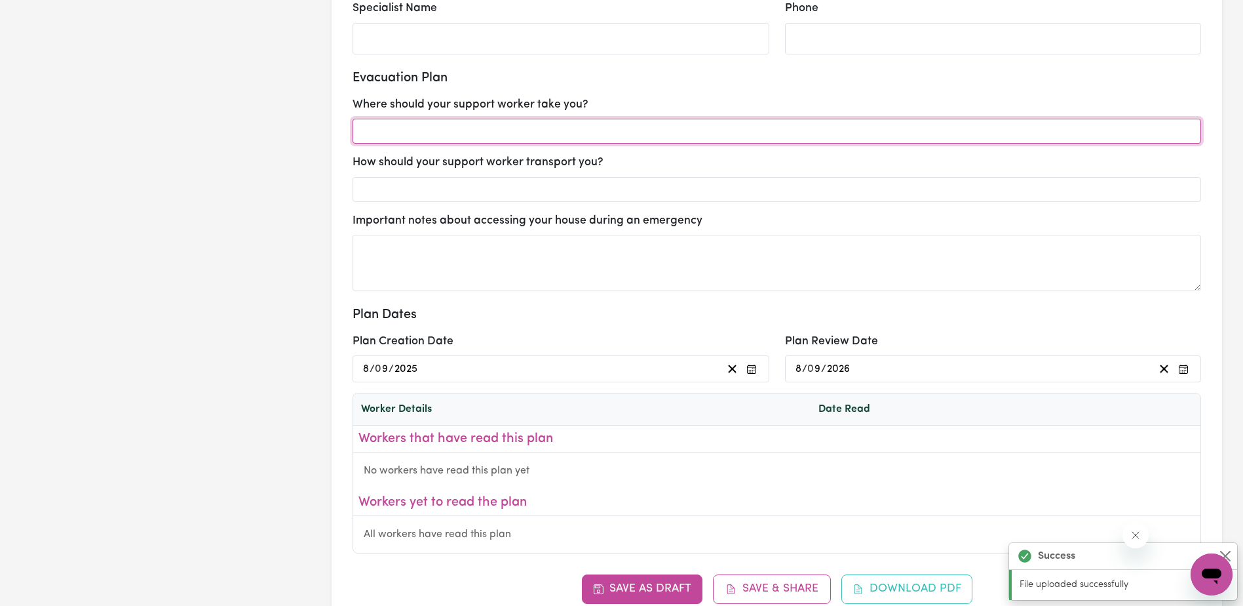
click at [443, 140] on input "text" at bounding box center [777, 131] width 849 height 25
type input "Community"
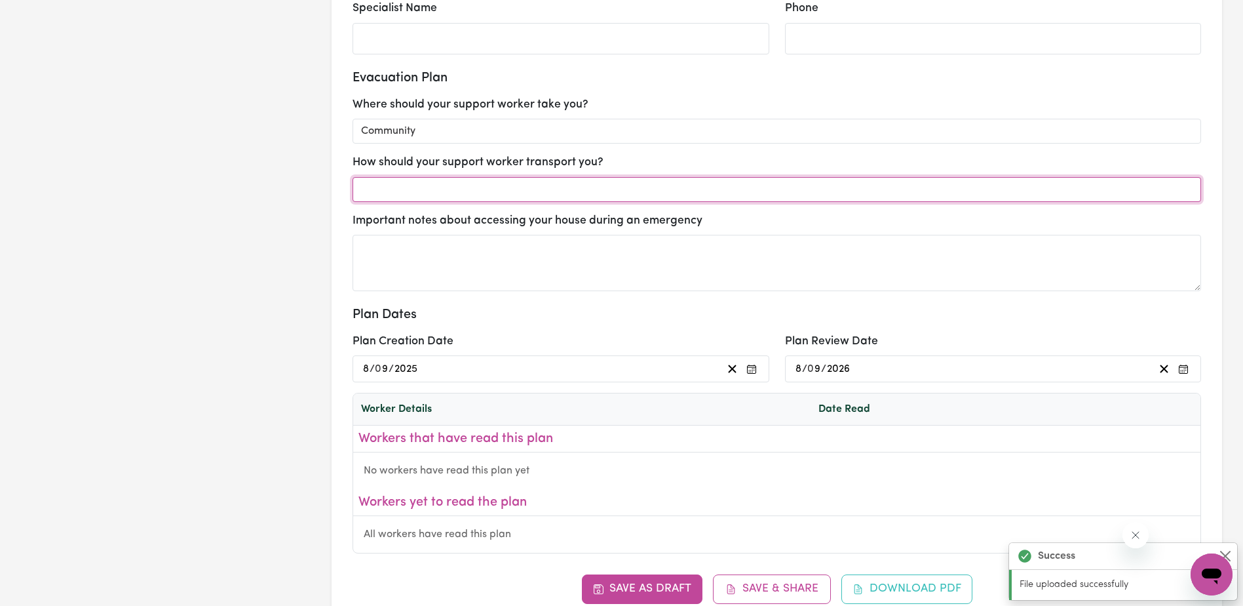
click at [432, 180] on input "text" at bounding box center [777, 189] width 849 height 25
type input "in their car or mine"
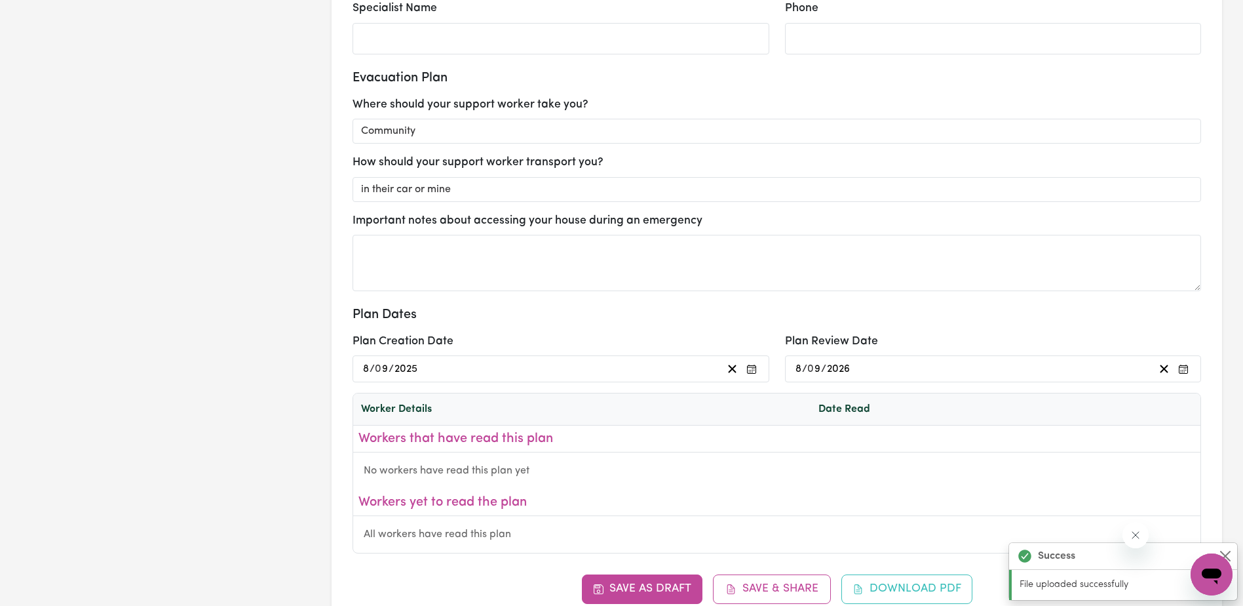
select select "postpone"
select select "phone"
click at [414, 251] on div "Emergency Contacts" at bounding box center [621, 257] width 444 height 22
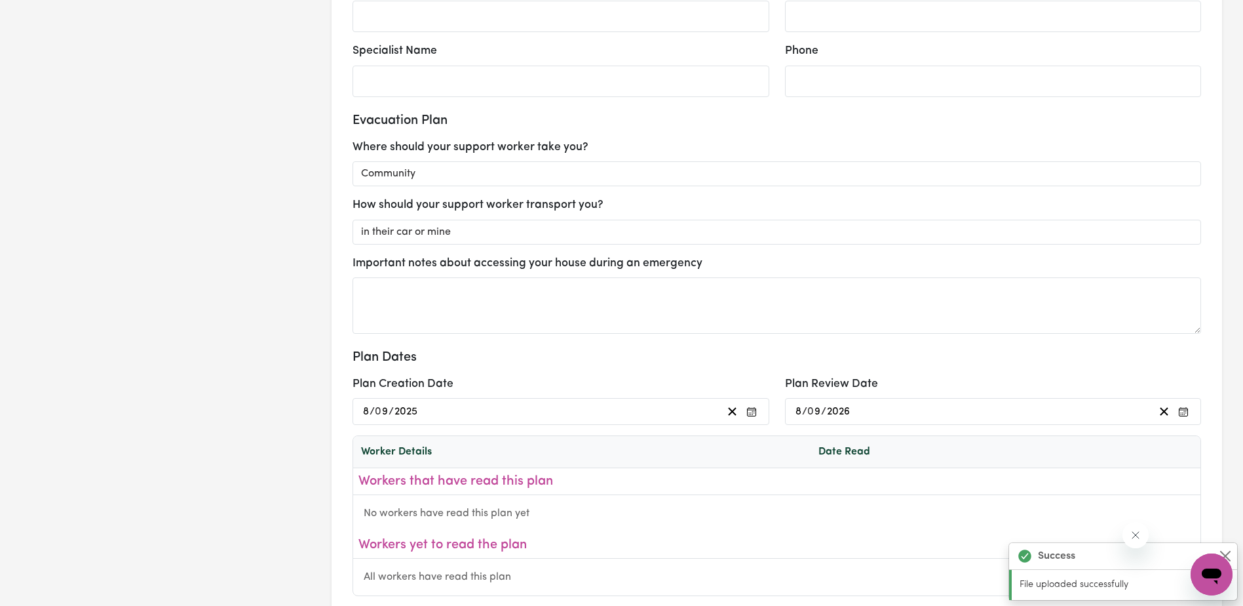
scroll to position [1585, 0]
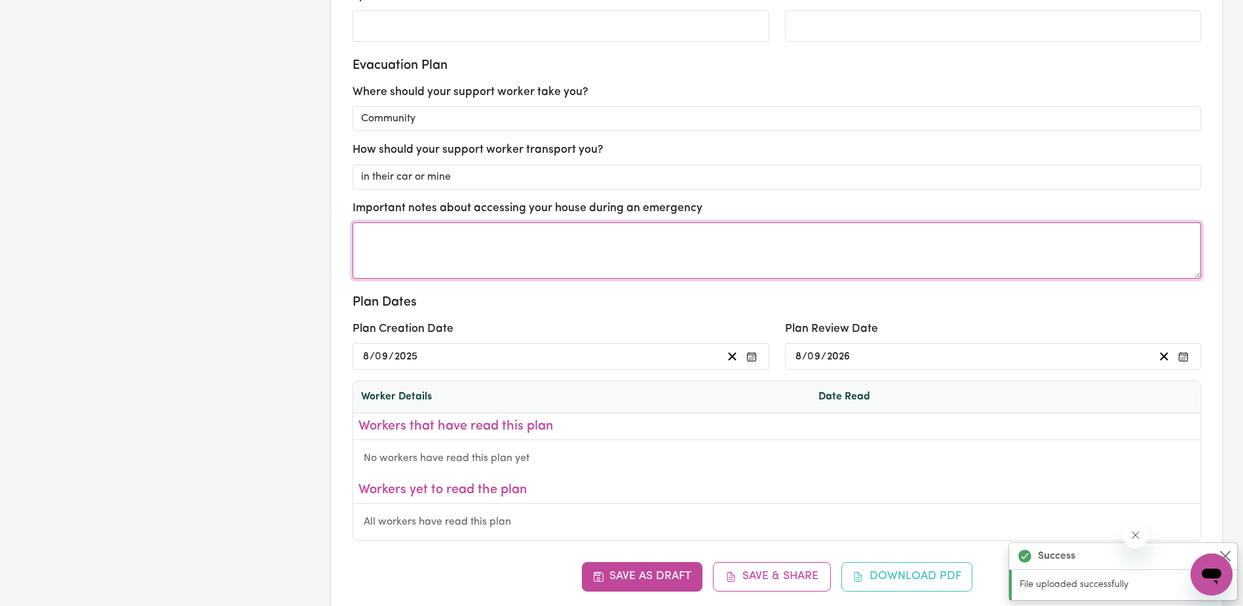
click at [425, 253] on textarea at bounding box center [777, 250] width 849 height 56
type textarea "Knock on door"
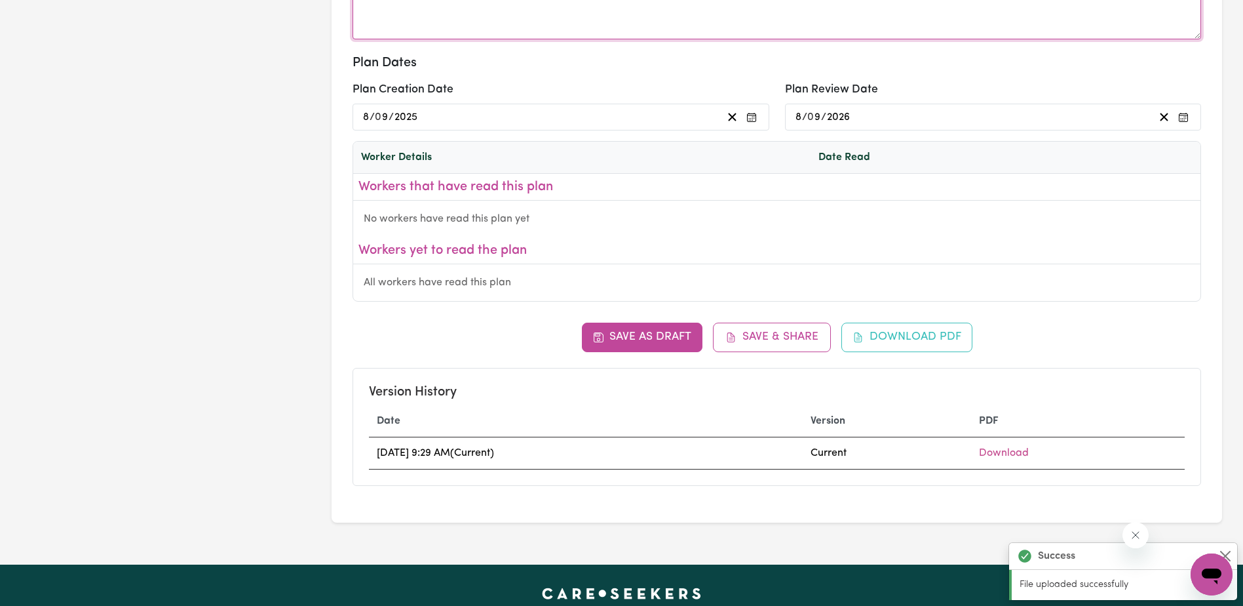
scroll to position [1848, 0]
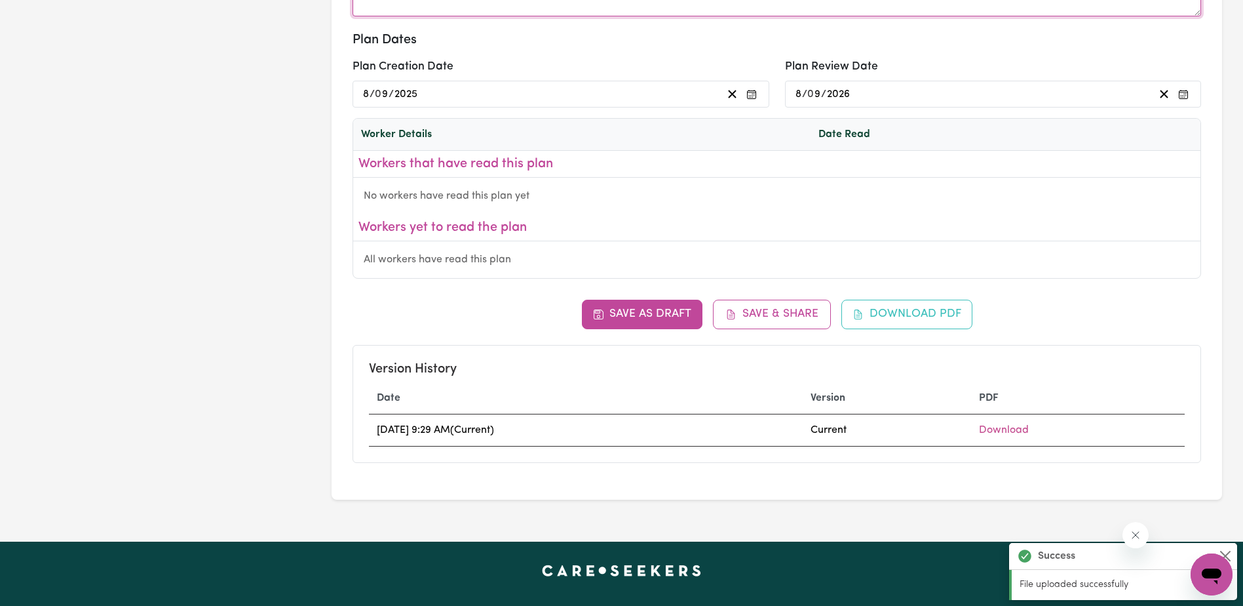
select select "postpone"
select select "phone"
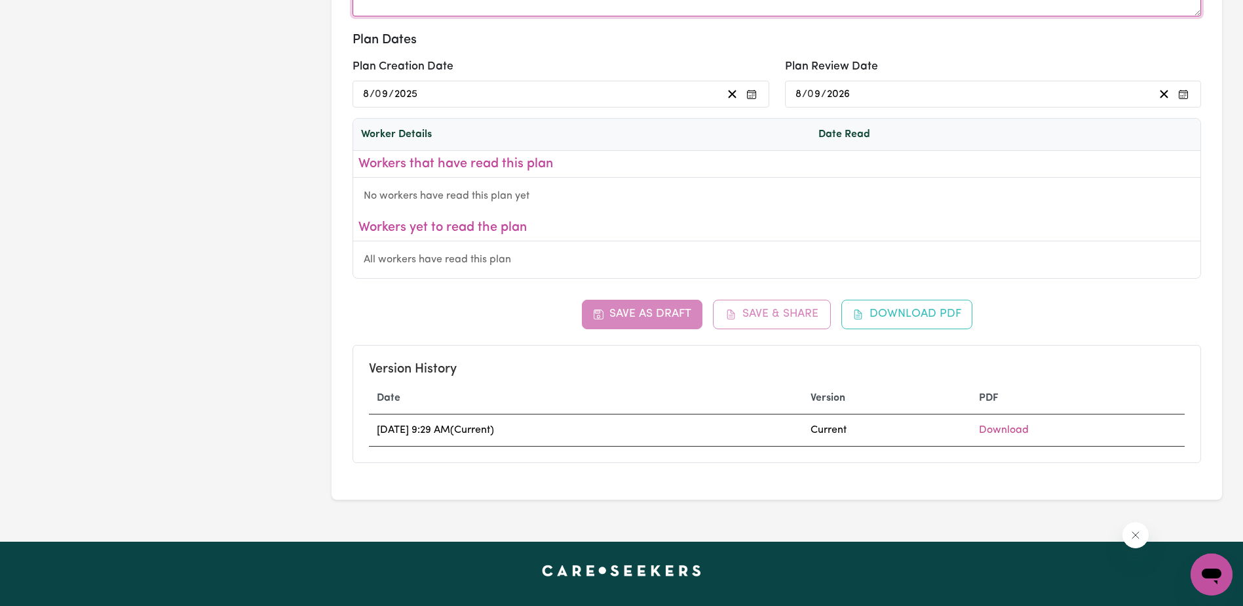
type textarea "Knock on door"
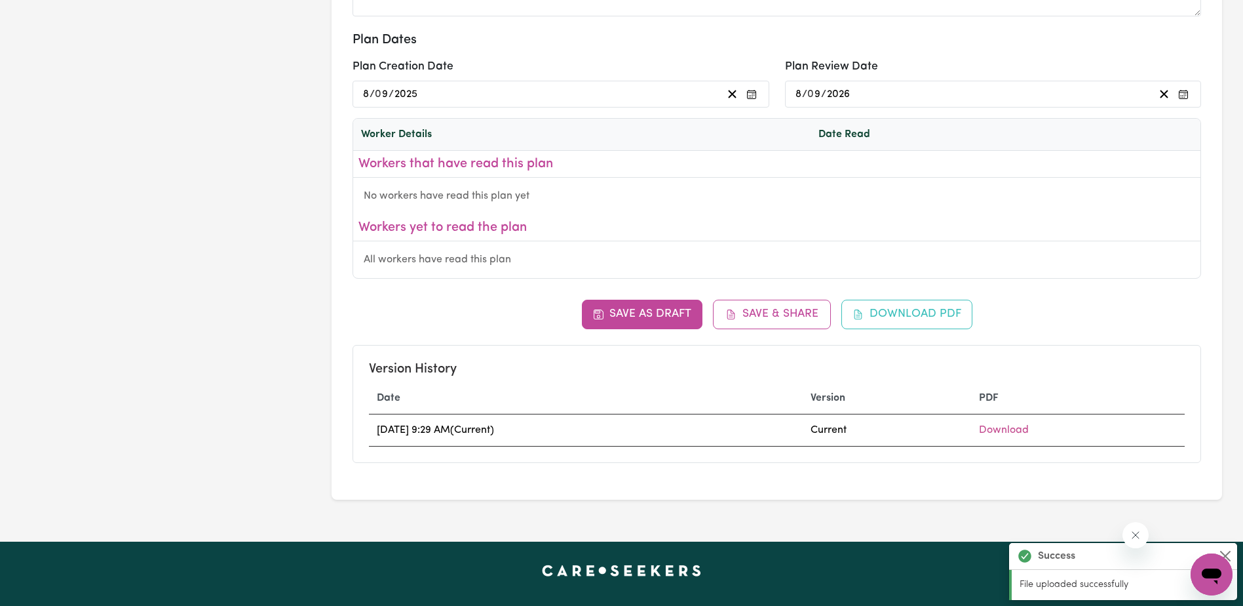
click at [787, 314] on div "Save as Draft Save & Share Download PDF Version History Date Version PDF [DATE]…" at bounding box center [777, 381] width 849 height 163
click at [781, 314] on button "Save & Share" at bounding box center [772, 314] width 118 height 29
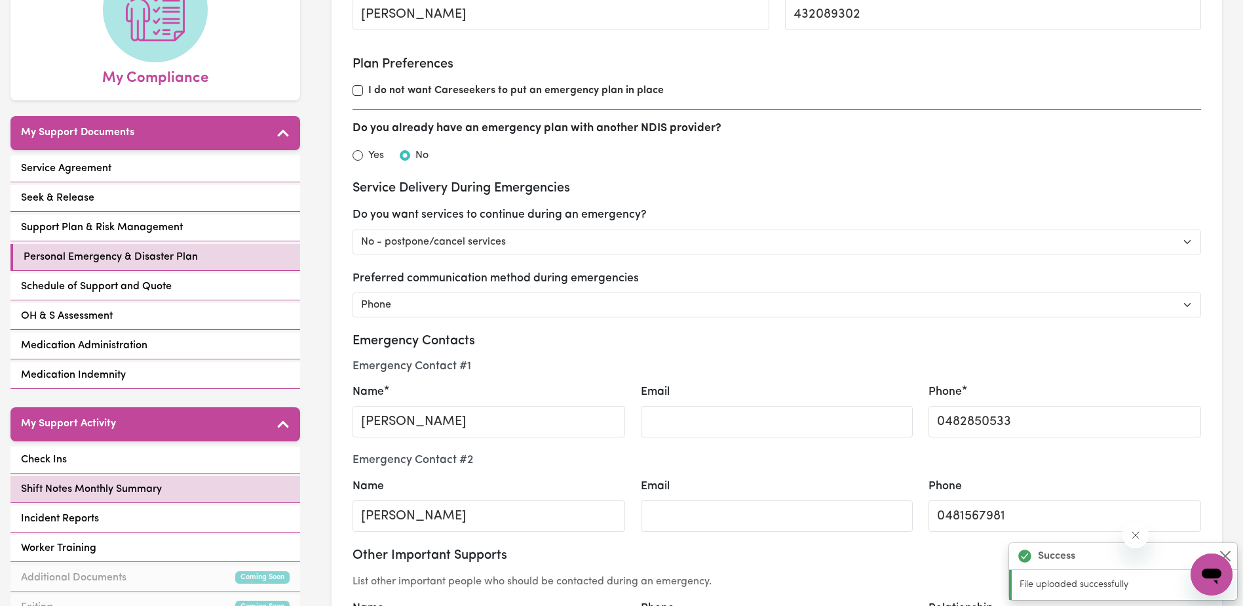
scroll to position [393, 0]
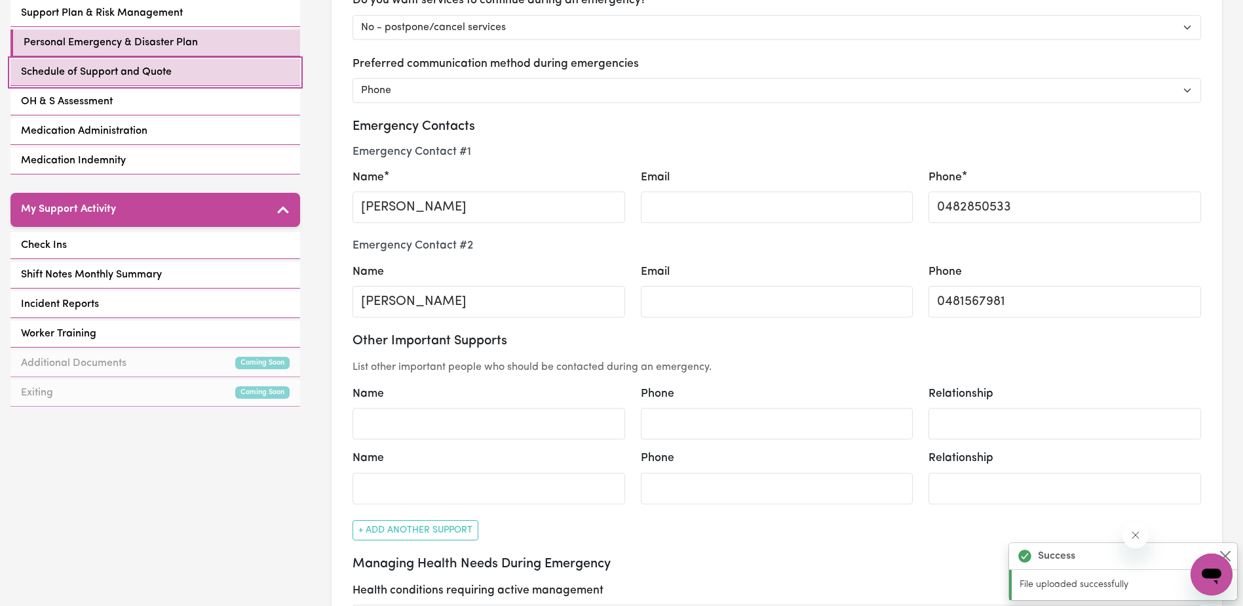
click at [106, 71] on span "Schedule of Support and Quote" at bounding box center [96, 72] width 151 height 16
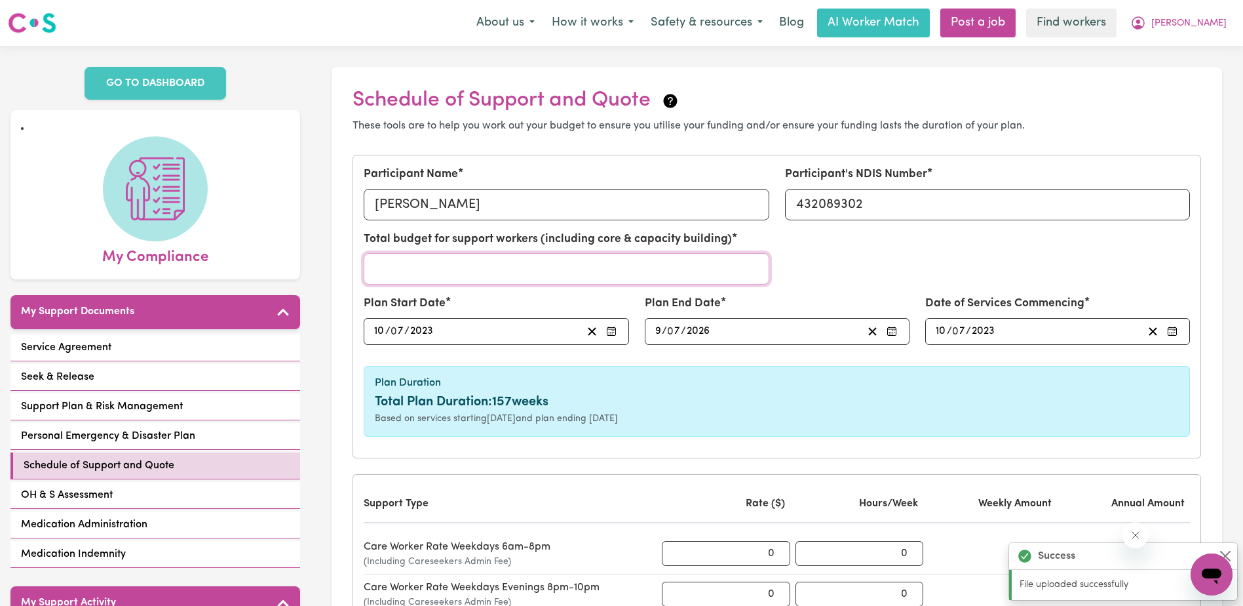
click at [421, 264] on input "Total budget for support workers (including core & capacity building)" at bounding box center [566, 268] width 405 height 31
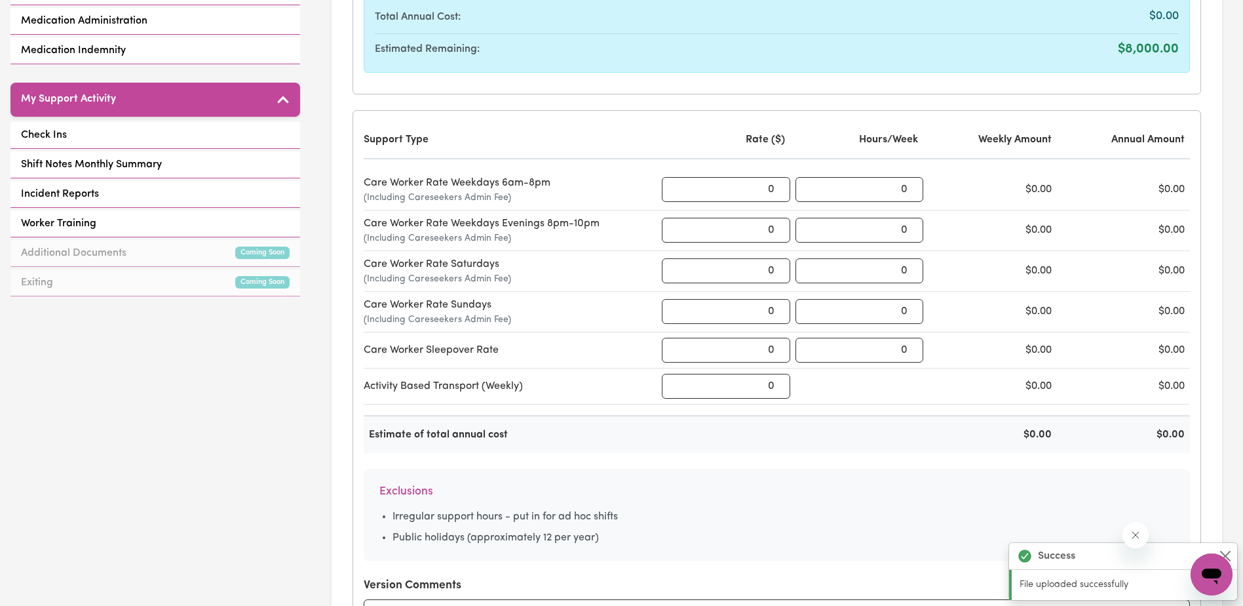
scroll to position [524, 0]
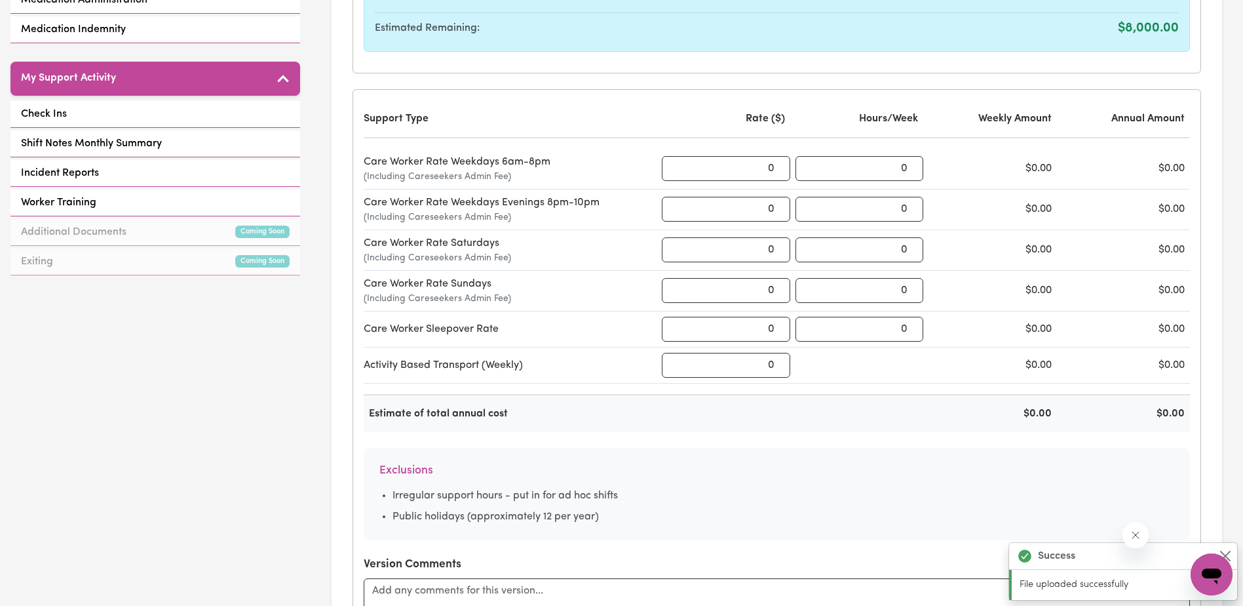
type input "8000"
click at [779, 163] on input "0.01" at bounding box center [726, 168] width 128 height 25
click at [770, 165] on input "0.01" at bounding box center [726, 168] width 128 height 25
drag, startPoint x: 773, startPoint y: 166, endPoint x: 752, endPoint y: 162, distance: 22.0
click at [752, 162] on input "0.01" at bounding box center [726, 168] width 128 height 25
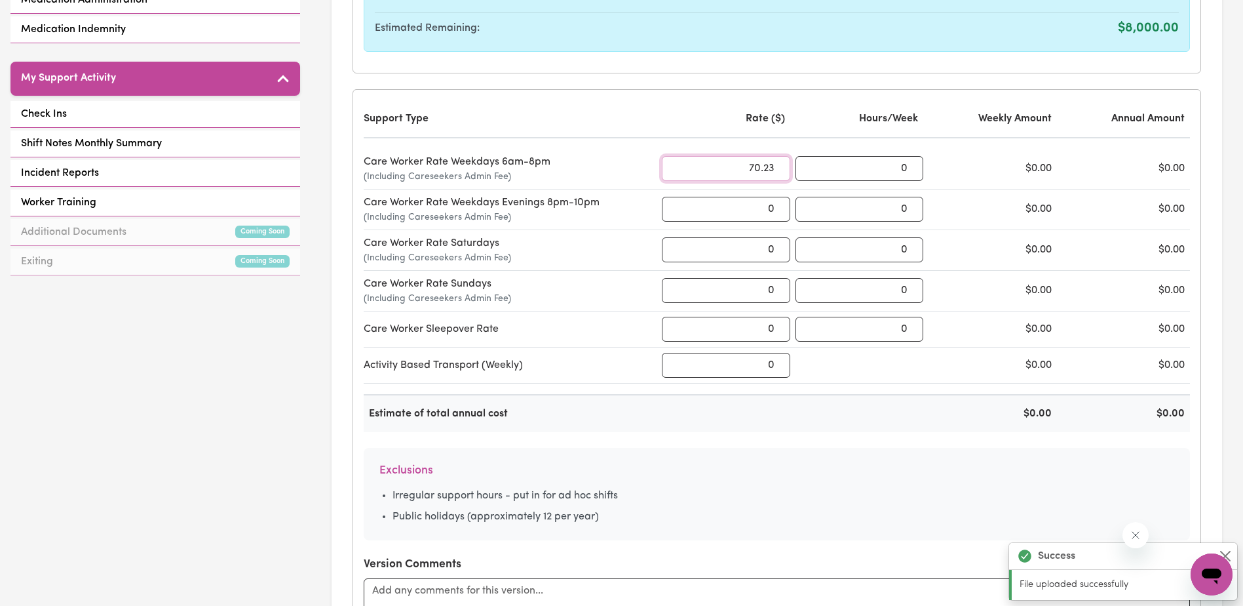
type input "70.23"
click at [912, 164] on input "0.5" at bounding box center [860, 168] width 128 height 25
click at [912, 164] on input "1" at bounding box center [860, 168] width 128 height 25
click at [912, 164] on input "1.5" at bounding box center [860, 168] width 128 height 25
click at [912, 164] on input "2" at bounding box center [860, 168] width 128 height 25
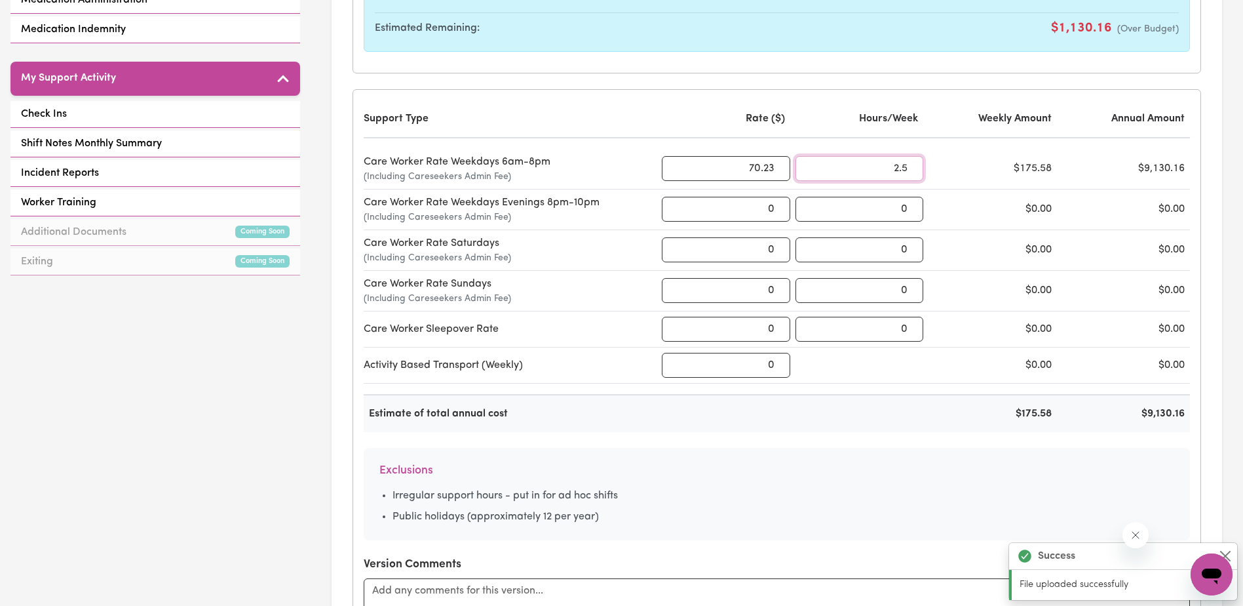
click at [912, 164] on input "2.5" at bounding box center [860, 168] width 128 height 25
type input "3"
click at [912, 164] on input "3" at bounding box center [860, 168] width 128 height 25
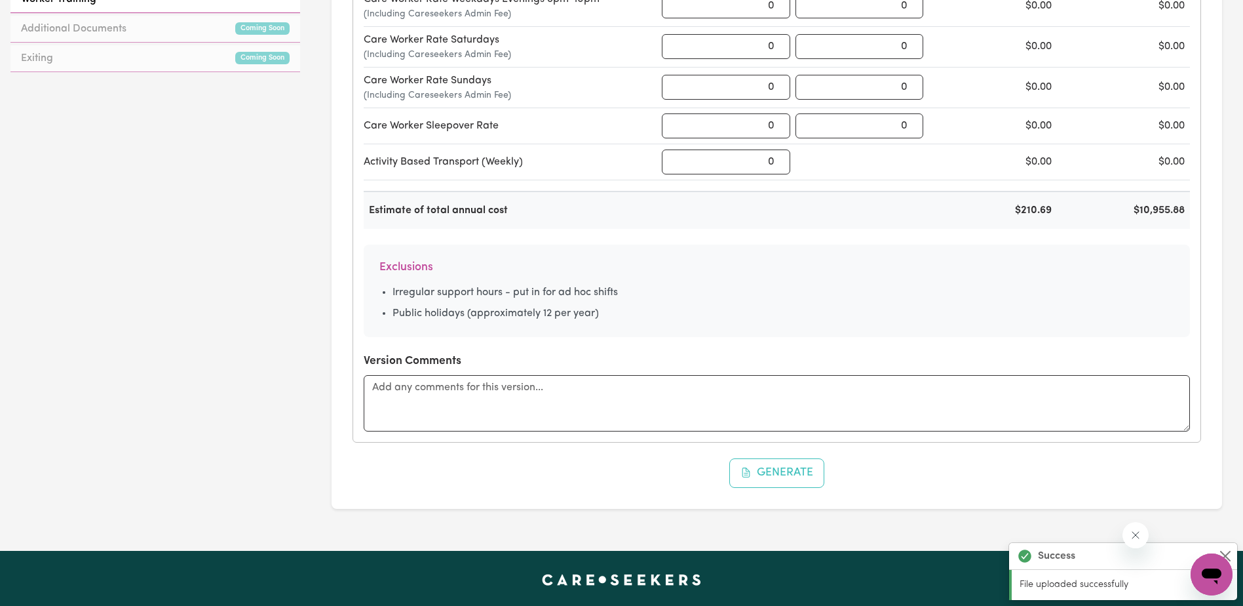
scroll to position [918, 0]
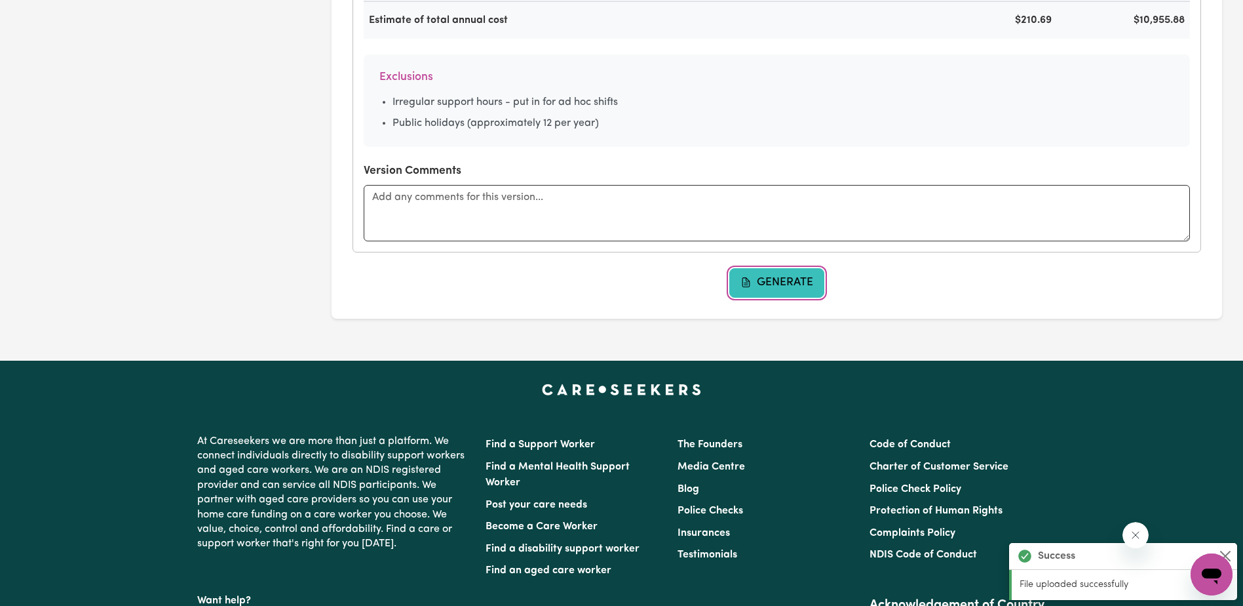
click at [781, 285] on button "Generate" at bounding box center [777, 282] width 96 height 29
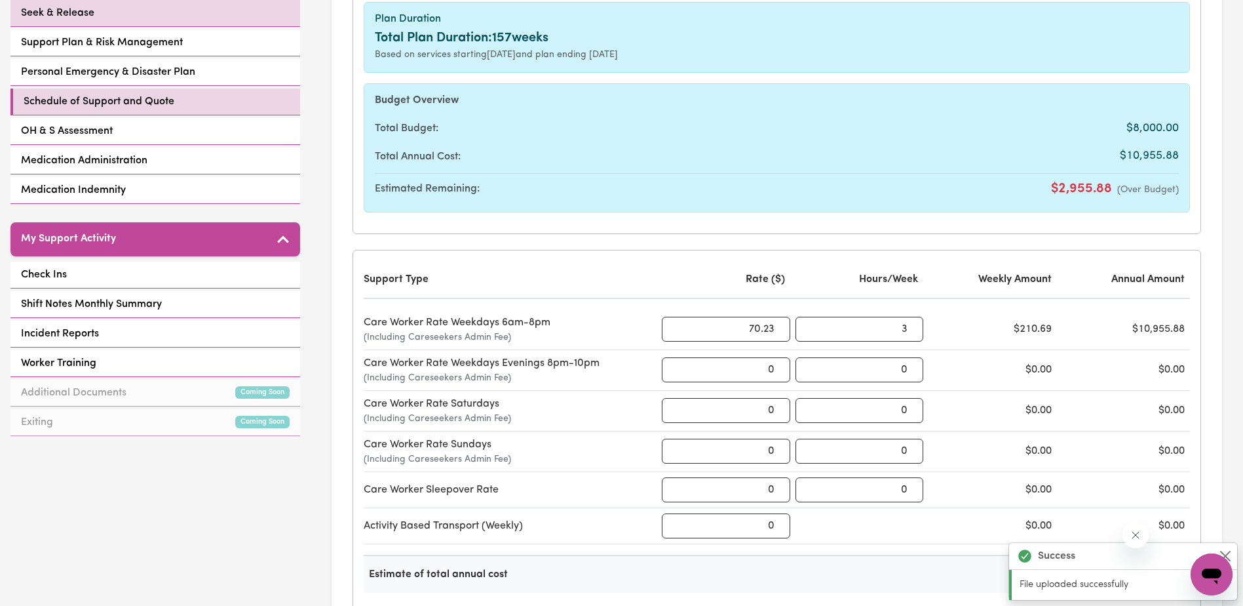
scroll to position [197, 0]
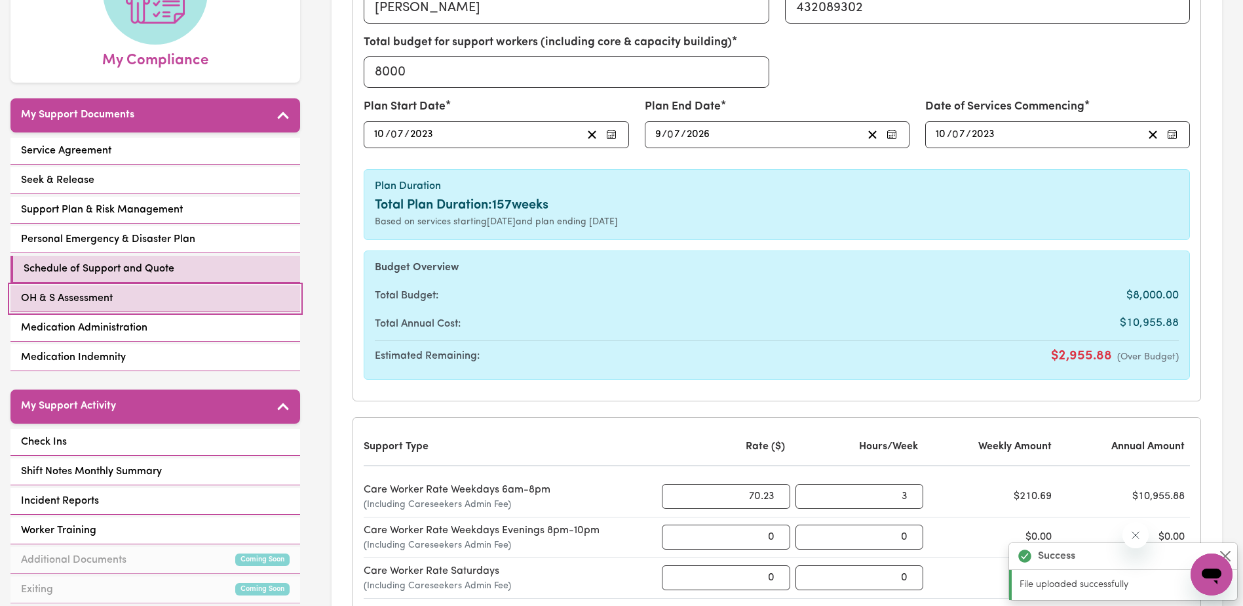
click at [128, 296] on link "OH & S Assessment" at bounding box center [155, 298] width 290 height 27
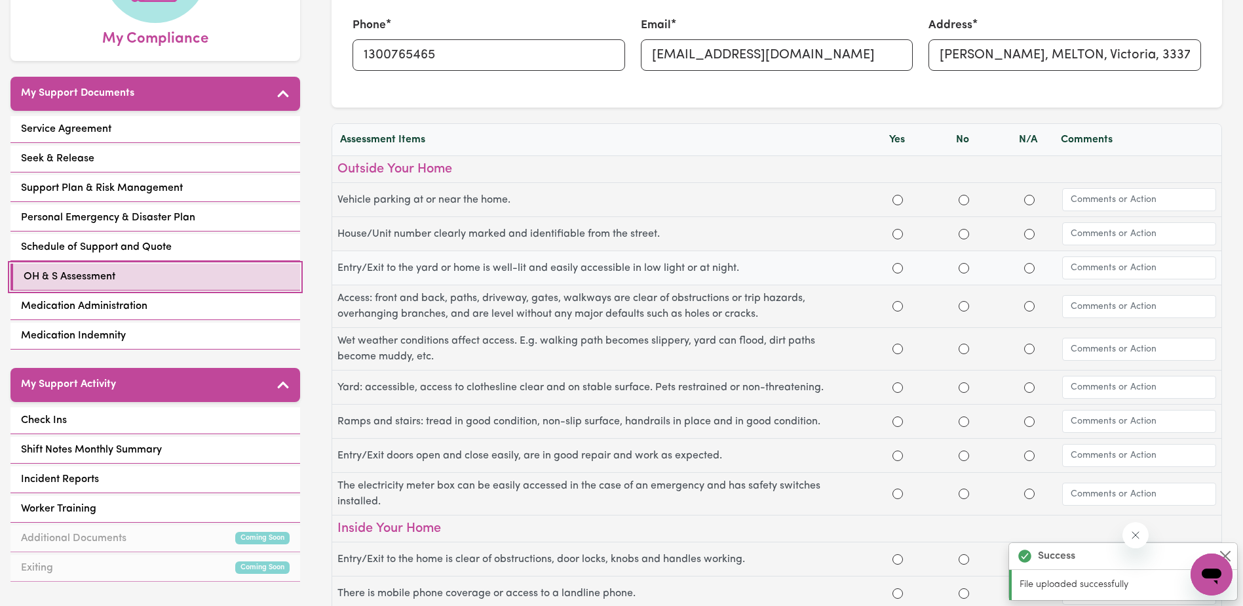
scroll to position [262, 0]
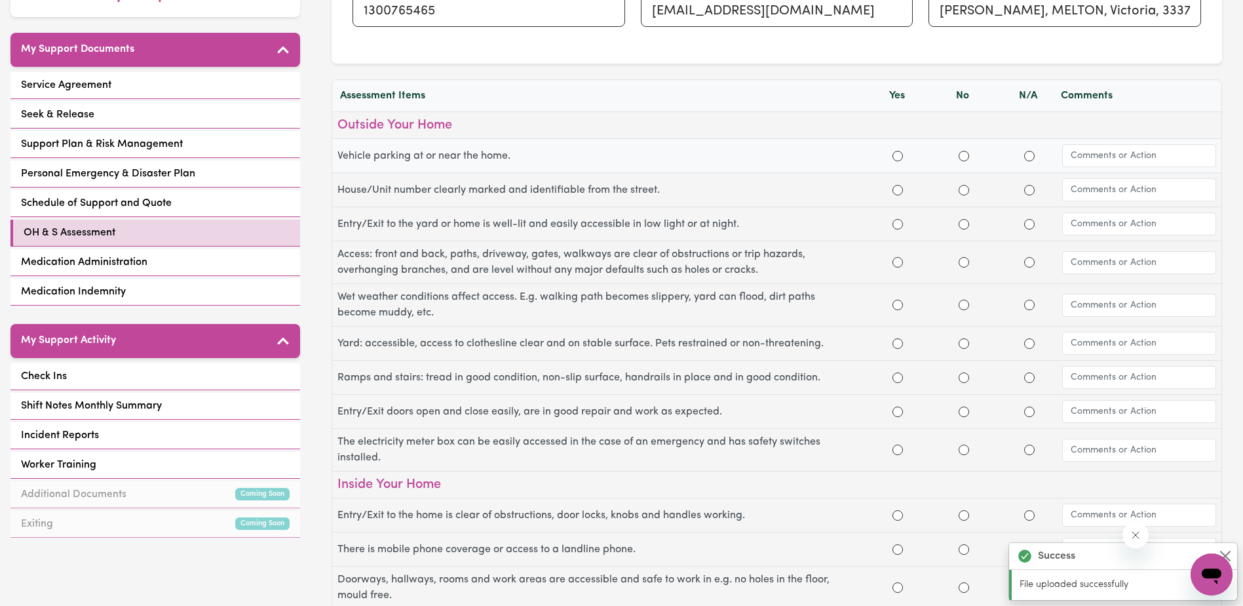
click at [905, 157] on div at bounding box center [898, 156] width 66 height 16
click at [900, 157] on input "Yes" at bounding box center [898, 156] width 10 height 10
radio input "true"
click at [898, 186] on input "Yes" at bounding box center [898, 190] width 10 height 10
radio input "true"
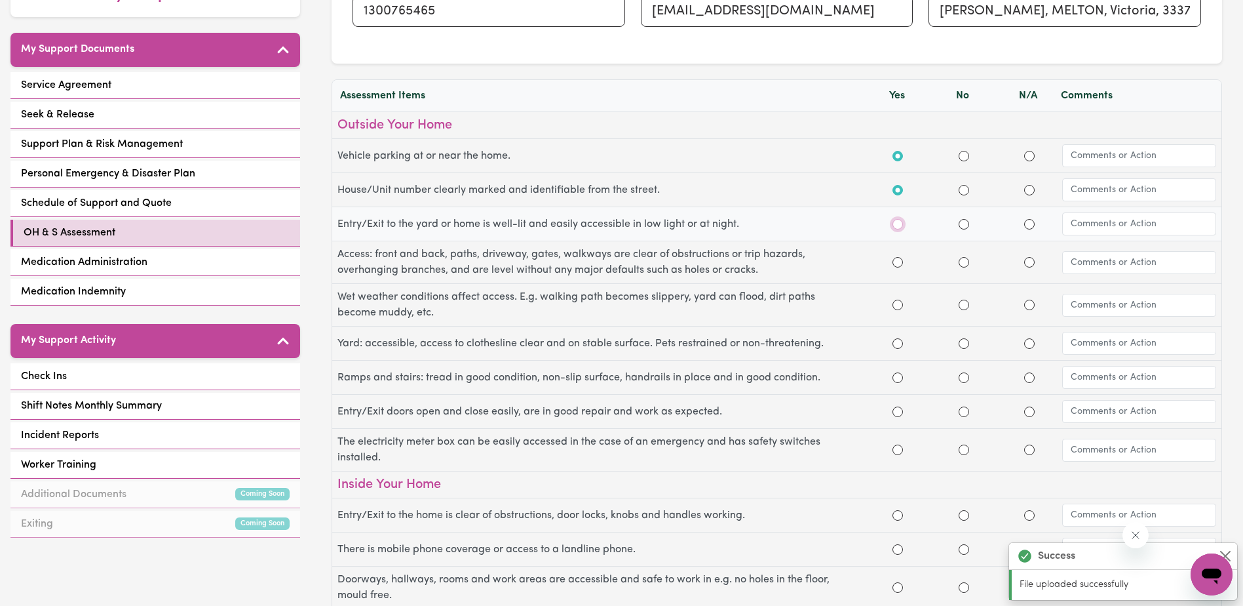
click at [897, 220] on input "Yes" at bounding box center [898, 224] width 10 height 10
radio input "true"
click at [898, 261] on input "Yes" at bounding box center [898, 262] width 10 height 10
radio input "true"
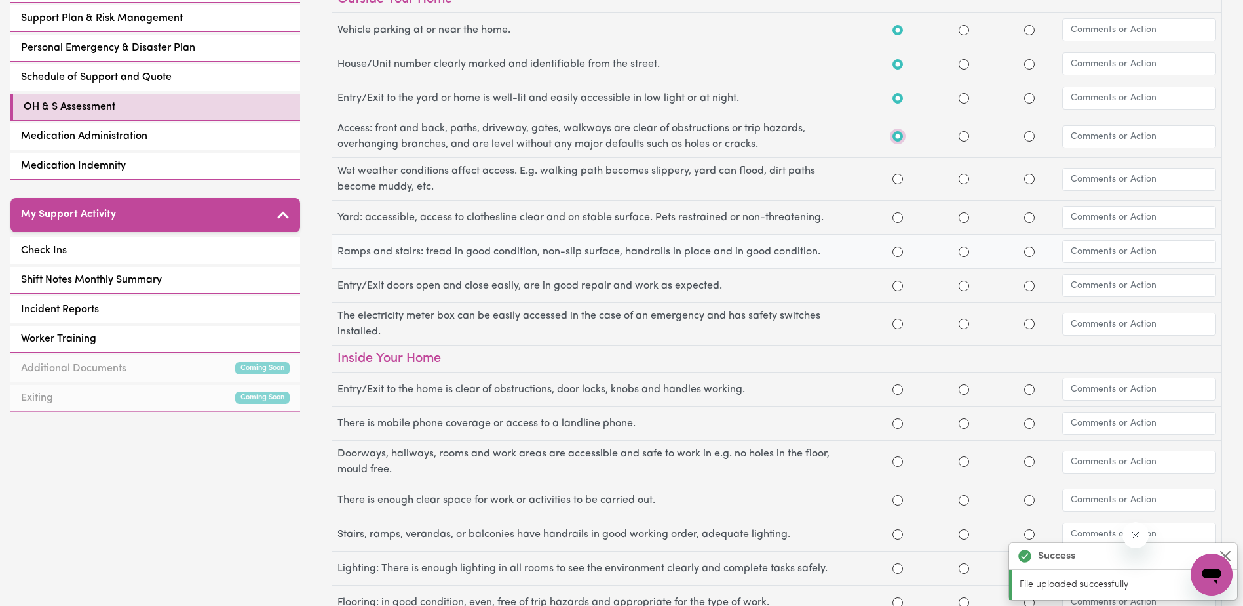
scroll to position [393, 0]
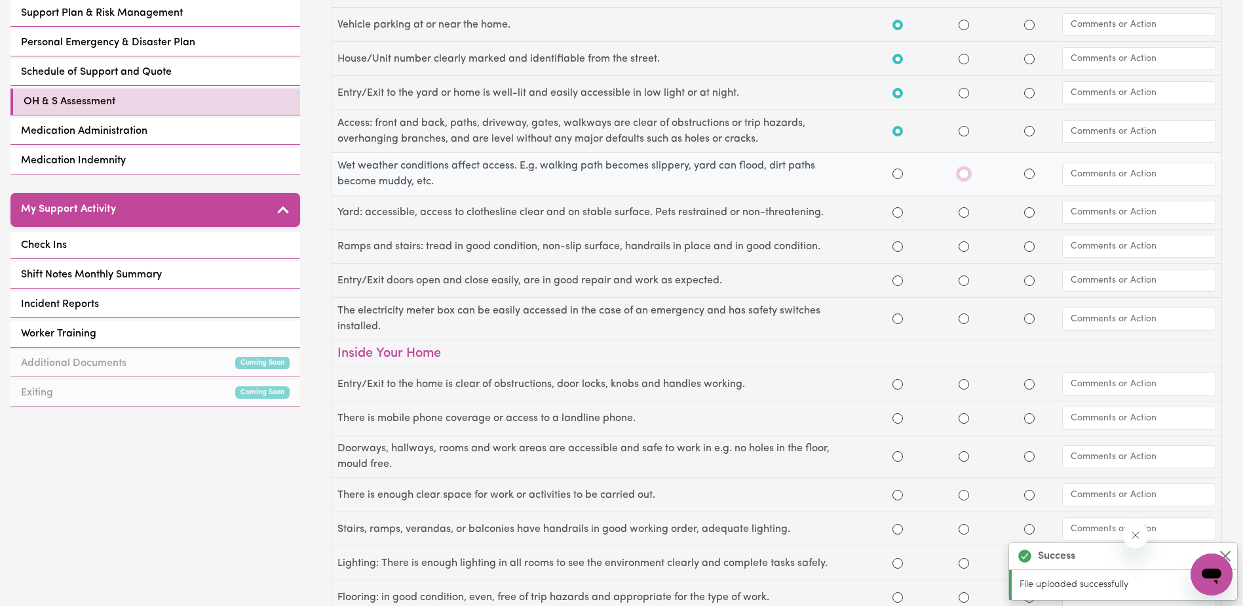
click at [963, 176] on input "No" at bounding box center [964, 173] width 10 height 10
radio input "true"
click at [899, 213] on input "Yes" at bounding box center [898, 212] width 10 height 10
radio input "true"
click at [962, 247] on input "No" at bounding box center [964, 246] width 10 height 10
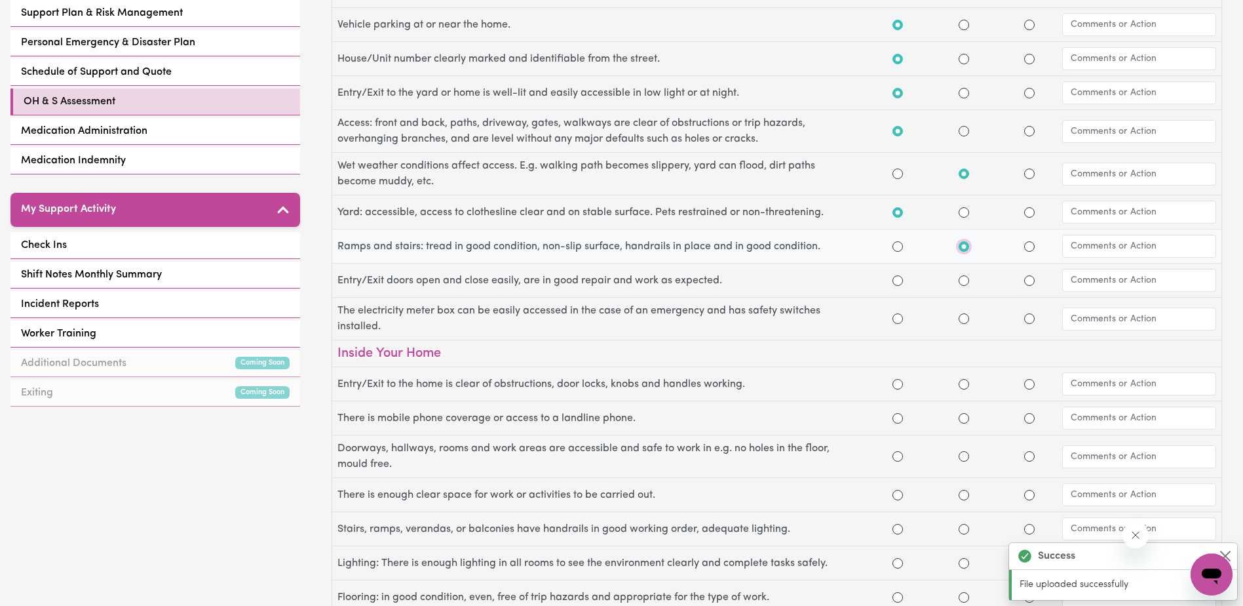
radio input "true"
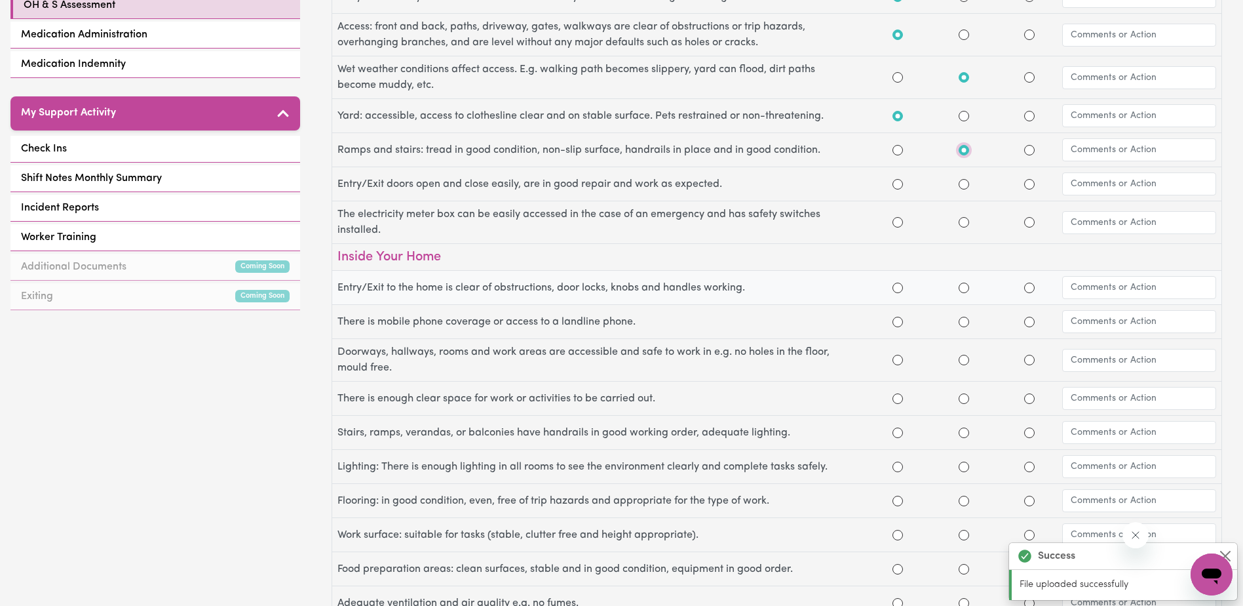
scroll to position [524, 0]
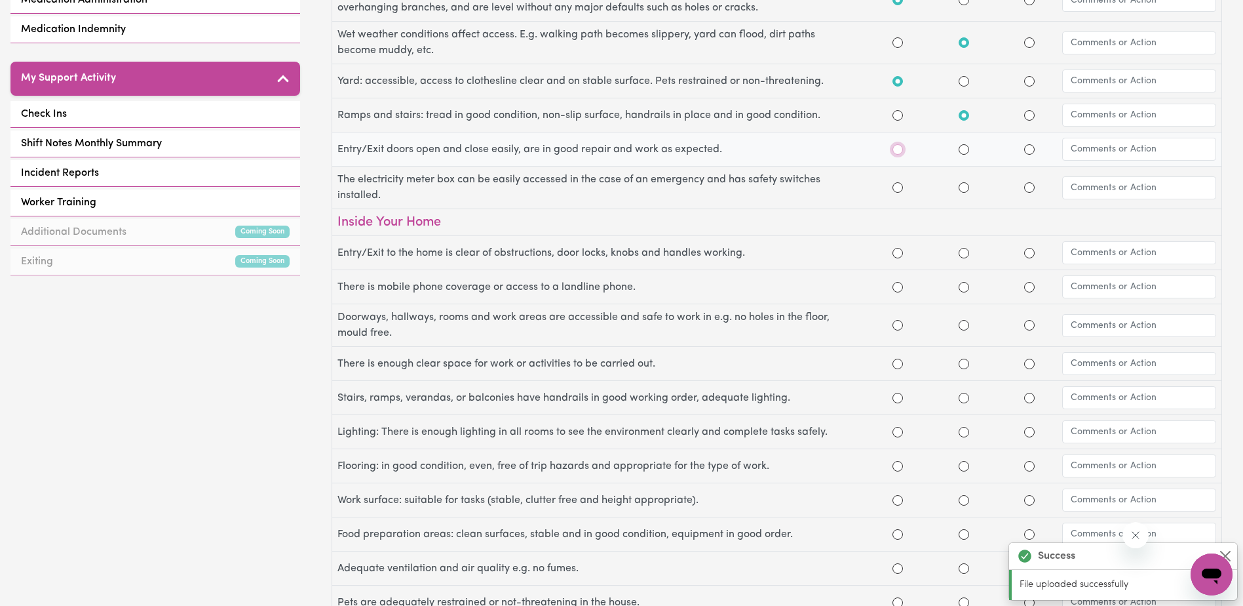
click at [901, 149] on input "Yes" at bounding box center [898, 149] width 10 height 10
radio input "true"
click at [904, 193] on div at bounding box center [898, 188] width 66 height 16
click at [899, 184] on input "Yes" at bounding box center [898, 187] width 10 height 10
radio input "true"
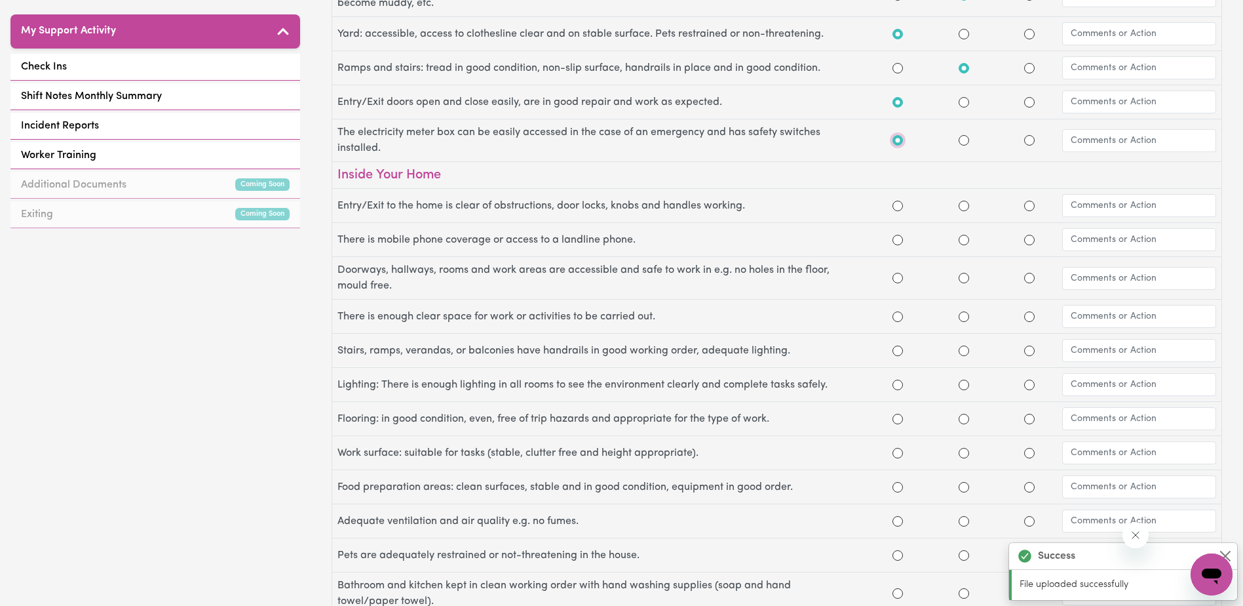
scroll to position [655, 0]
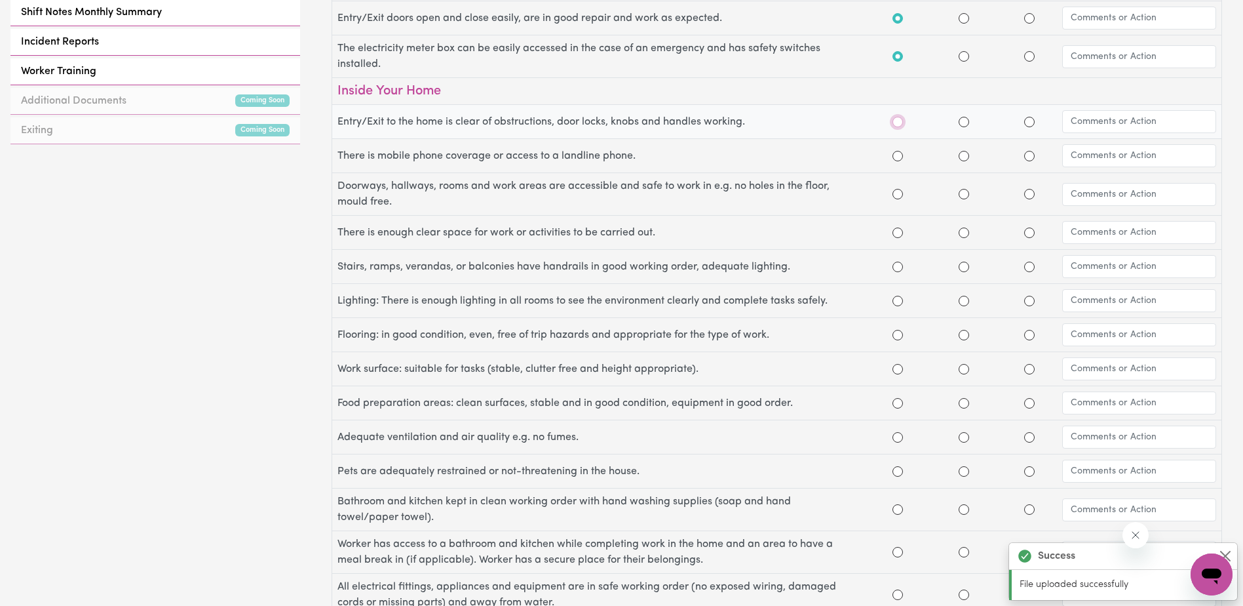
click at [897, 121] on input "Yes" at bounding box center [898, 122] width 10 height 10
radio input "true"
click at [897, 153] on input "Yes" at bounding box center [898, 156] width 10 height 10
radio input "true"
click at [902, 192] on div at bounding box center [898, 194] width 66 height 16
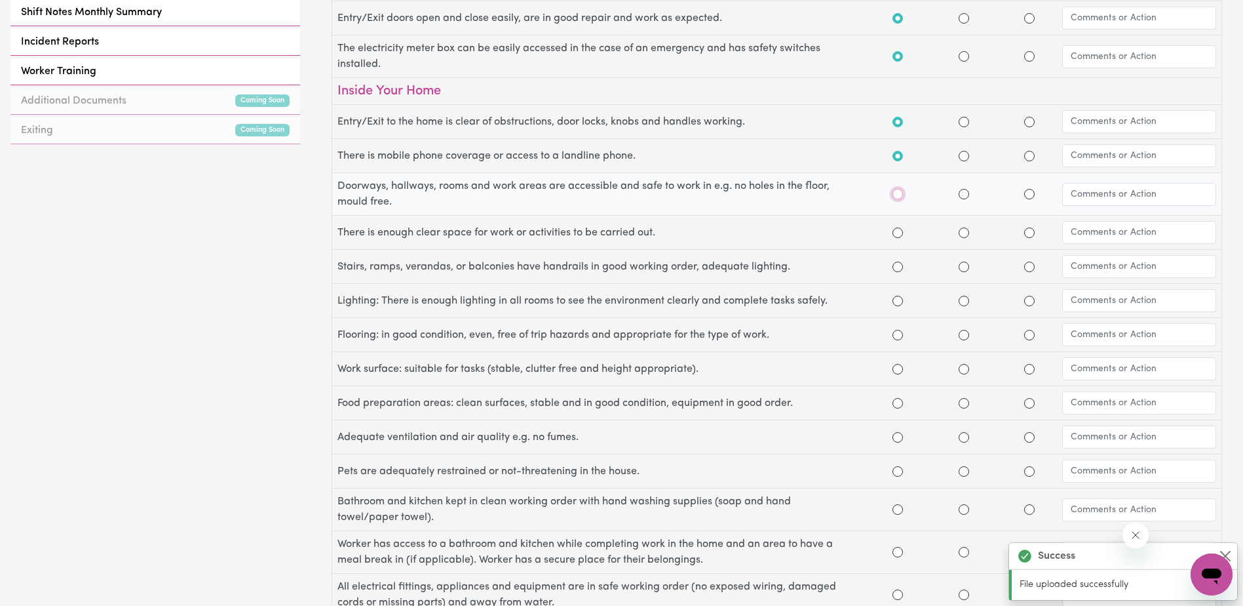
drag, startPoint x: 902, startPoint y: 192, endPoint x: 897, endPoint y: 197, distance: 7.0
click at [897, 197] on input "Yes" at bounding box center [898, 194] width 10 height 10
radio input "true"
click at [897, 234] on input "Yes" at bounding box center [898, 232] width 10 height 10
radio input "true"
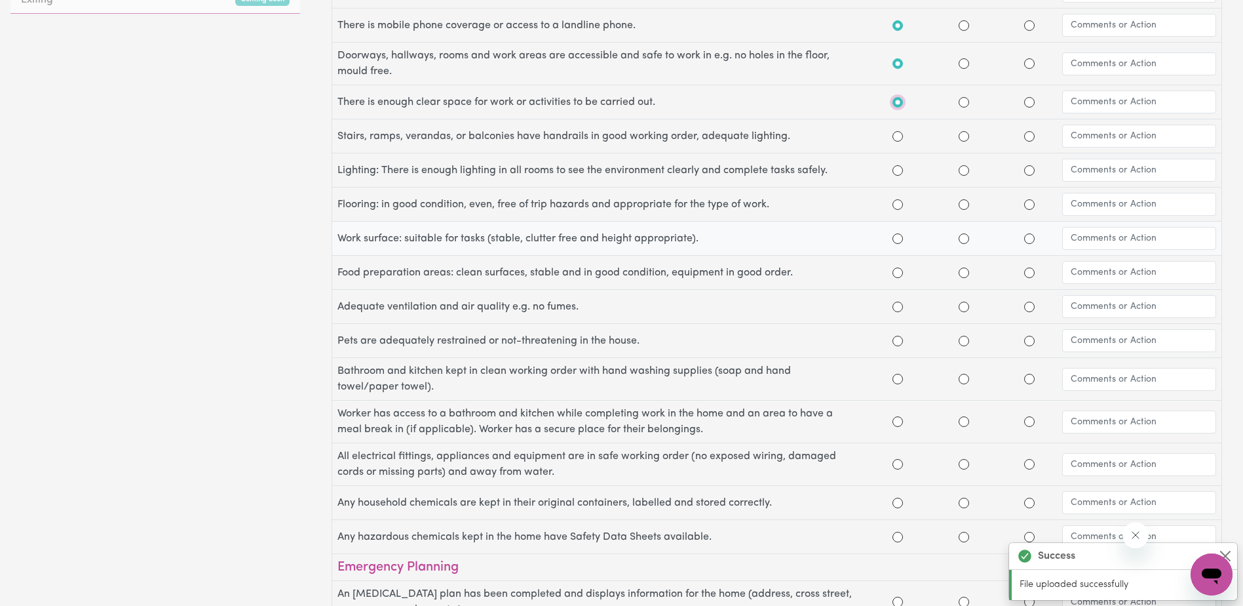
scroll to position [786, 0]
click at [1026, 134] on input "N/A" at bounding box center [1029, 135] width 10 height 10
radio input "true"
click at [900, 168] on input "Yes" at bounding box center [898, 170] width 10 height 10
radio input "true"
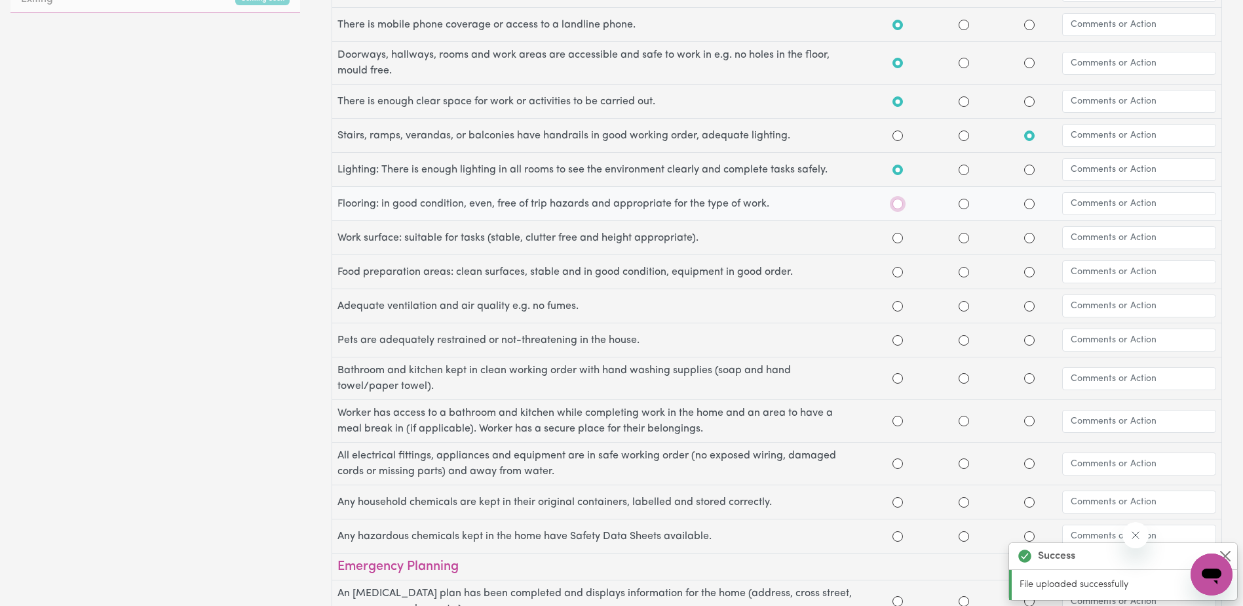
click at [900, 204] on input "Yes" at bounding box center [898, 204] width 10 height 10
radio input "true"
click at [901, 241] on input "Yes" at bounding box center [898, 238] width 10 height 10
radio input "true"
click at [898, 275] on input "Yes" at bounding box center [898, 272] width 10 height 10
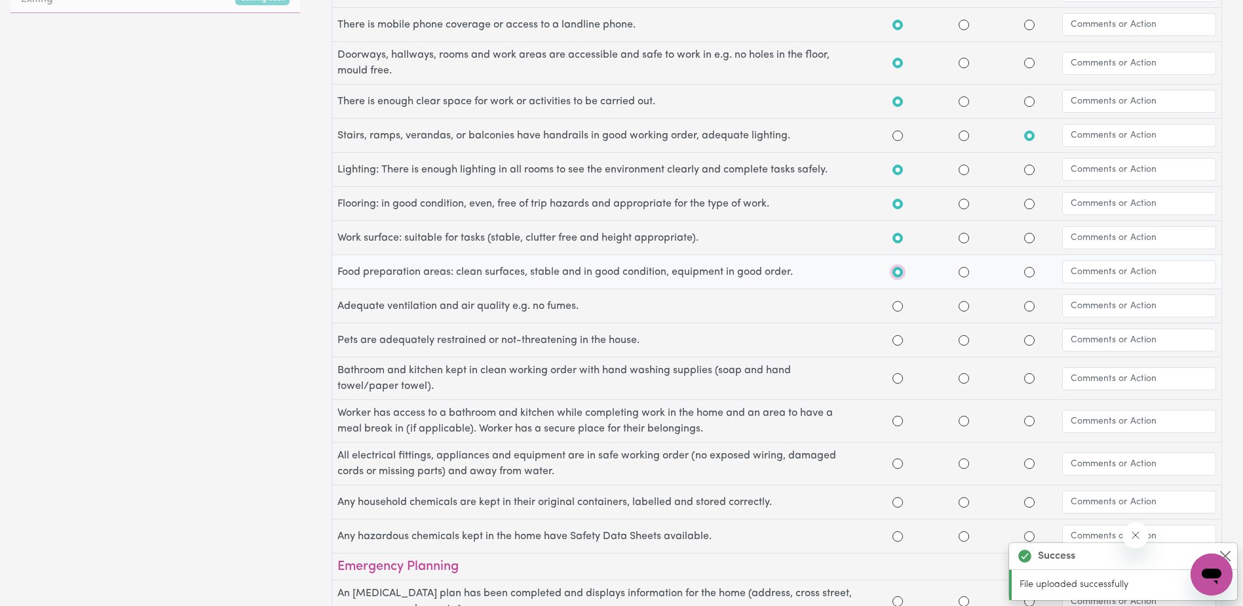
radio input "true"
click at [895, 306] on input "Yes" at bounding box center [898, 306] width 10 height 10
radio input "true"
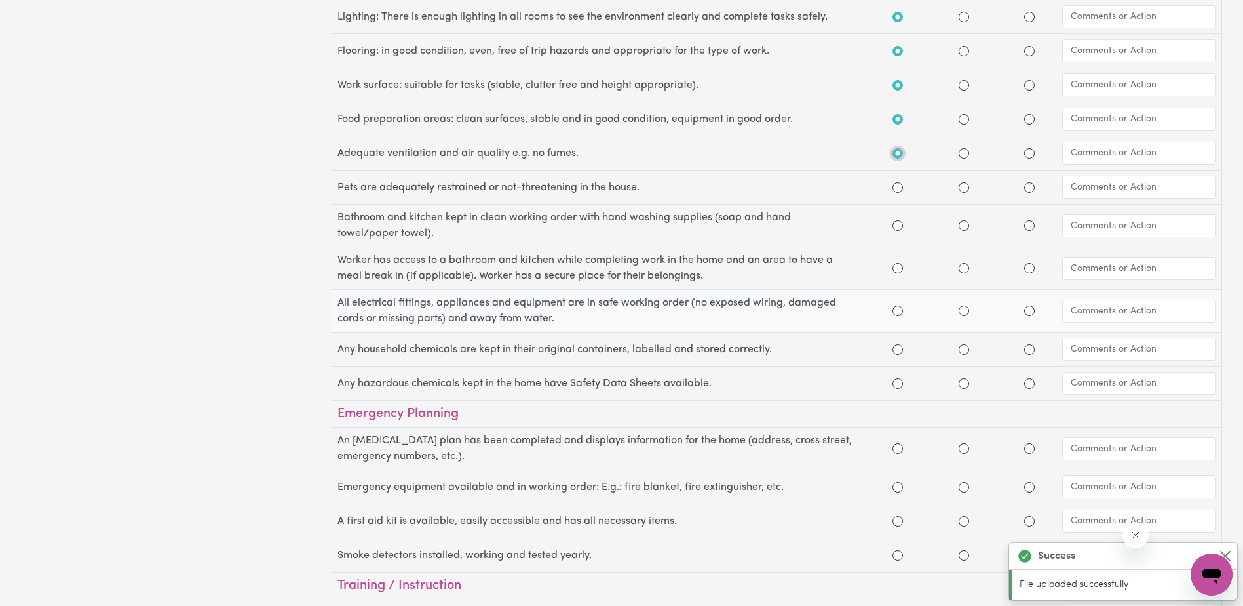
scroll to position [983, 0]
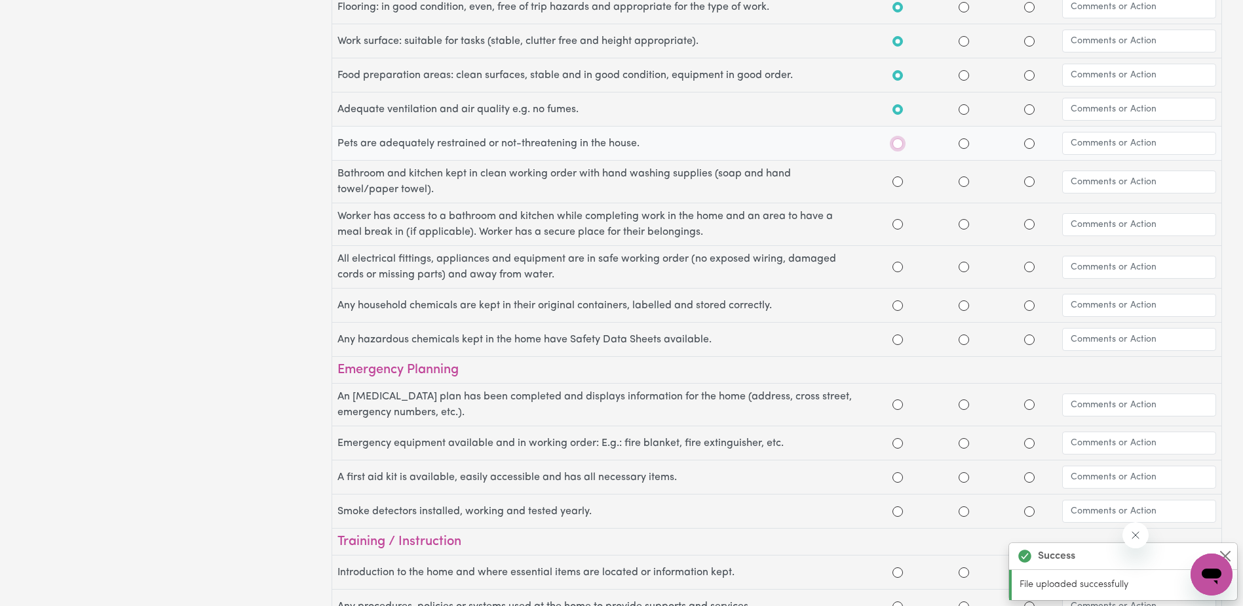
click at [897, 144] on input "Yes" at bounding box center [898, 143] width 10 height 10
radio input "true"
click at [900, 180] on input "Yes" at bounding box center [898, 181] width 10 height 10
radio input "true"
click at [899, 233] on div "Worker has access to a bathroom and kitchen while completing work in the home a…" at bounding box center [776, 224] width 889 height 42
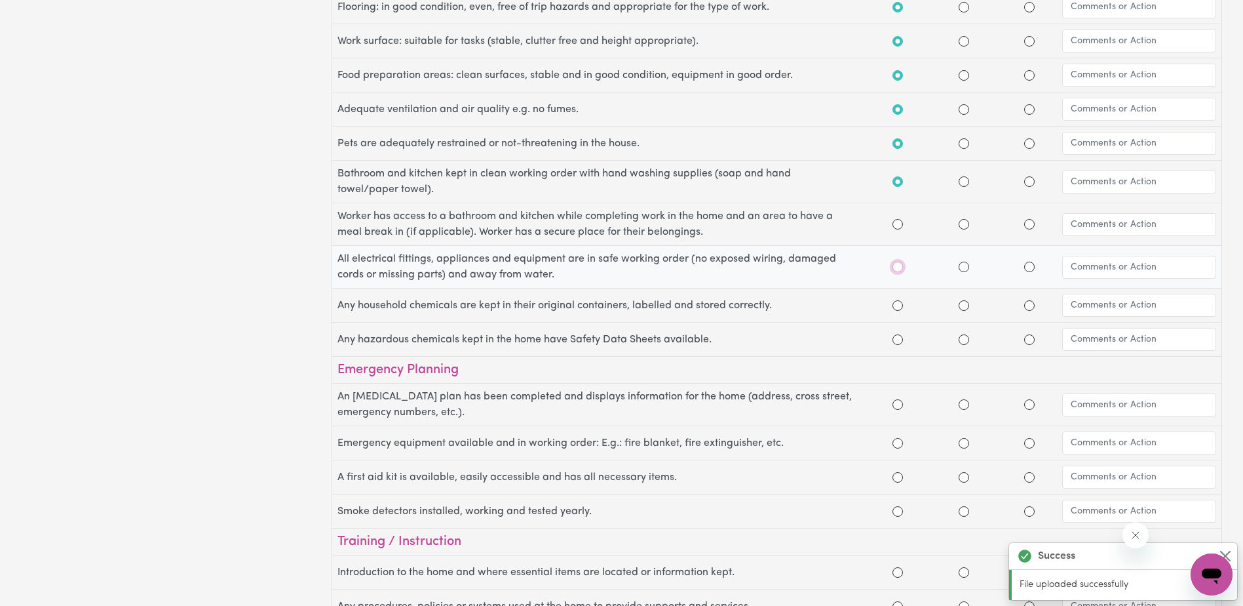
click at [895, 265] on input "Yes" at bounding box center [898, 267] width 10 height 10
radio input "true"
click at [898, 305] on input "Yes" at bounding box center [898, 305] width 10 height 10
radio input "true"
click at [895, 340] on input "Yes" at bounding box center [898, 339] width 10 height 10
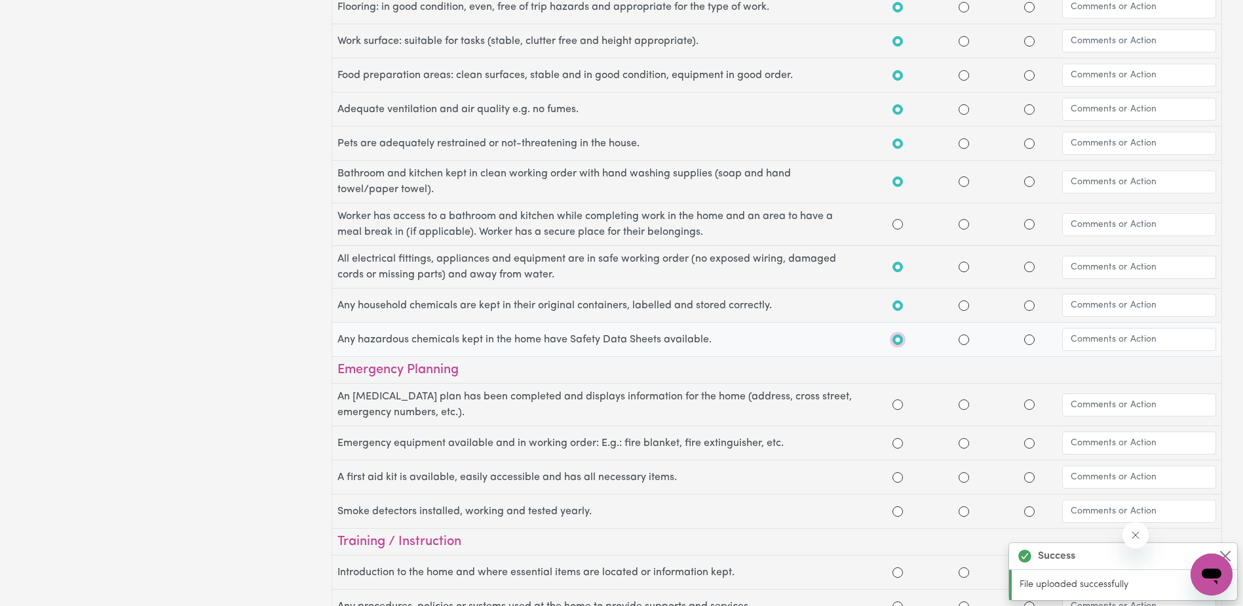
radio input "true"
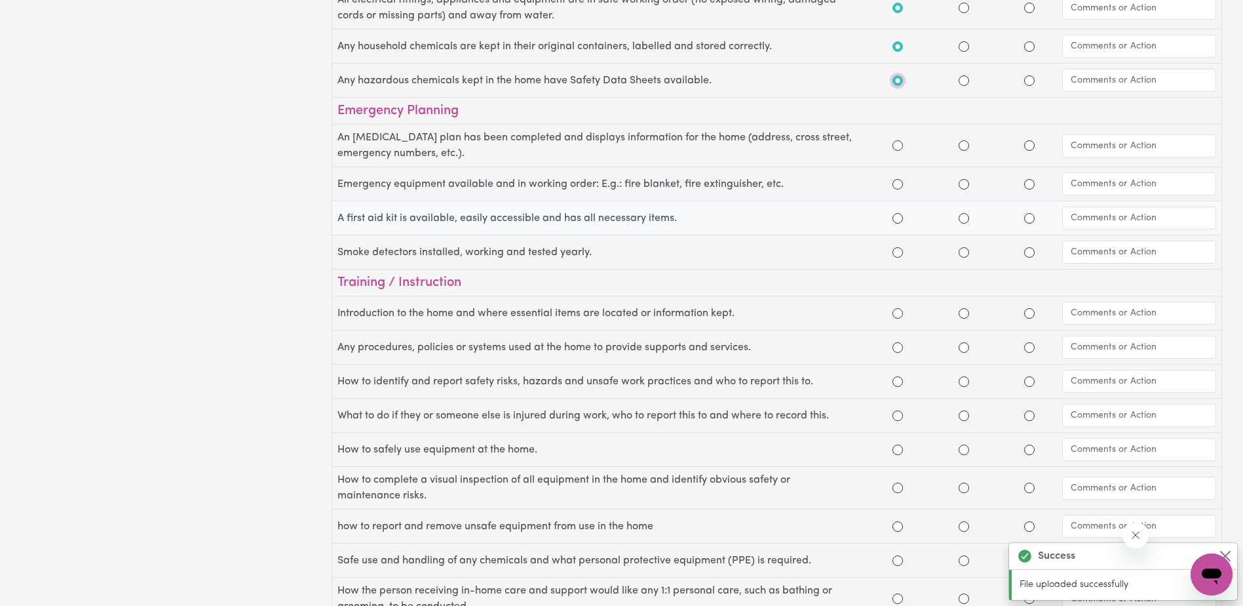
scroll to position [1245, 0]
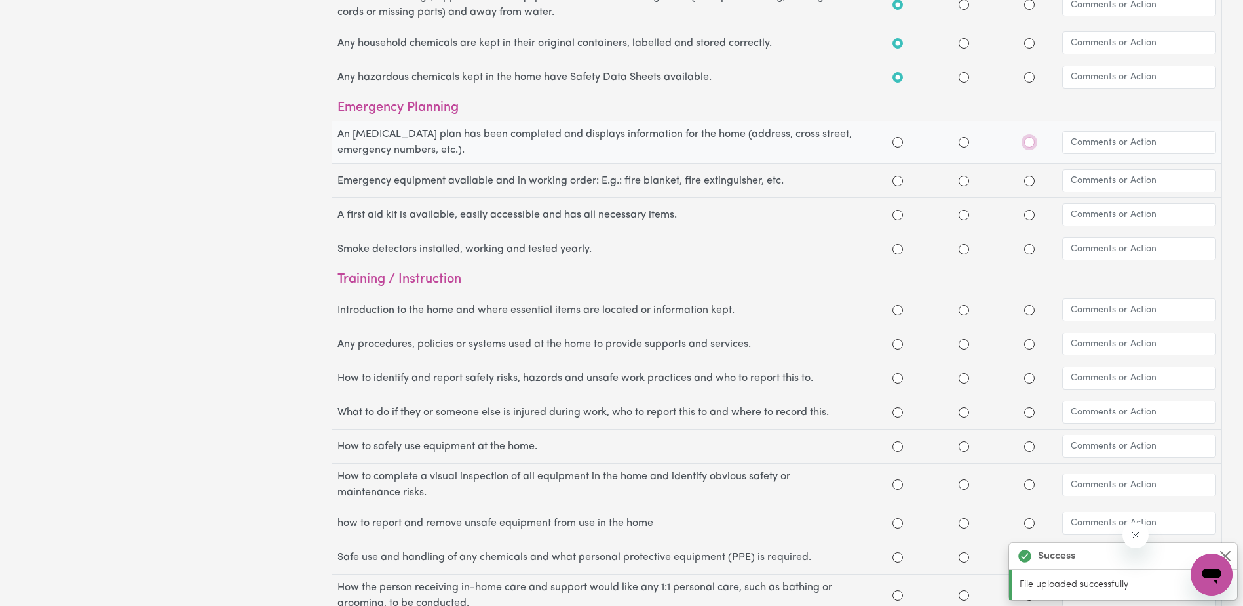
click at [1029, 142] on input "N/A" at bounding box center [1029, 142] width 10 height 10
radio input "true"
drag, startPoint x: 1027, startPoint y: 185, endPoint x: 1028, endPoint y: 194, distance: 9.2
click at [1028, 186] on div at bounding box center [1029, 181] width 10 height 16
click at [1028, 213] on input "N/A" at bounding box center [1029, 215] width 10 height 10
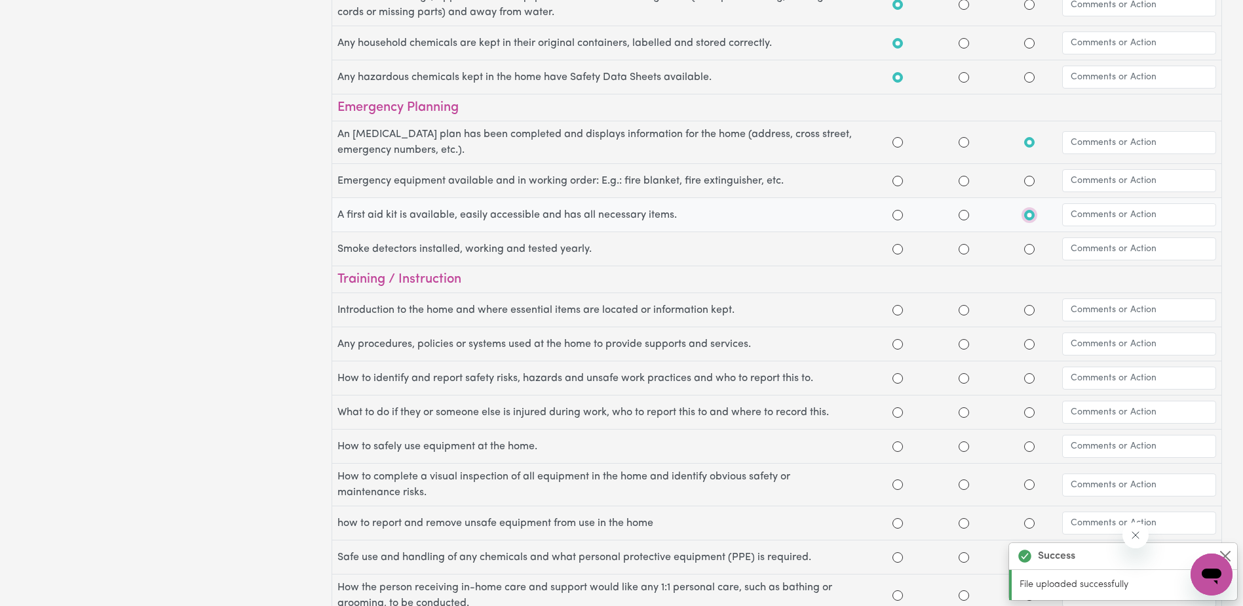
radio input "true"
click at [1032, 181] on input "N/A" at bounding box center [1029, 181] width 10 height 10
radio input "true"
drag, startPoint x: 1027, startPoint y: 250, endPoint x: 980, endPoint y: 246, distance: 46.7
click at [1026, 250] on input "N/A" at bounding box center [1029, 249] width 10 height 10
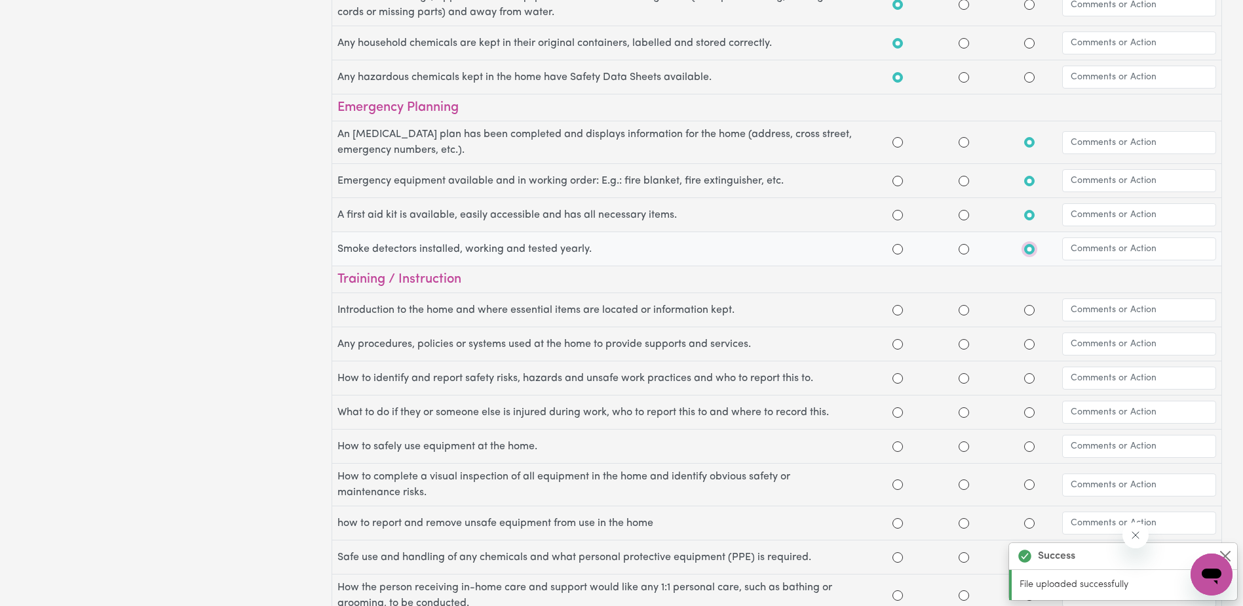
radio input "true"
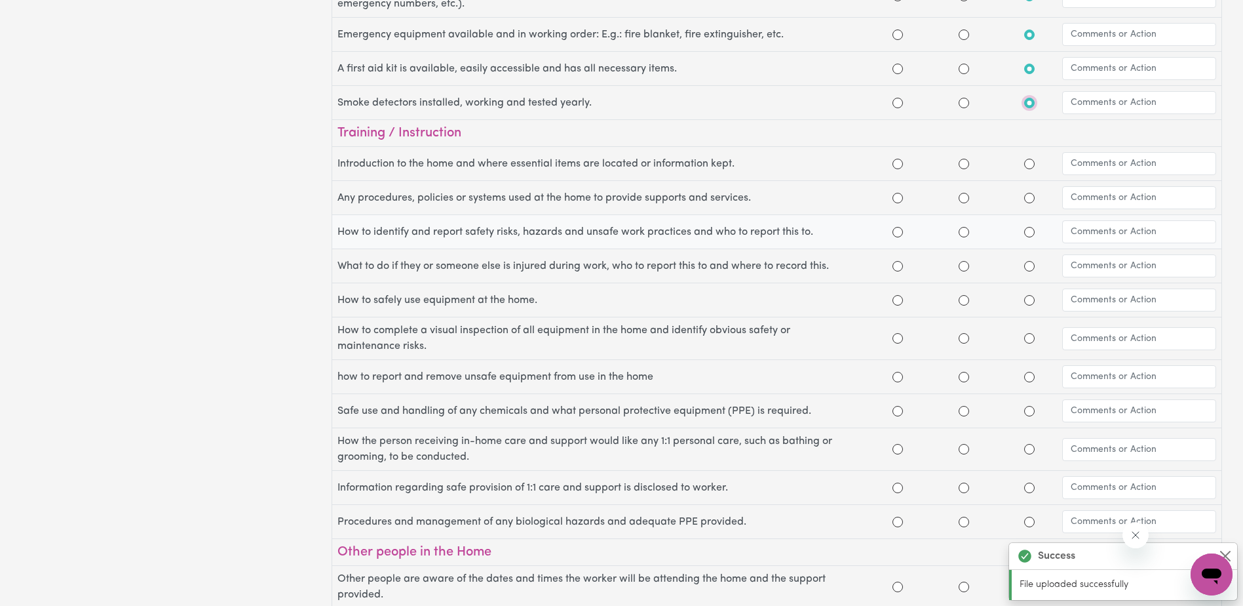
scroll to position [1442, 0]
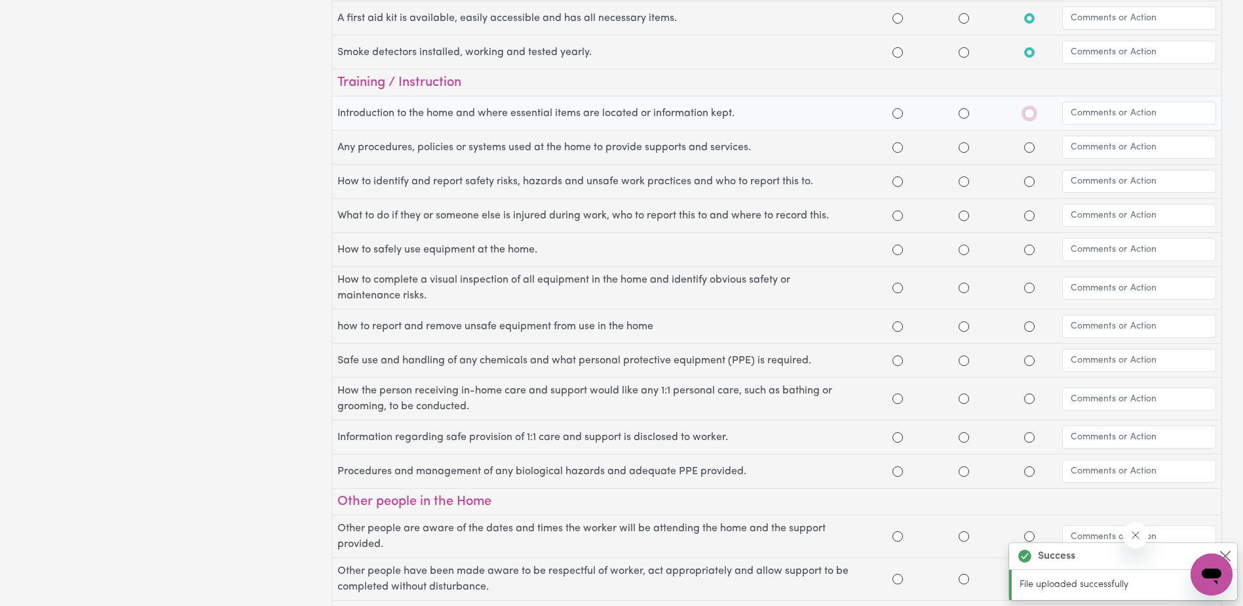
click at [1030, 112] on input "N/A" at bounding box center [1029, 113] width 10 height 10
radio input "true"
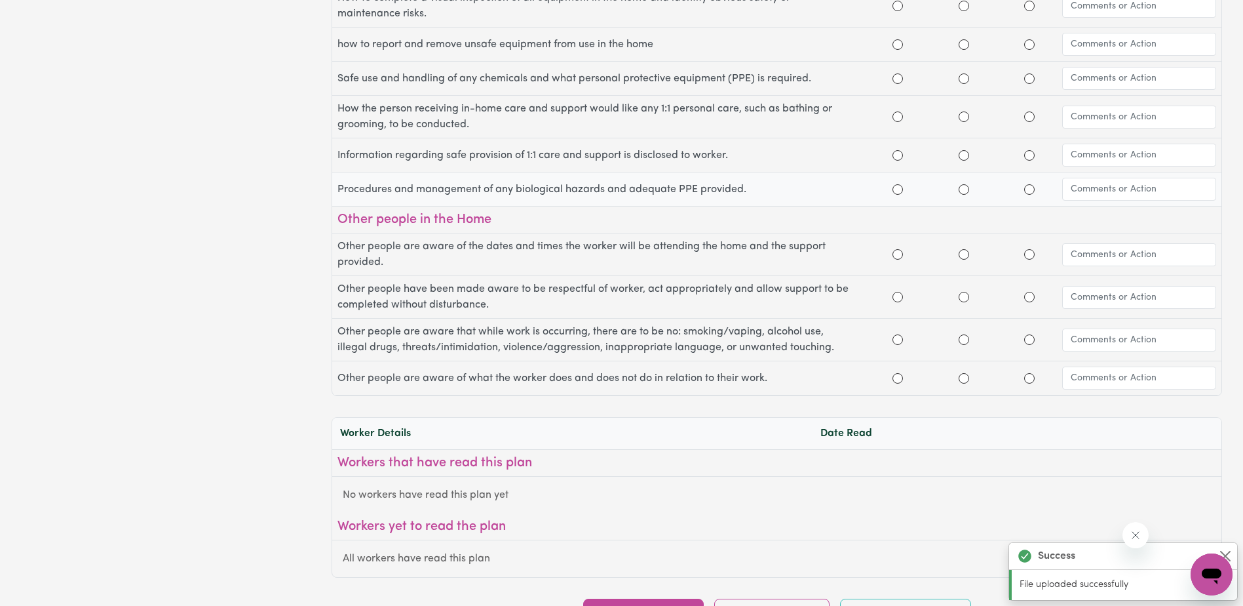
scroll to position [1770, 0]
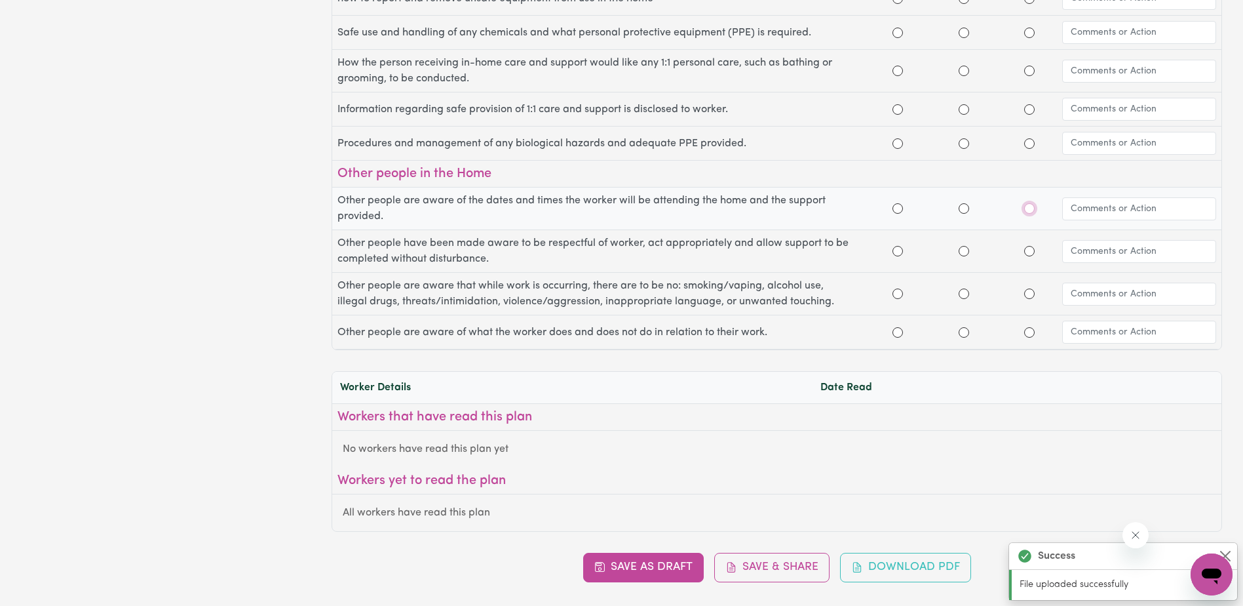
click at [1030, 207] on input "N/A" at bounding box center [1029, 208] width 10 height 10
radio input "true"
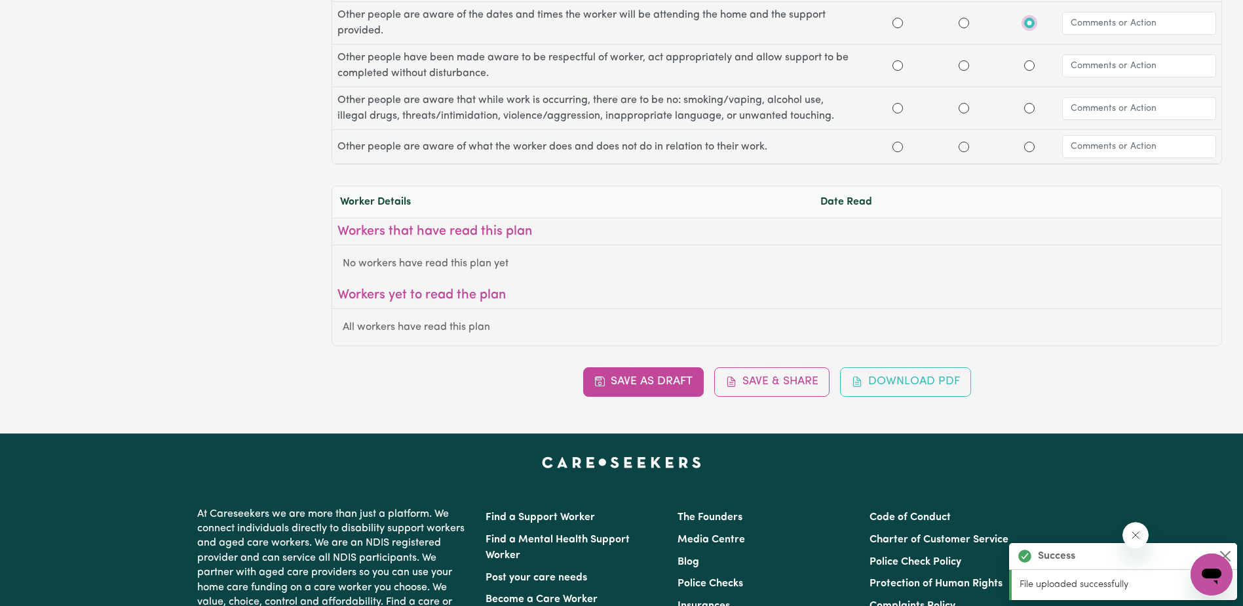
scroll to position [2032, 0]
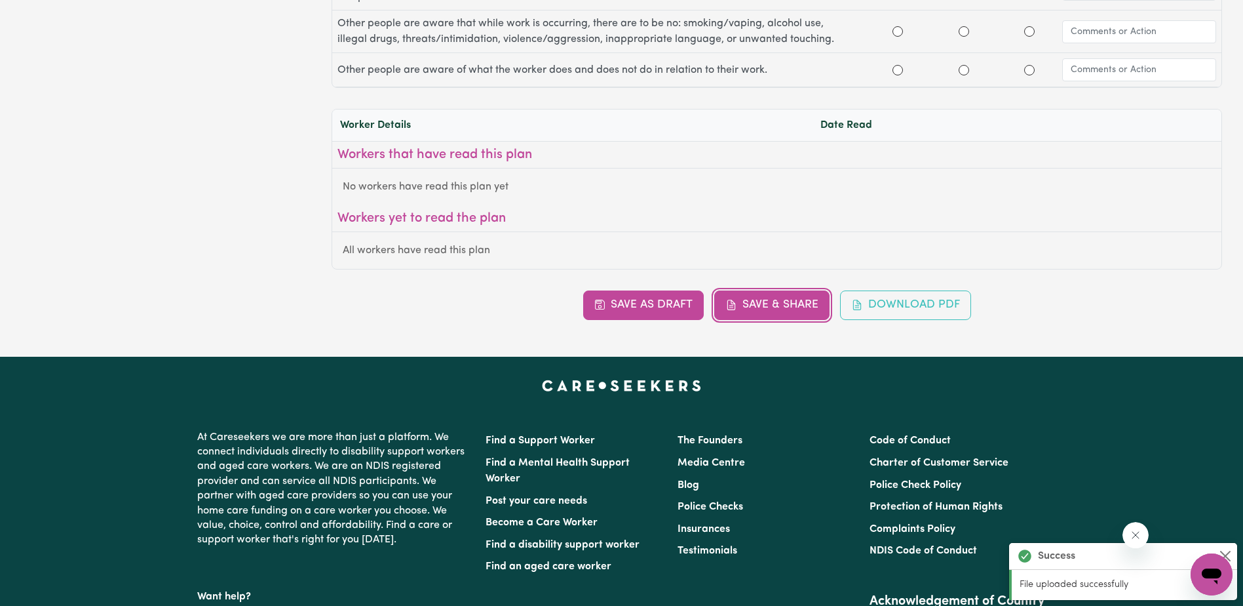
click at [792, 301] on button "Save & Share" at bounding box center [771, 304] width 115 height 29
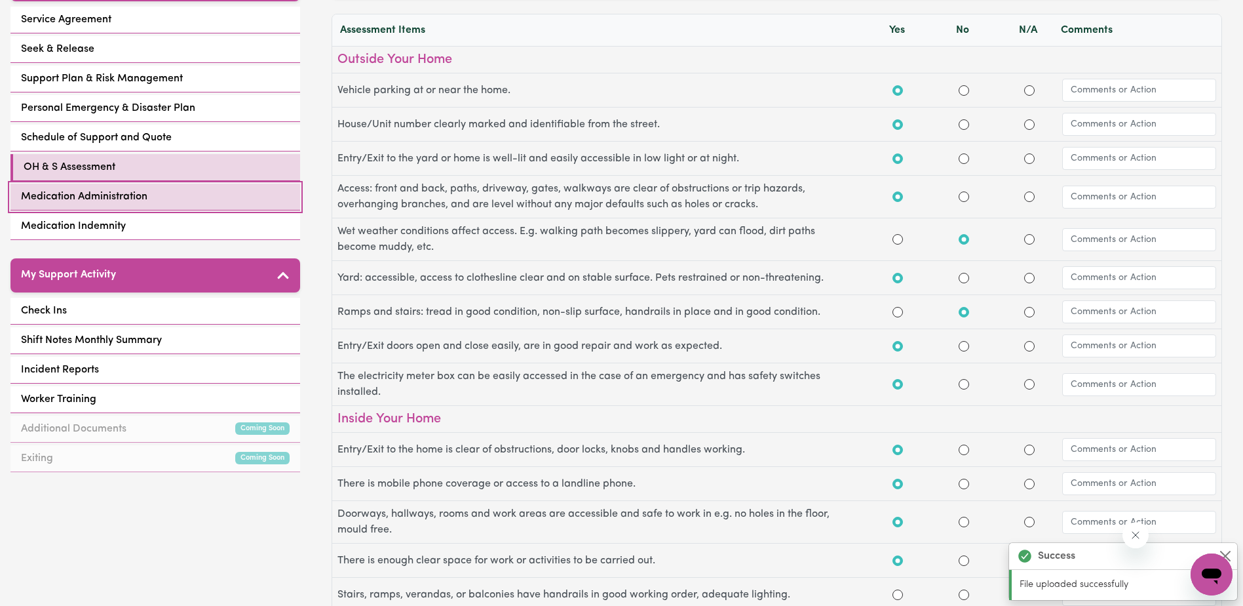
click at [94, 189] on span "Medication Administration" at bounding box center [84, 197] width 126 height 16
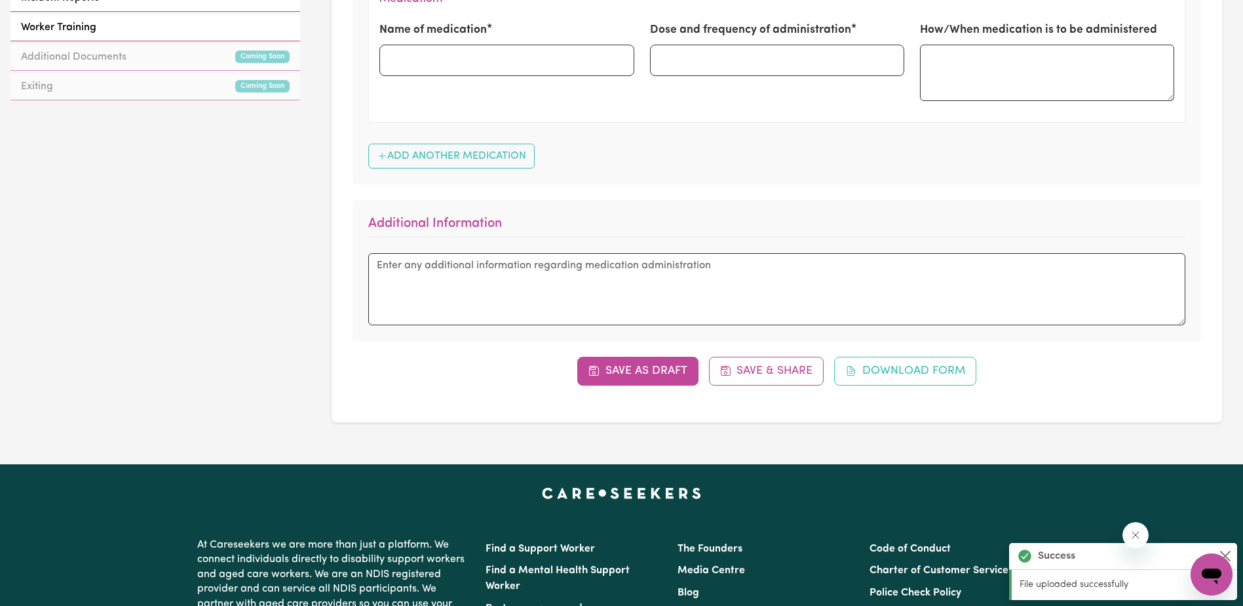
scroll to position [721, 0]
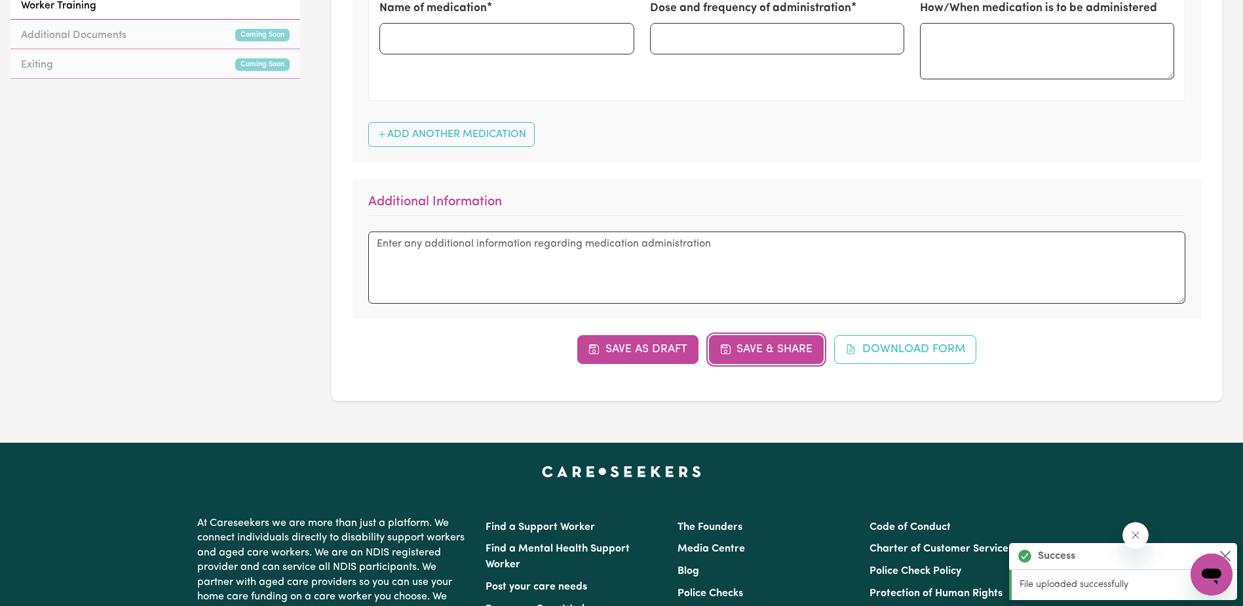
click at [785, 352] on button "Save & Share" at bounding box center [766, 349] width 115 height 29
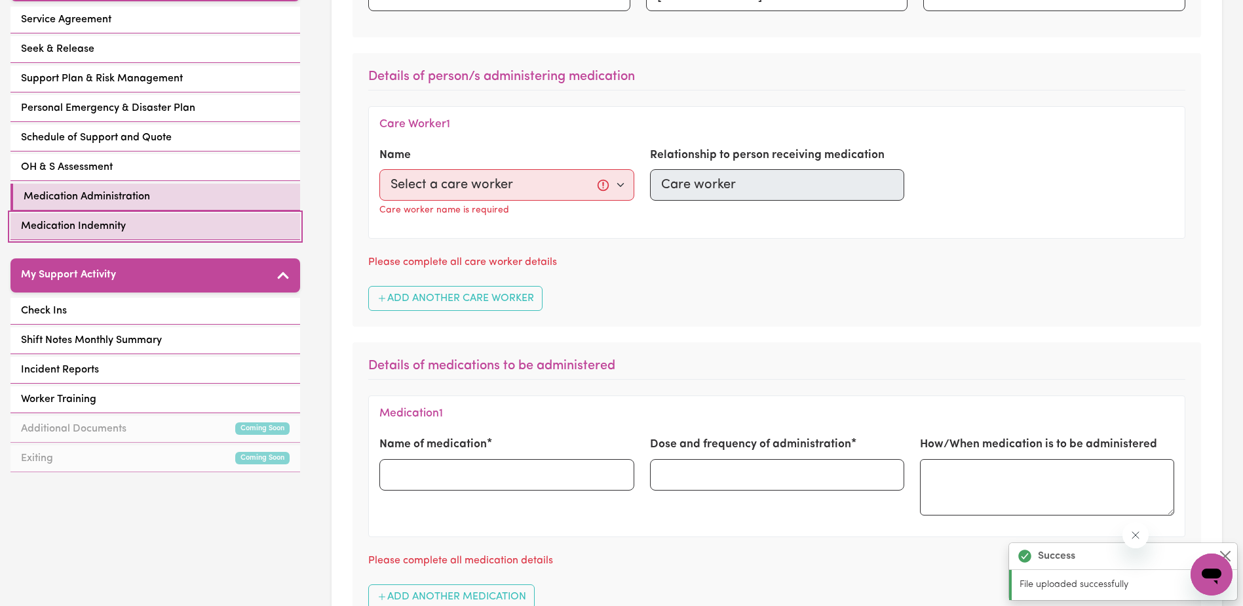
click at [121, 223] on span "Medication Indemnity" at bounding box center [73, 226] width 105 height 16
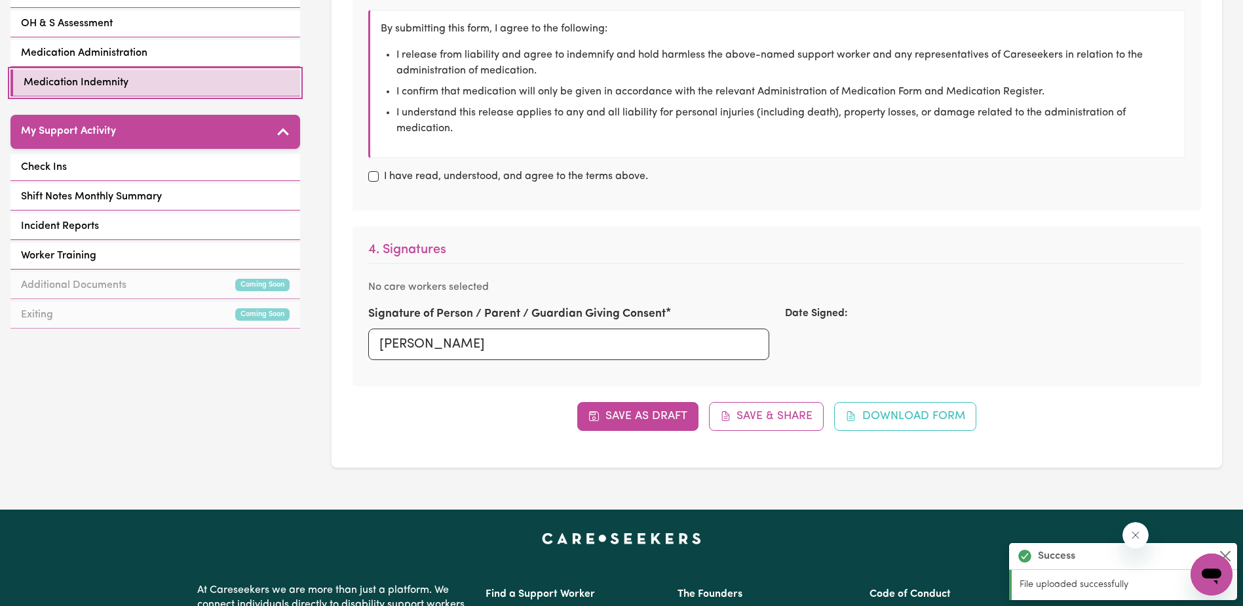
scroll to position [459, 0]
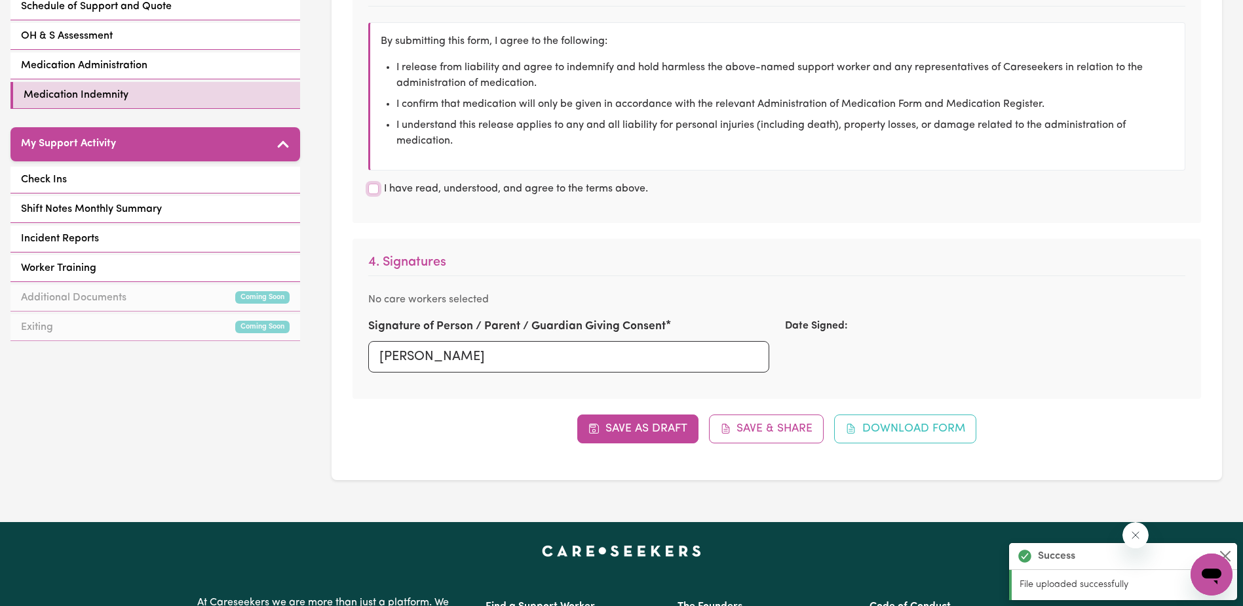
click at [374, 191] on input "I have read, understood, and agree to the terms above." at bounding box center [373, 189] width 10 height 10
checkbox input "true"
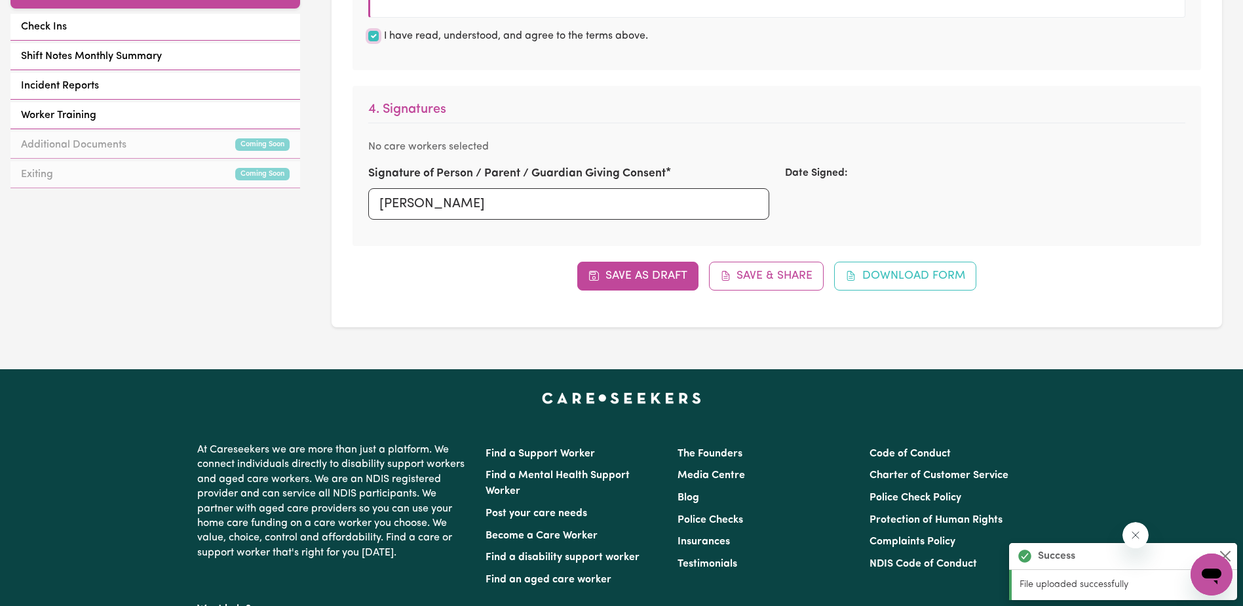
scroll to position [655, 0]
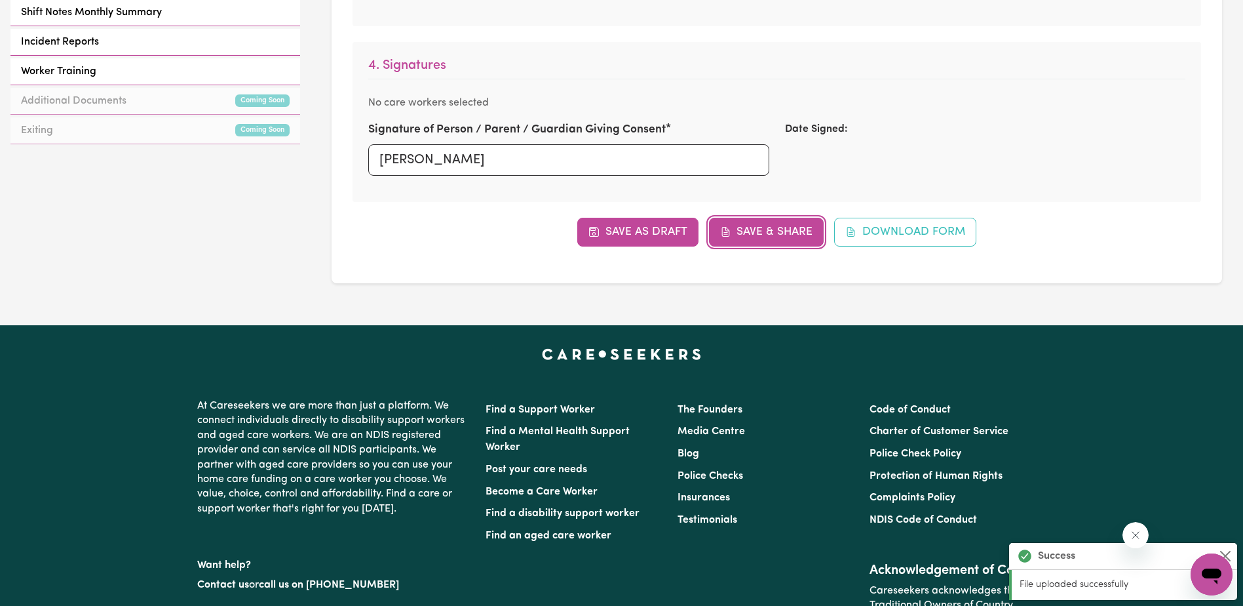
click at [786, 233] on button "Save & Share" at bounding box center [766, 232] width 115 height 29
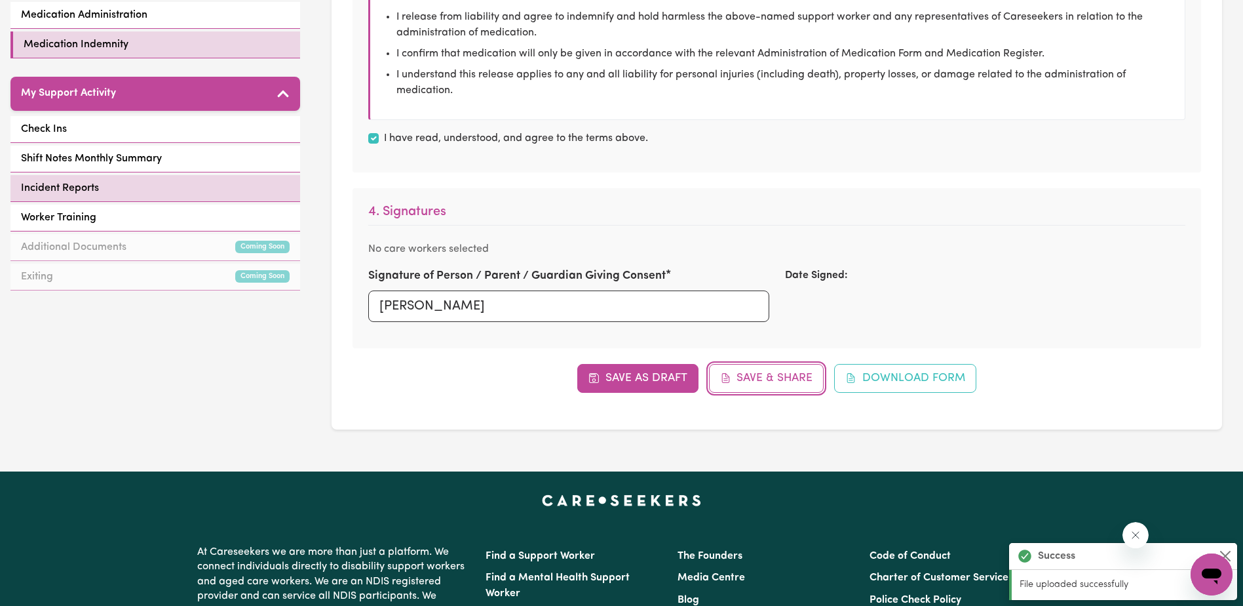
scroll to position [524, 0]
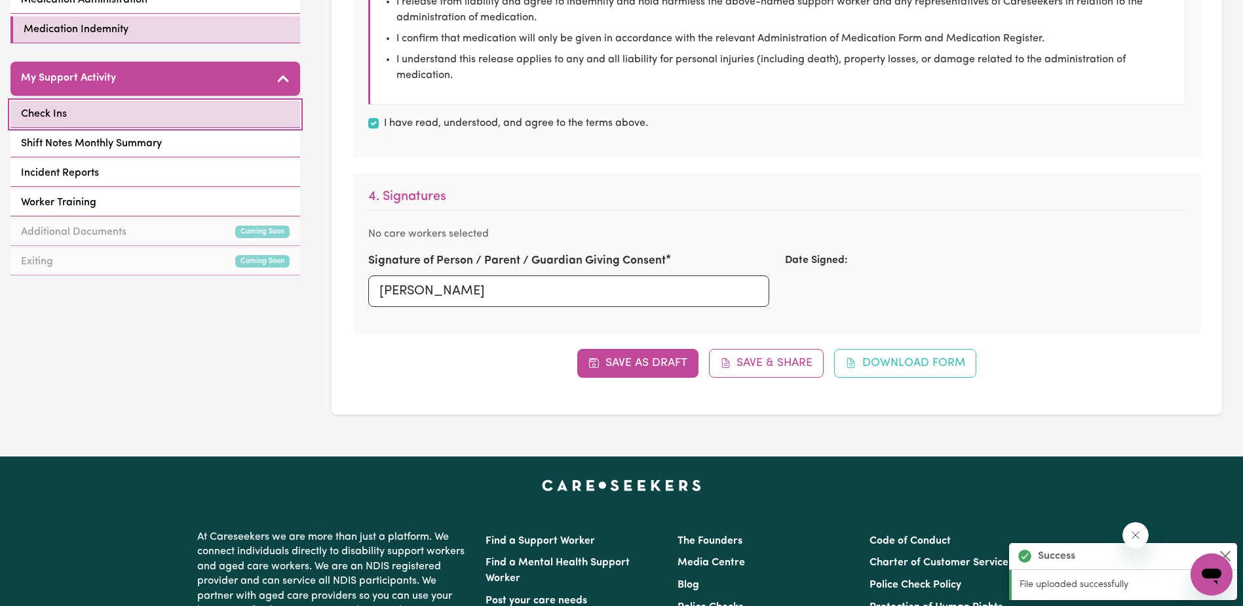
click at [109, 113] on link "Check Ins" at bounding box center [155, 114] width 290 height 27
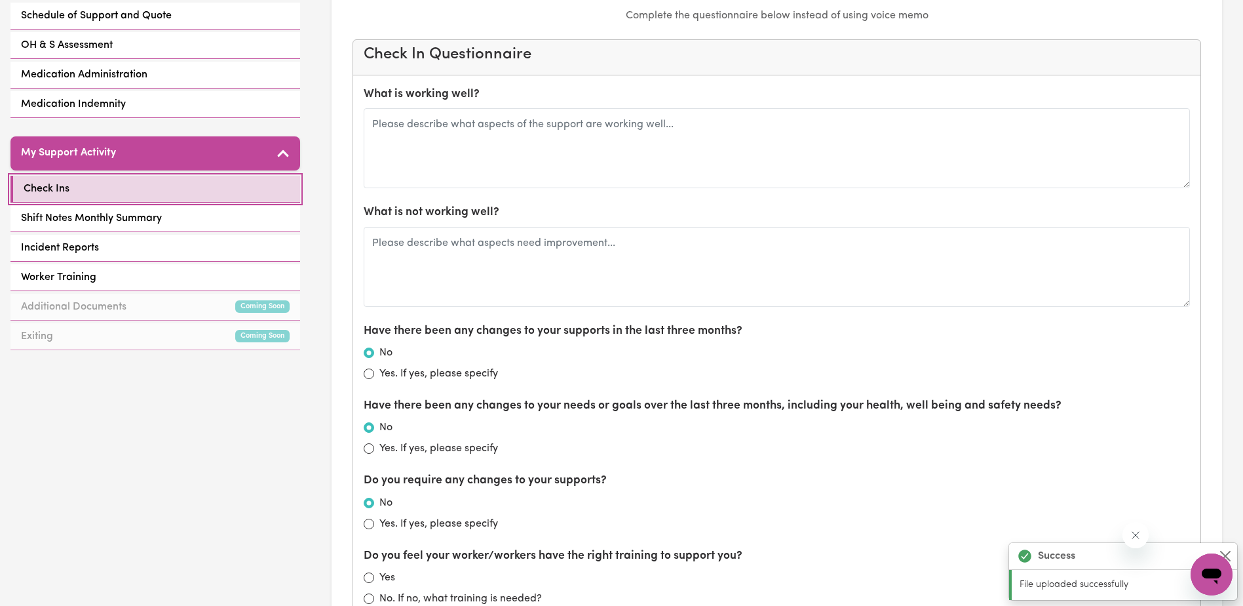
scroll to position [459, 0]
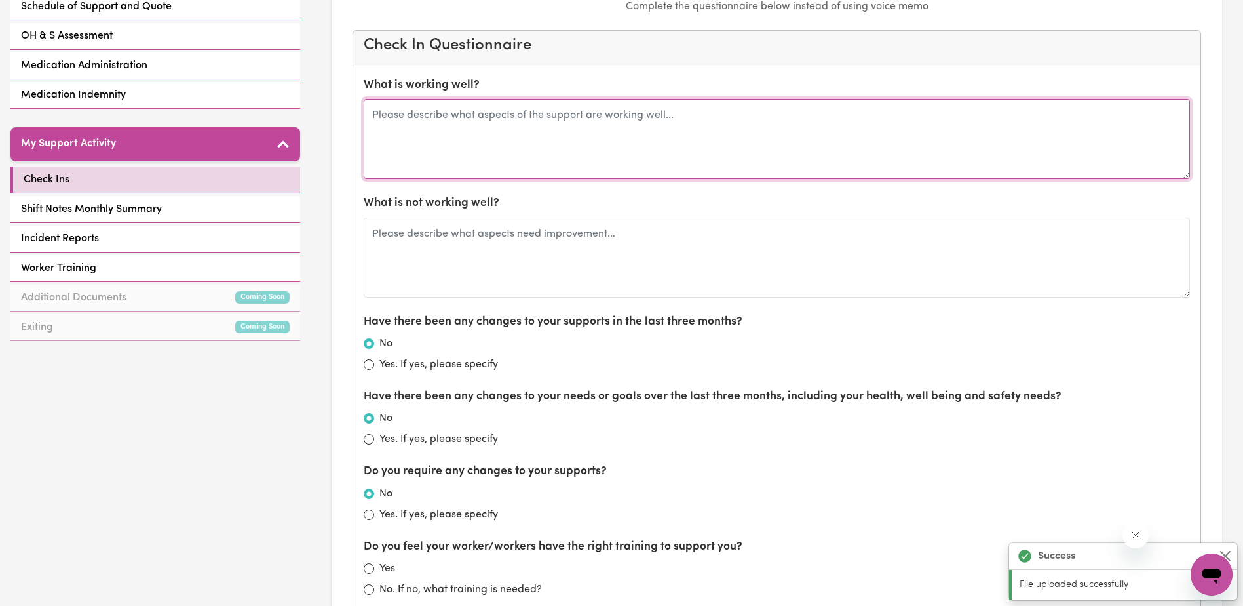
click at [419, 125] on textarea at bounding box center [777, 139] width 826 height 80
type textarea "Being friendly"
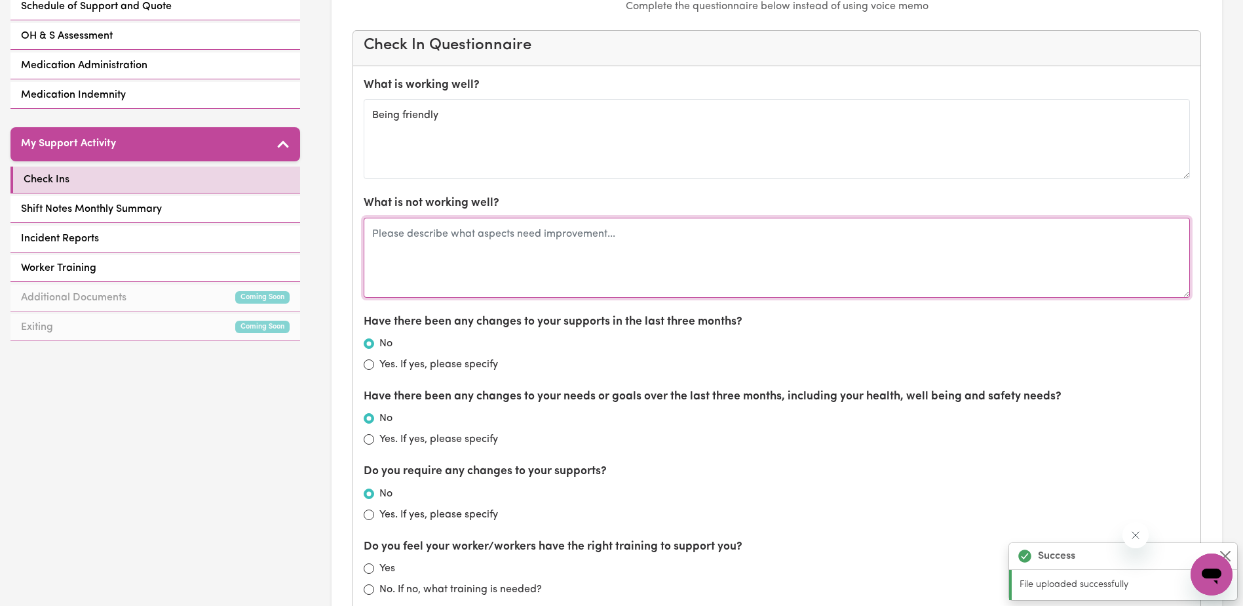
click at [380, 244] on textarea at bounding box center [777, 258] width 826 height 80
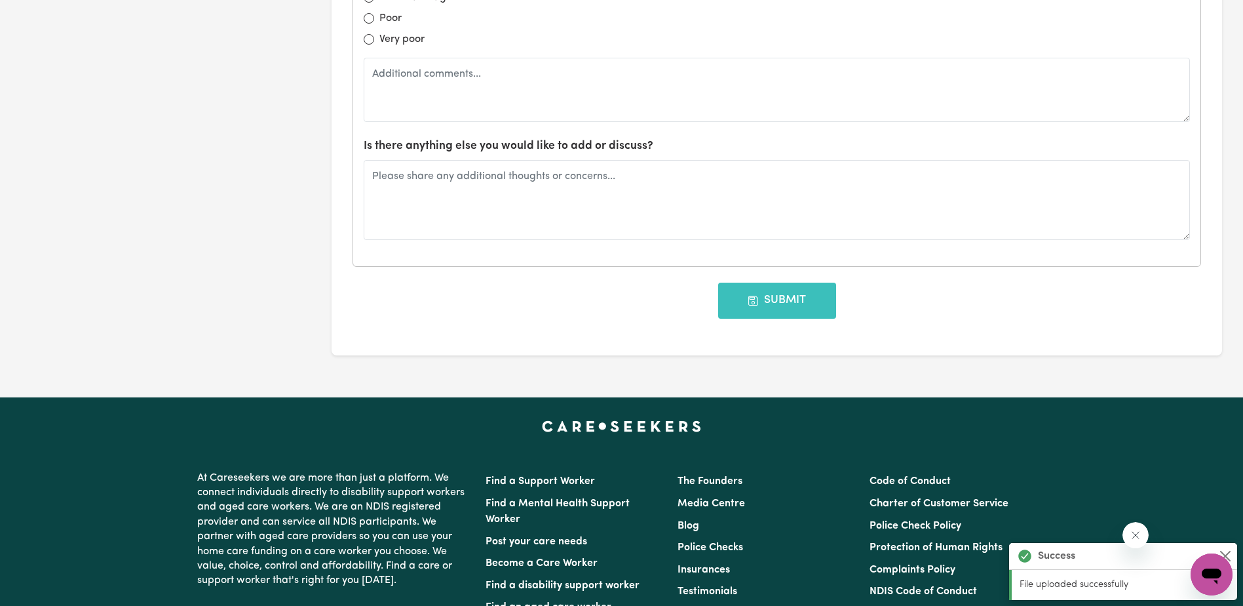
scroll to position [1442, 0]
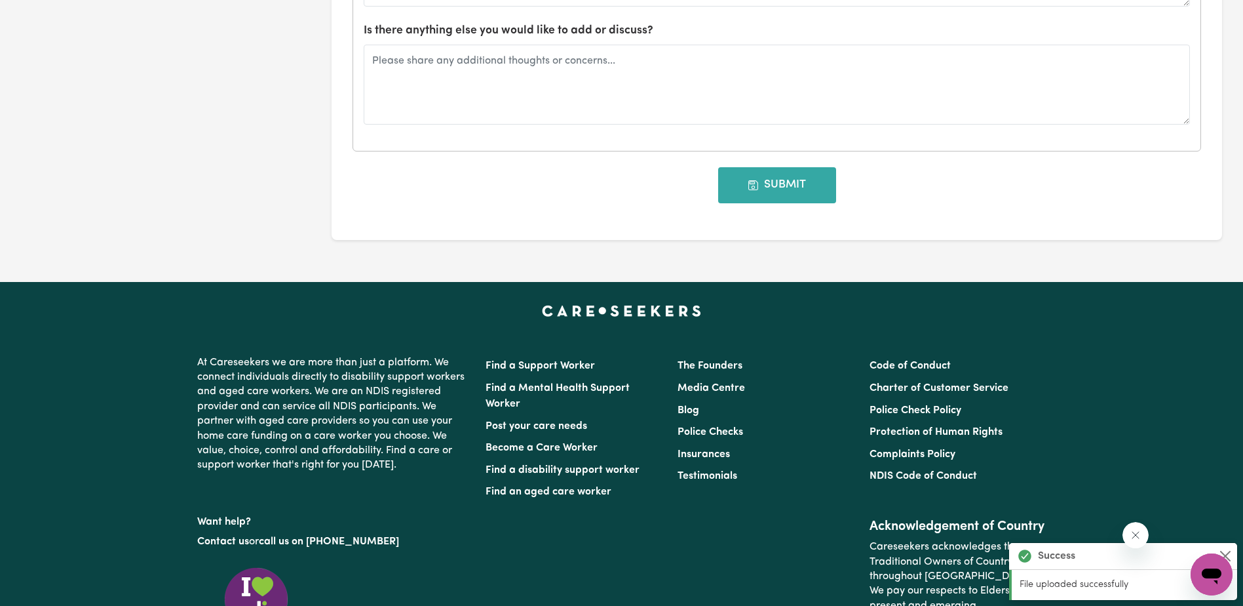
type textarea "Ignoring [PERSON_NAME]"
click at [792, 189] on button "Submit" at bounding box center [777, 184] width 118 height 35
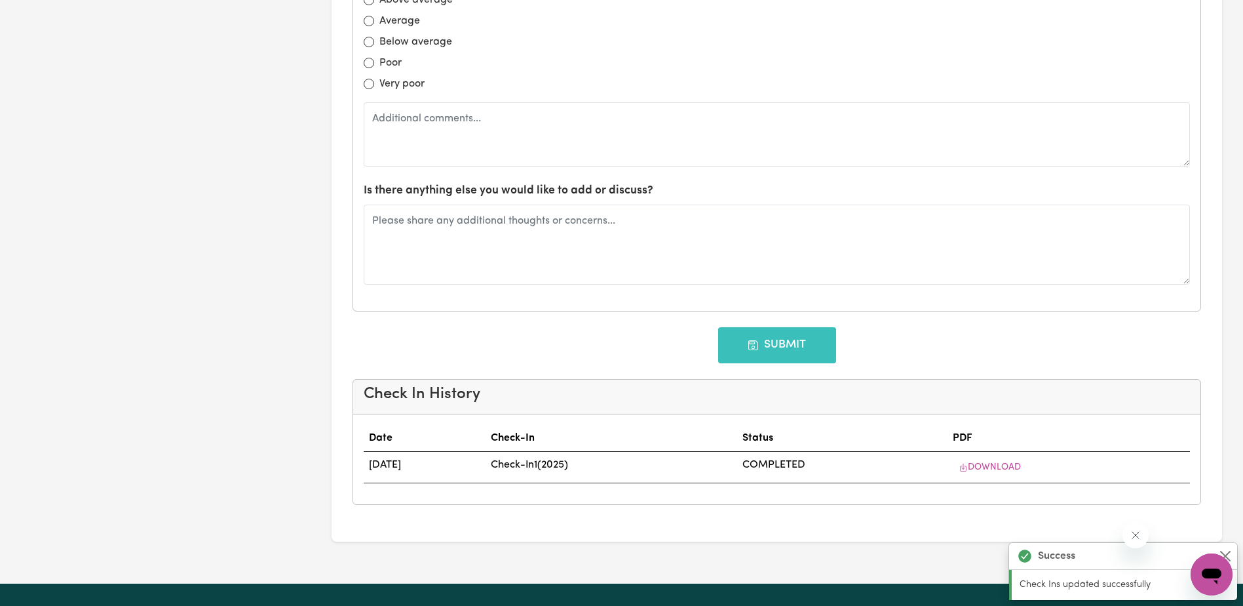
scroll to position [0, 0]
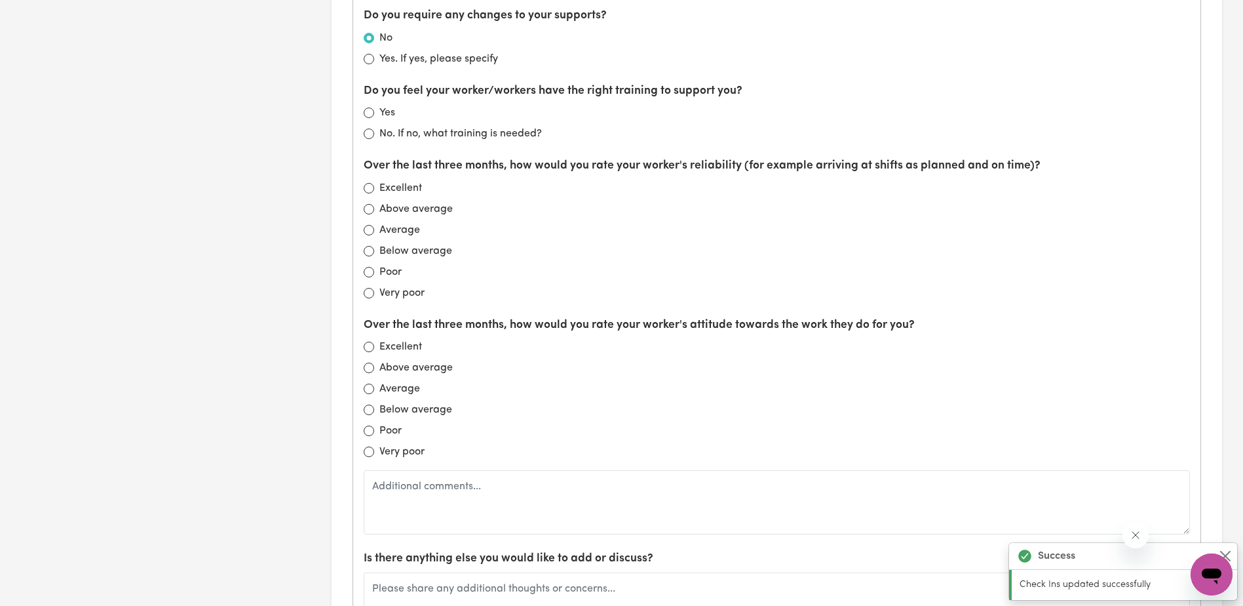
type input "[DATE]"
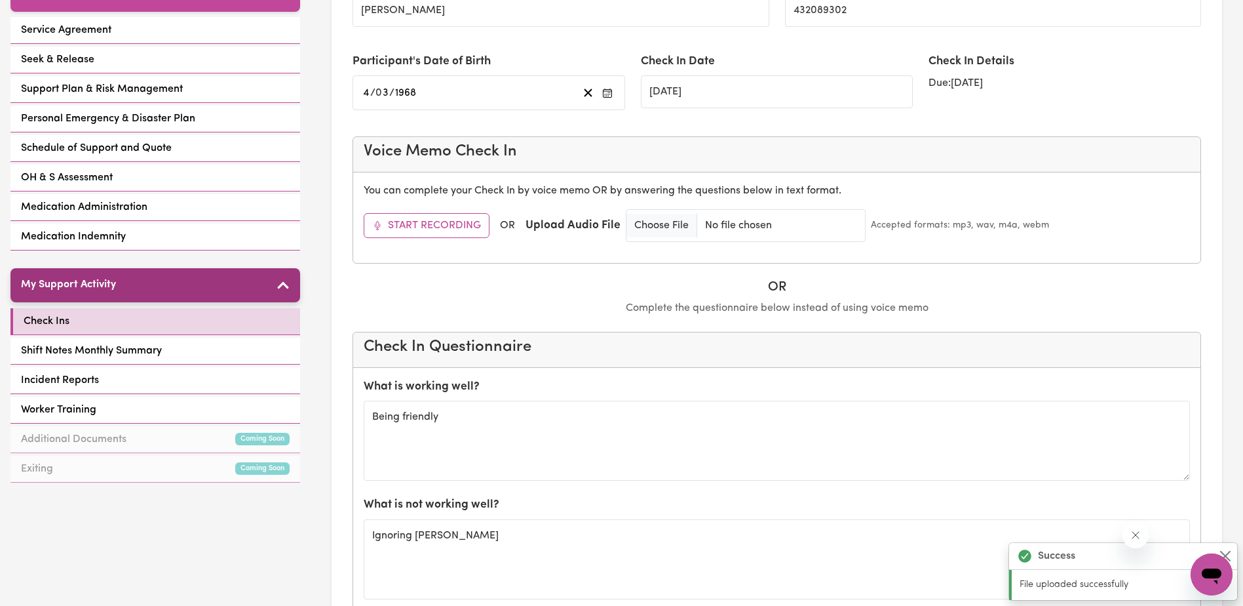
scroll to position [393, 0]
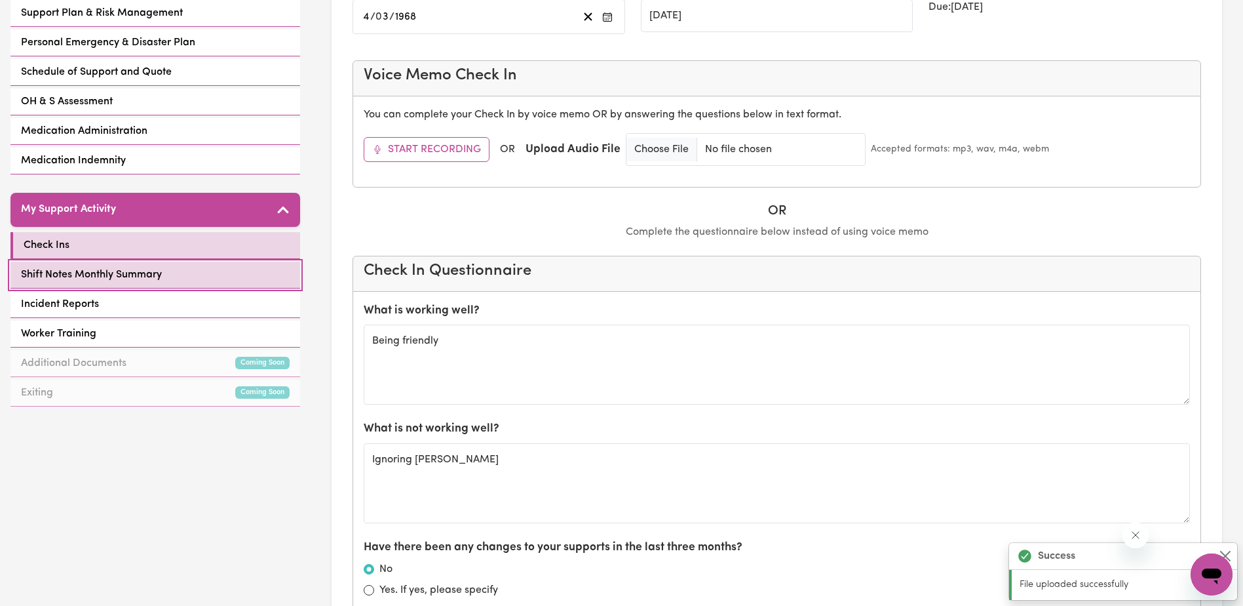
click at [116, 270] on span "Shift Notes Monthly Summary" at bounding box center [91, 275] width 141 height 16
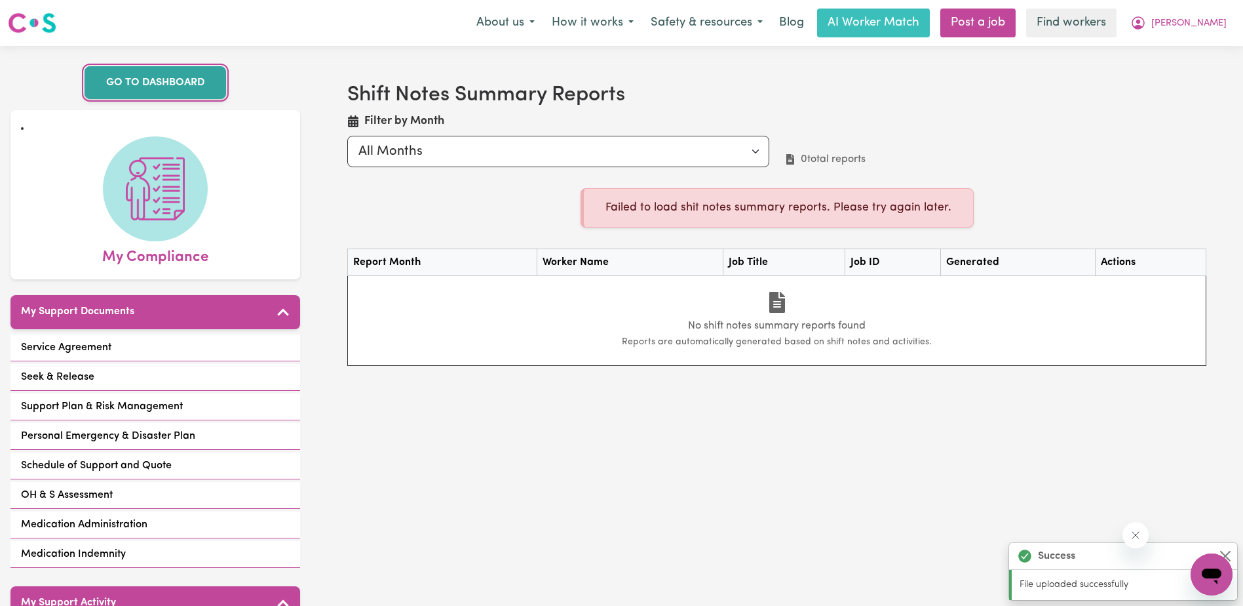
click at [133, 83] on link "GO TO DASHBOARD" at bounding box center [156, 82] width 142 height 33
